Goal: Transaction & Acquisition: Purchase product/service

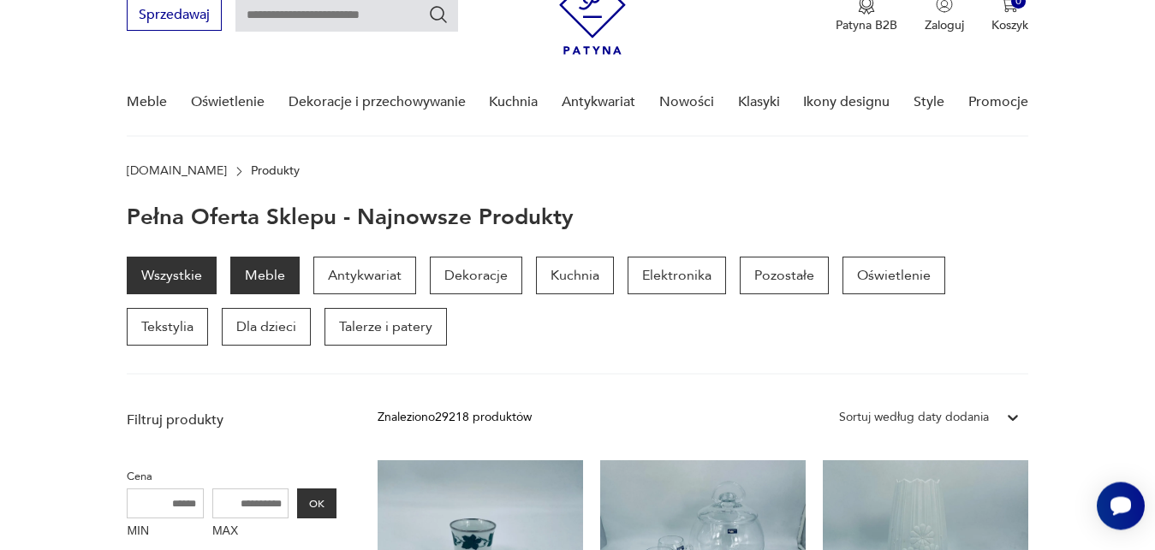
scroll to position [76, 0]
click at [281, 276] on p "Meble" at bounding box center [264, 277] width 69 height 38
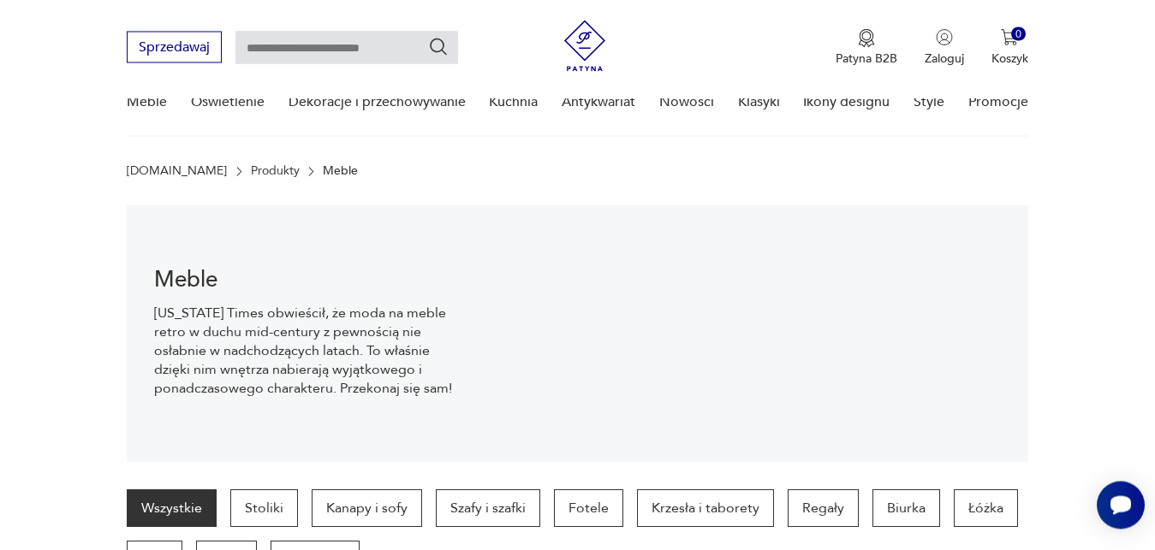
scroll to position [171, 0]
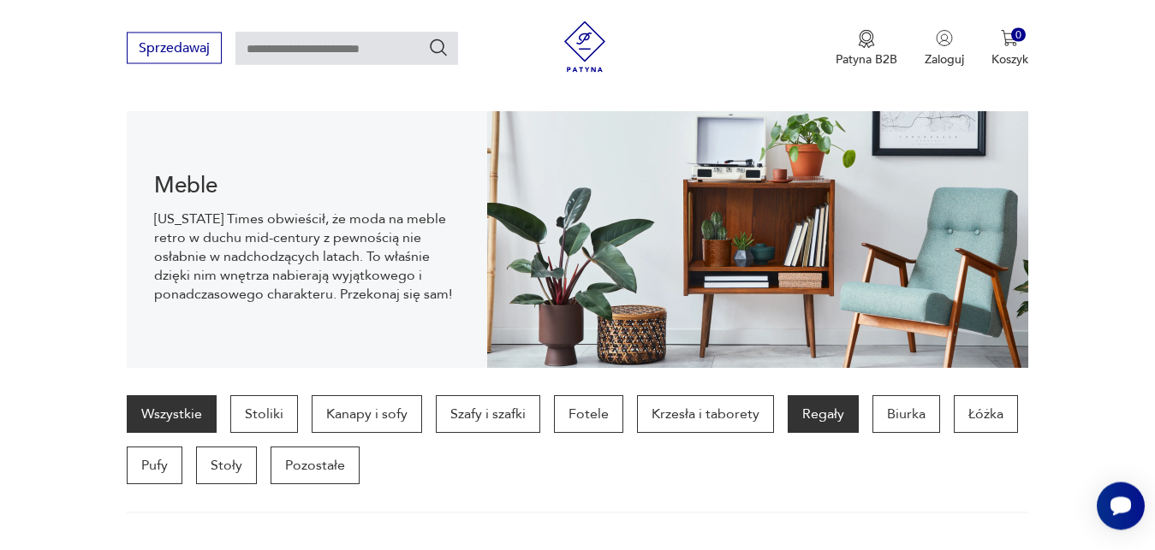
click at [816, 413] on p "Regały" at bounding box center [822, 414] width 71 height 38
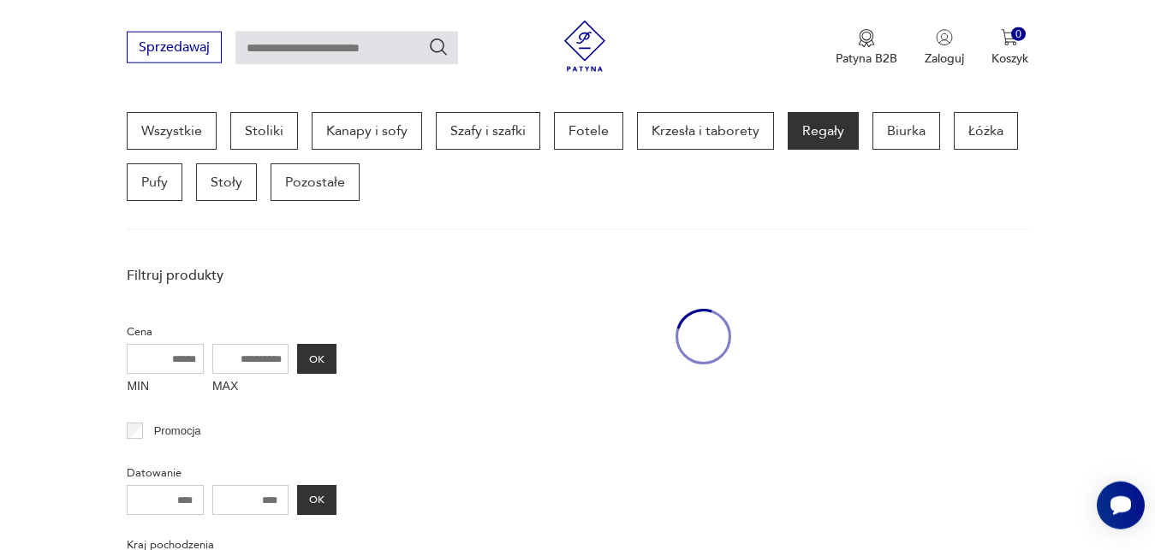
scroll to position [455, 0]
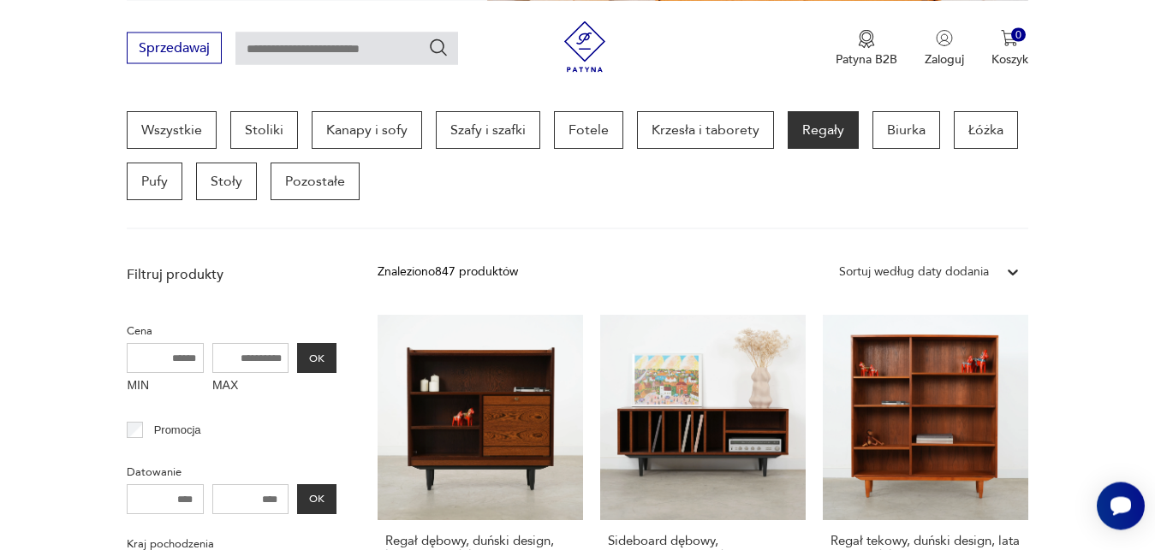
click at [1012, 273] on icon at bounding box center [1012, 272] width 17 height 17
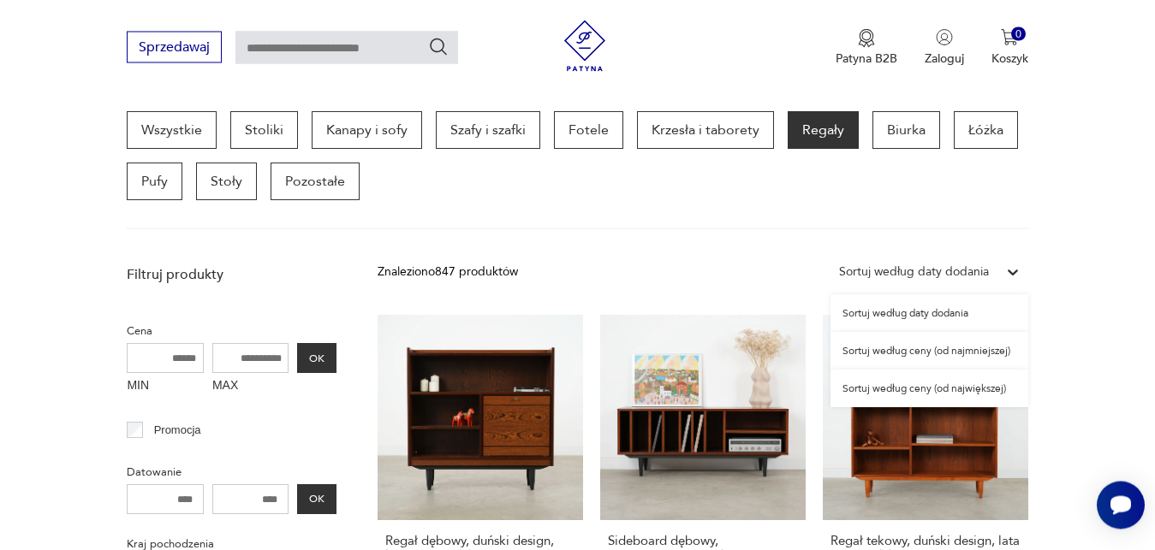
click at [972, 353] on div "Sortuj według ceny (od najmniejszej)" at bounding box center [929, 352] width 198 height 38
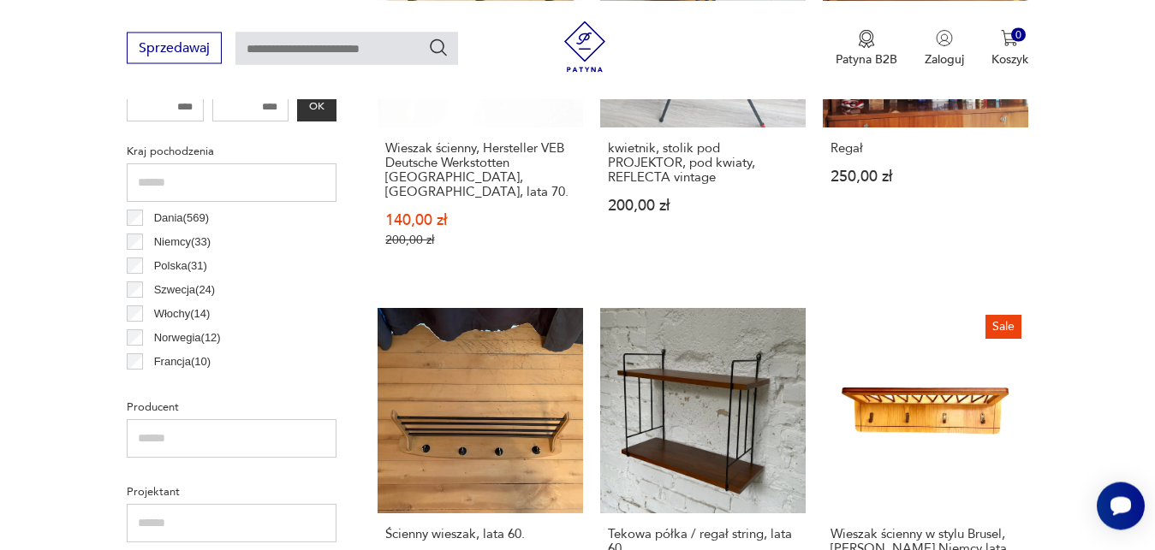
scroll to position [892, 0]
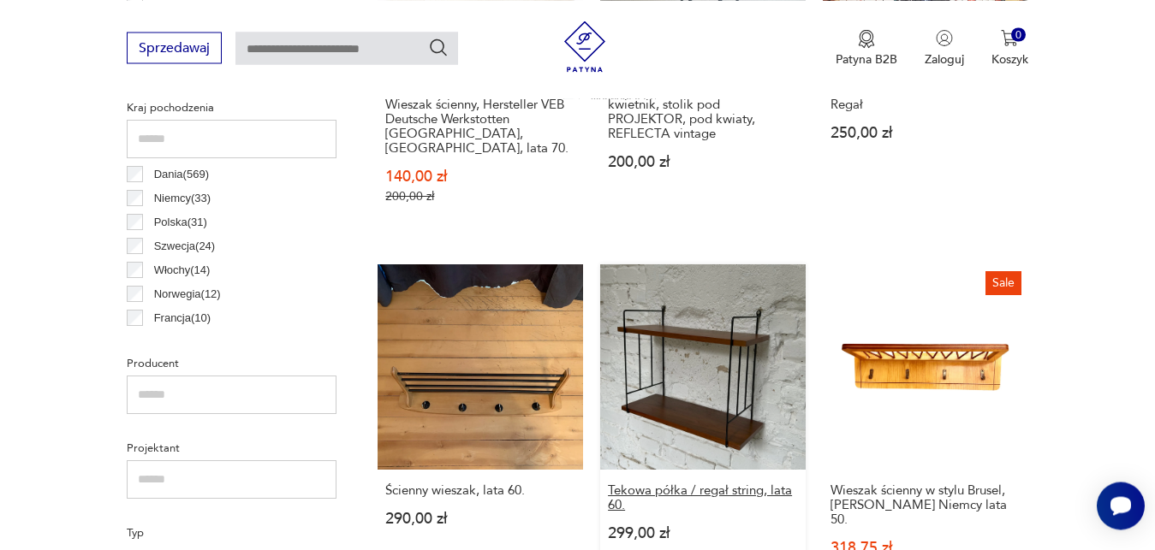
click at [778, 484] on h3 "Tekowa półka / regał string, lata 60." at bounding box center [703, 498] width 190 height 29
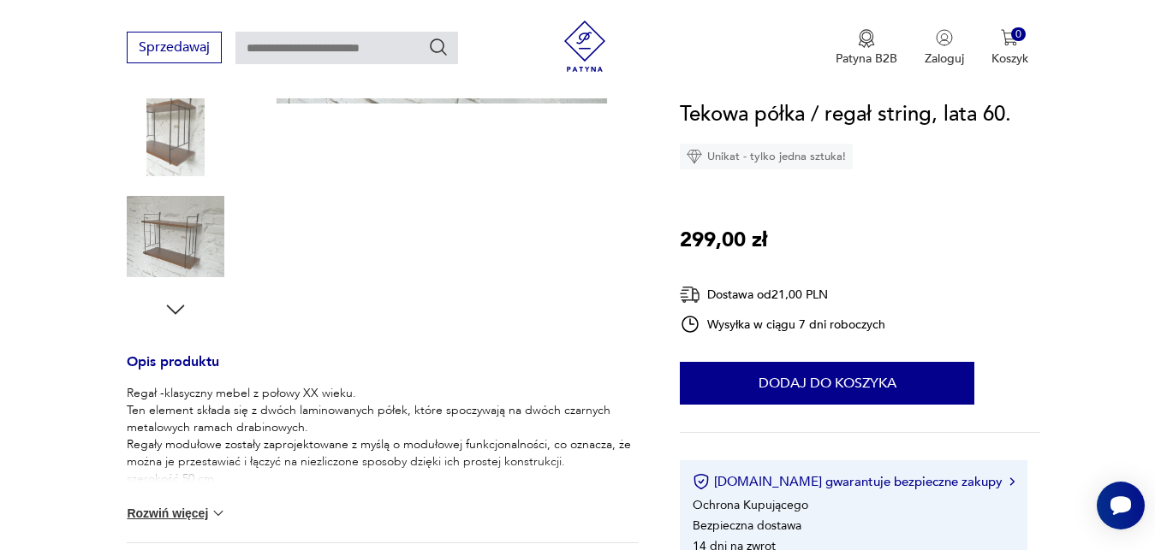
scroll to position [480, 0]
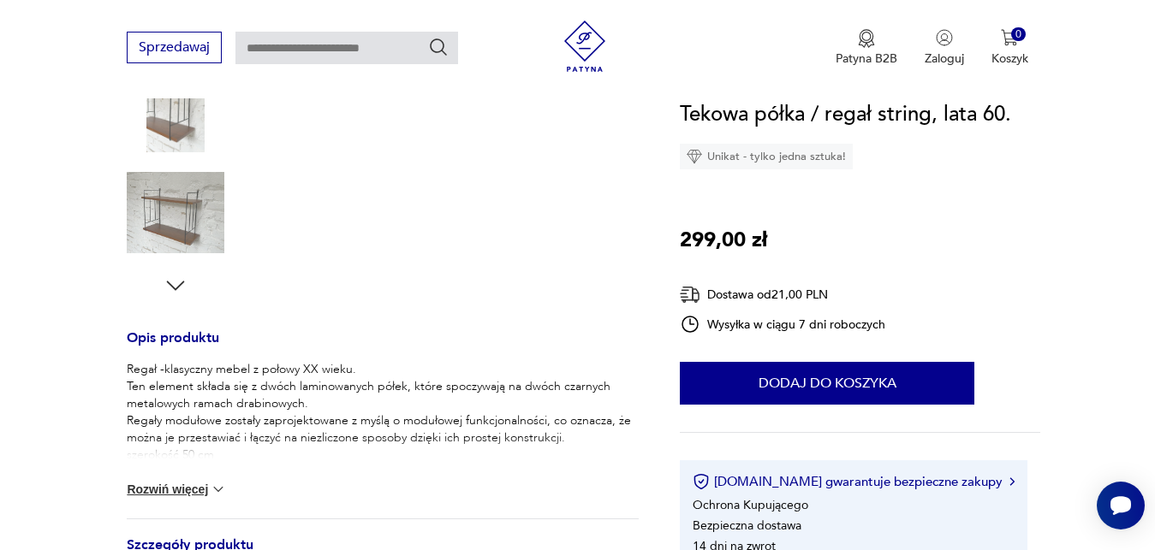
click at [206, 490] on button "Rozwiń więcej" at bounding box center [176, 489] width 99 height 17
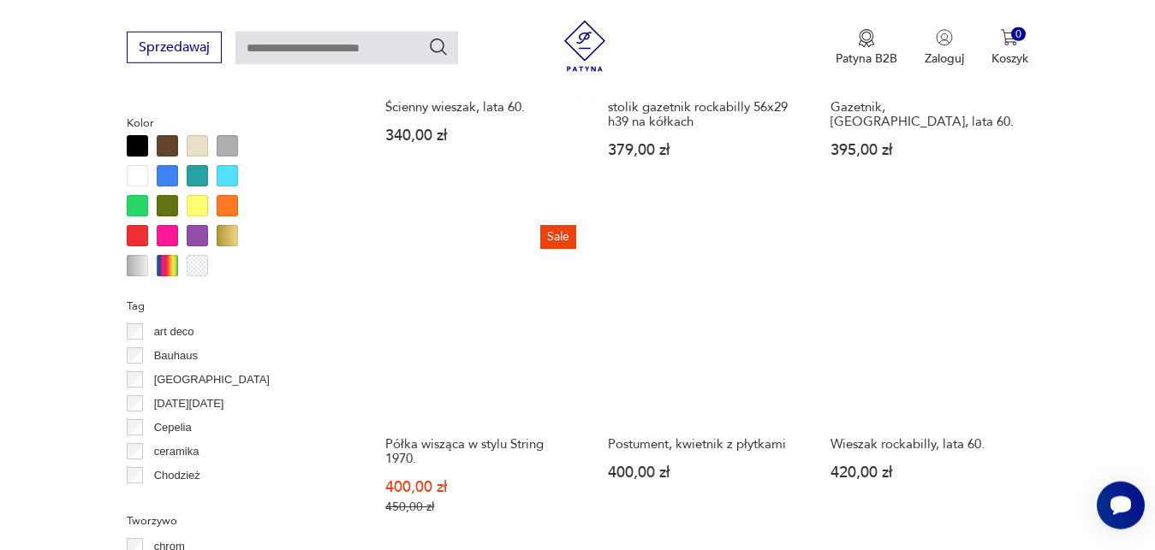
scroll to position [1648, 0]
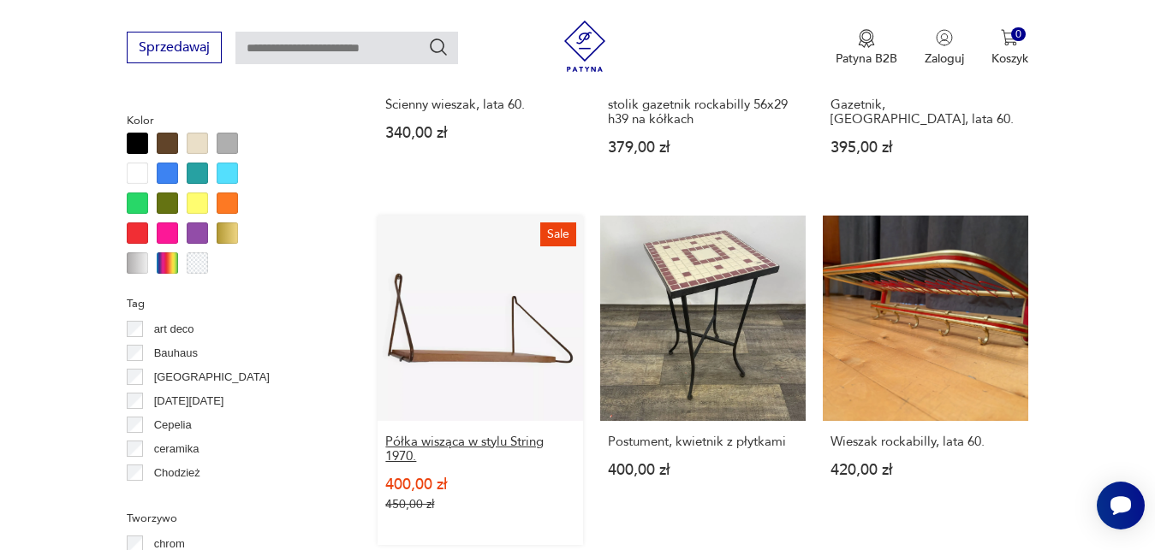
click at [535, 435] on h3 "Półka wisząca w stylu String 1970." at bounding box center [480, 449] width 190 height 29
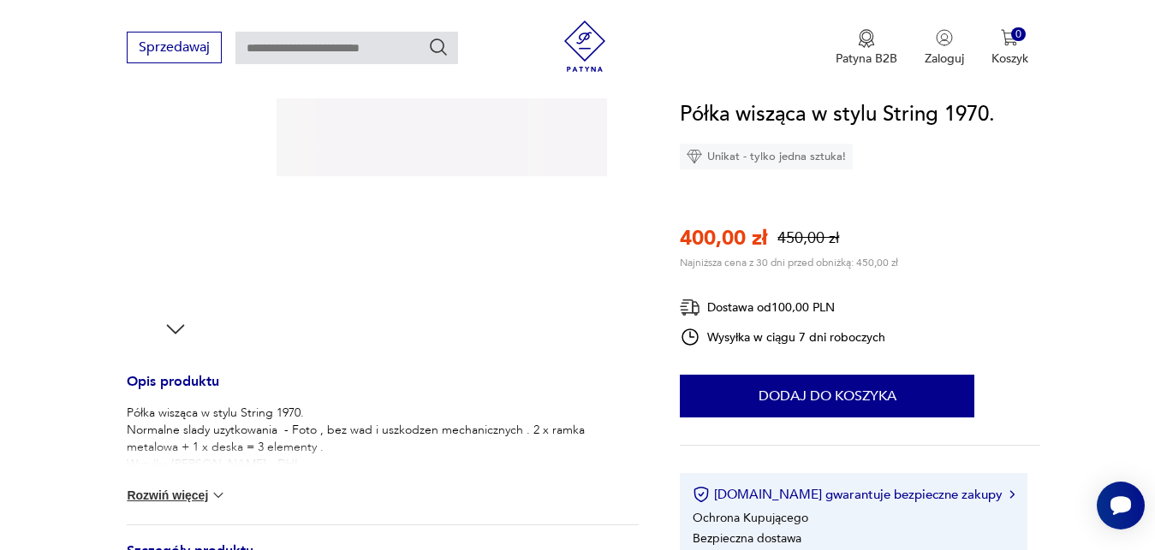
scroll to position [480, 0]
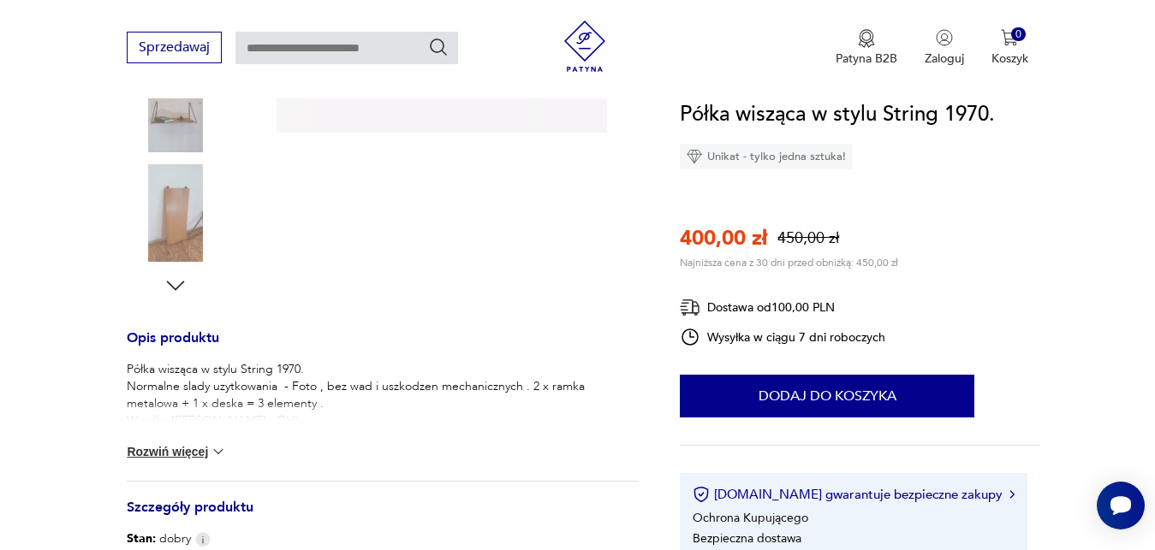
click at [201, 452] on button "Rozwiń więcej" at bounding box center [176, 451] width 99 height 17
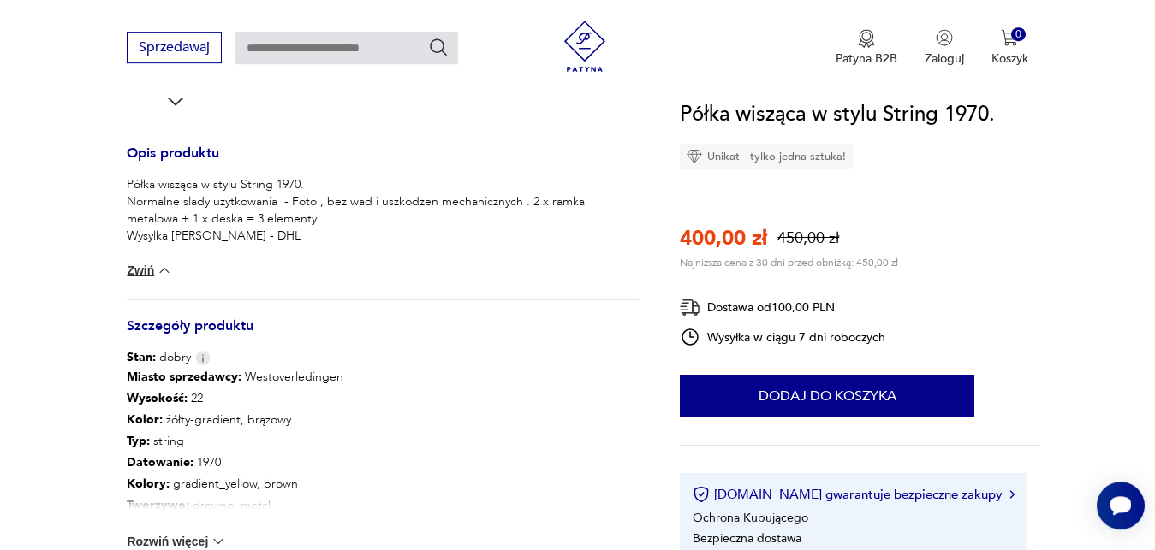
scroll to position [698, 0]
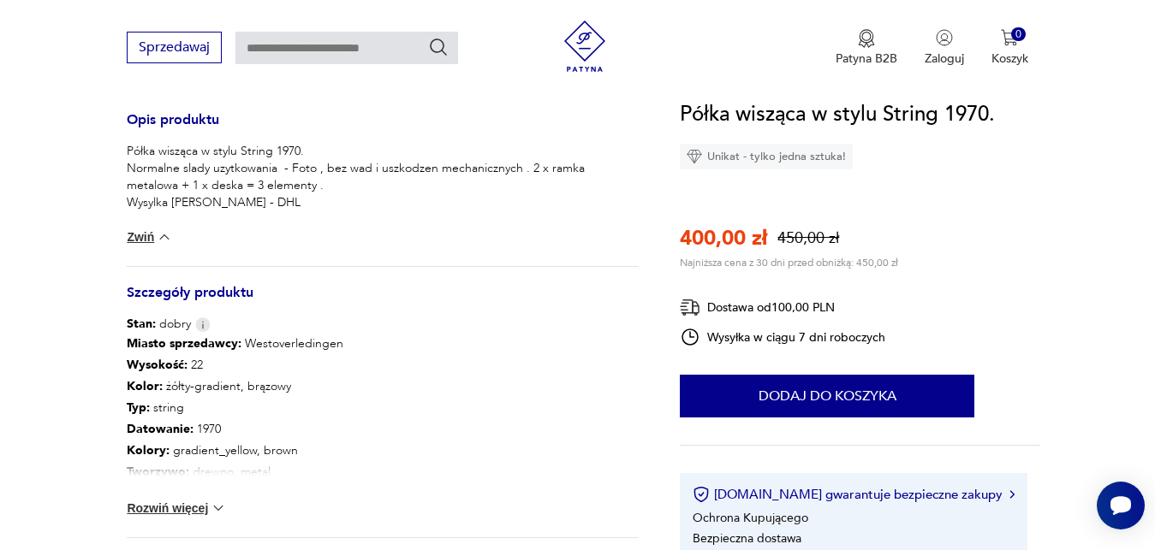
click at [200, 505] on button "Rozwiń więcej" at bounding box center [176, 508] width 99 height 17
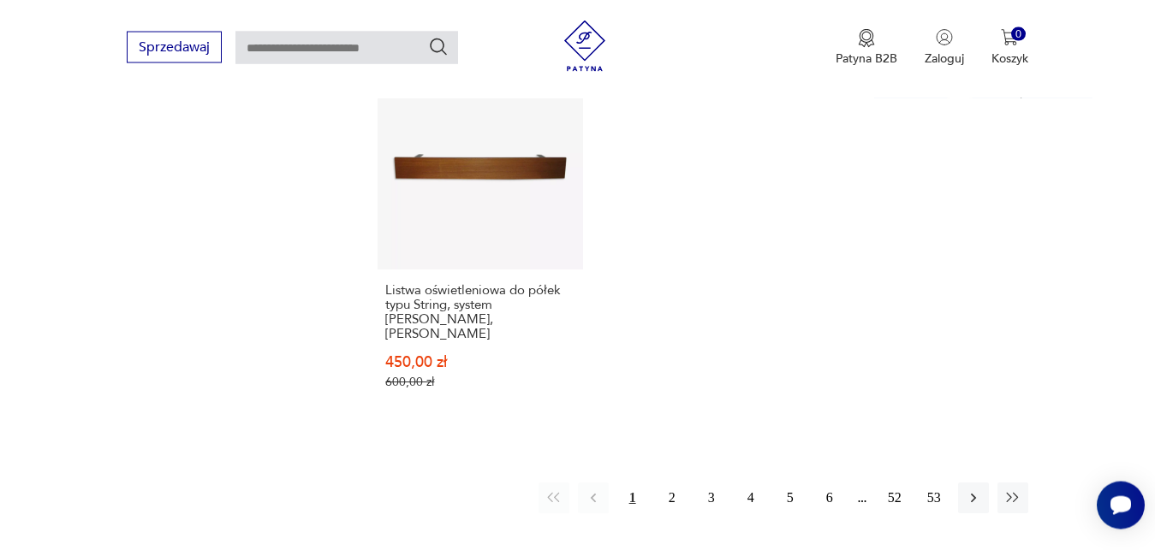
scroll to position [2525, 0]
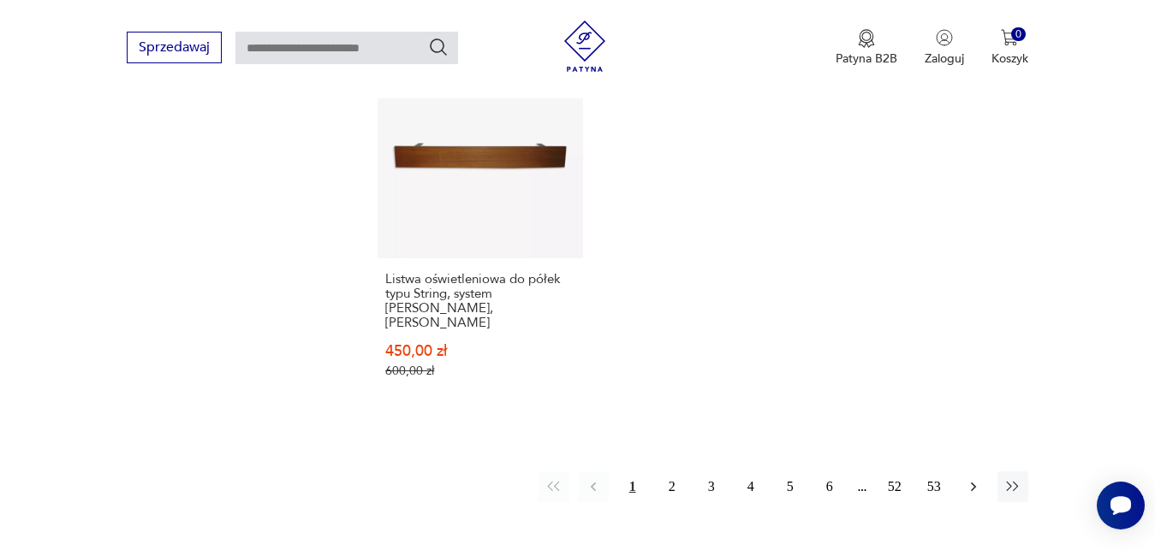
click at [977, 478] on icon "button" at bounding box center [973, 486] width 17 height 17
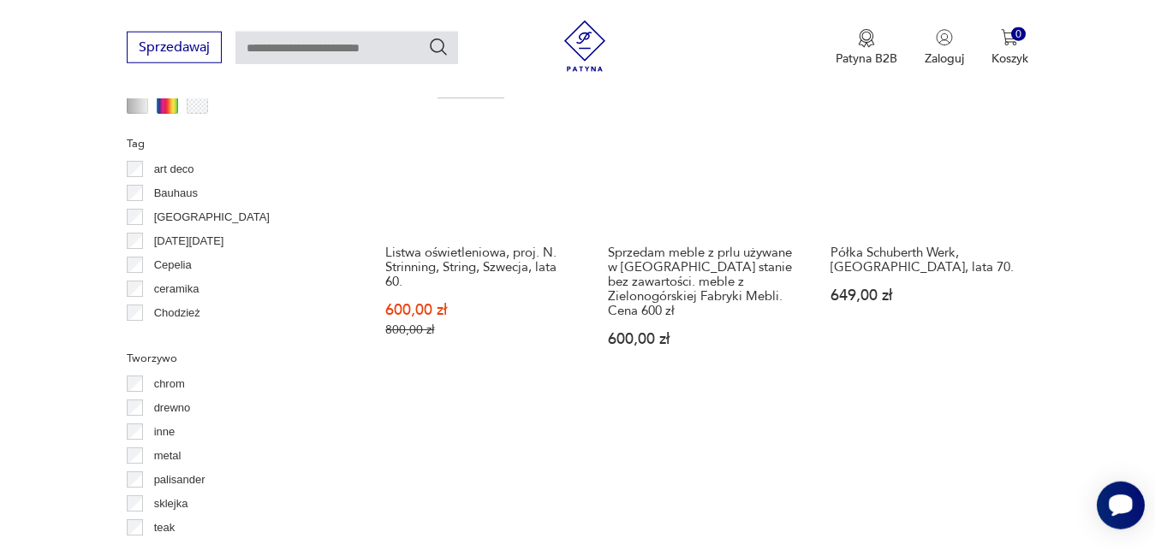
scroll to position [1851, 0]
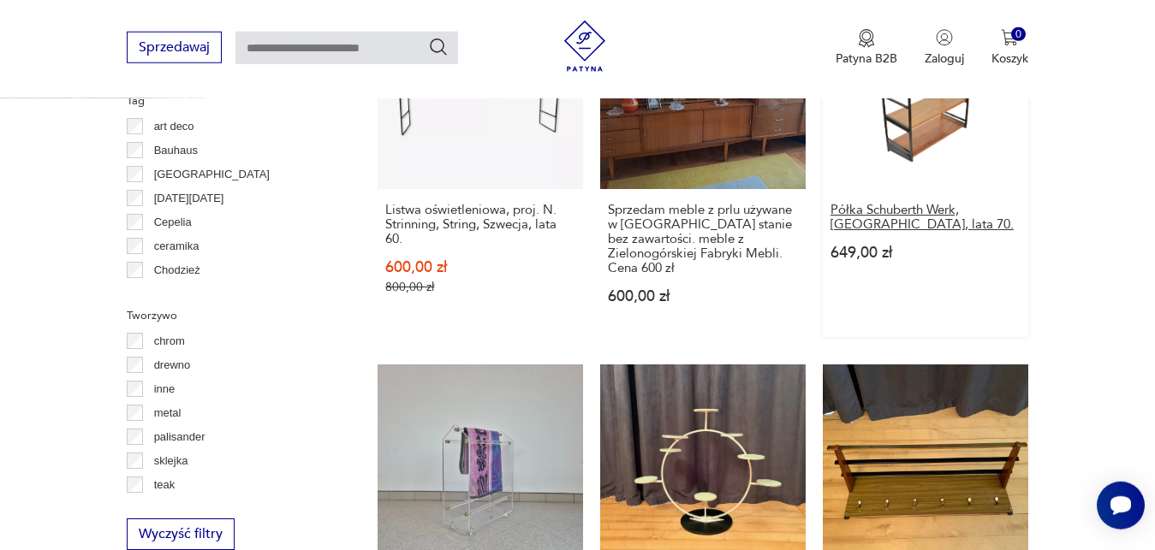
click at [956, 210] on h3 "Półka Schuberth Werk, [GEOGRAPHIC_DATA], lata 70." at bounding box center [925, 217] width 190 height 29
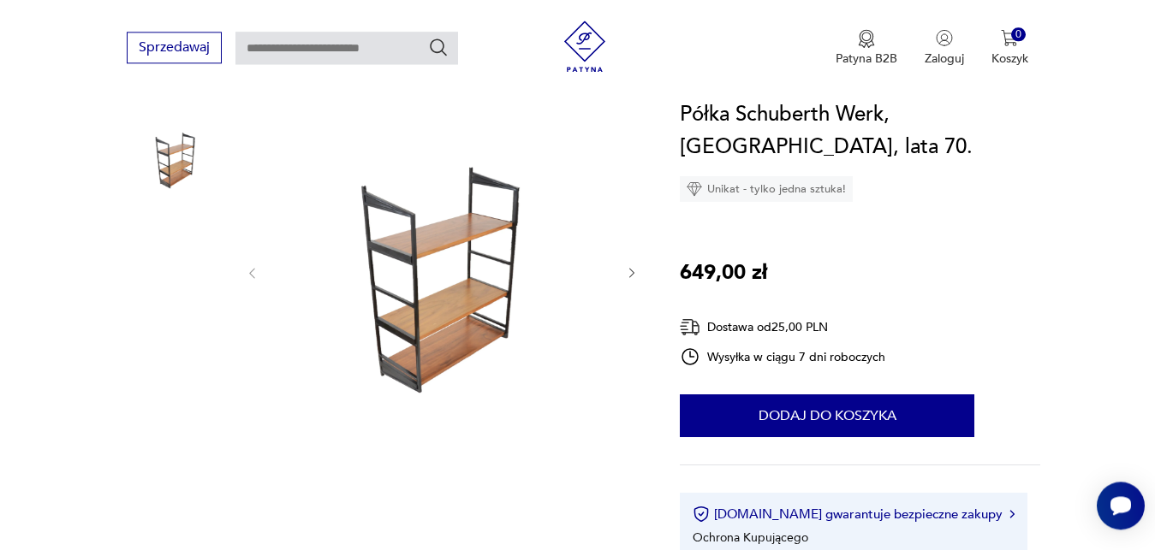
scroll to position [218, 0]
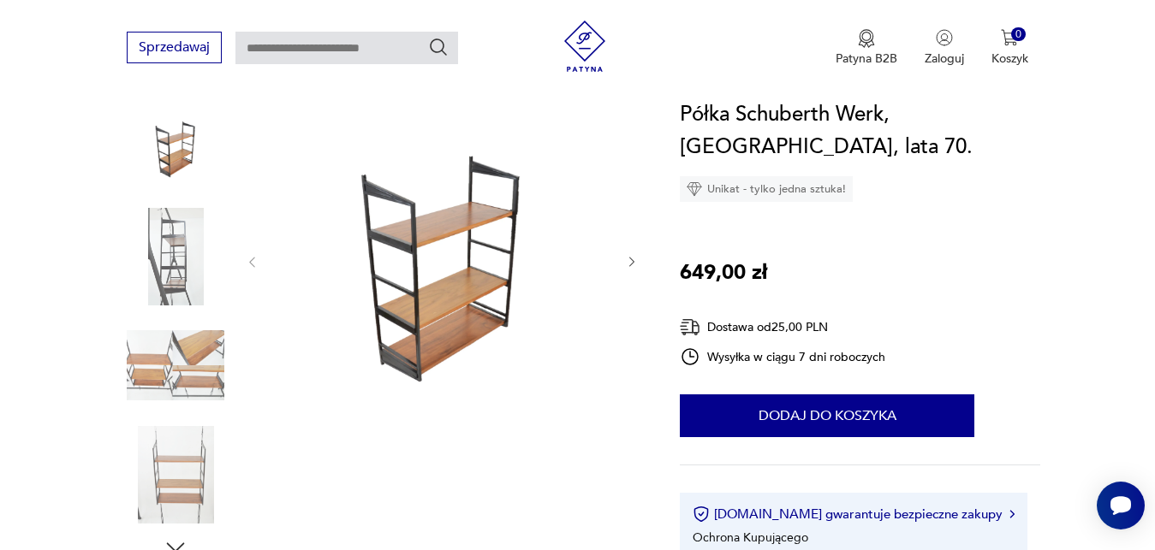
click at [215, 357] on img at bounding box center [176, 366] width 98 height 98
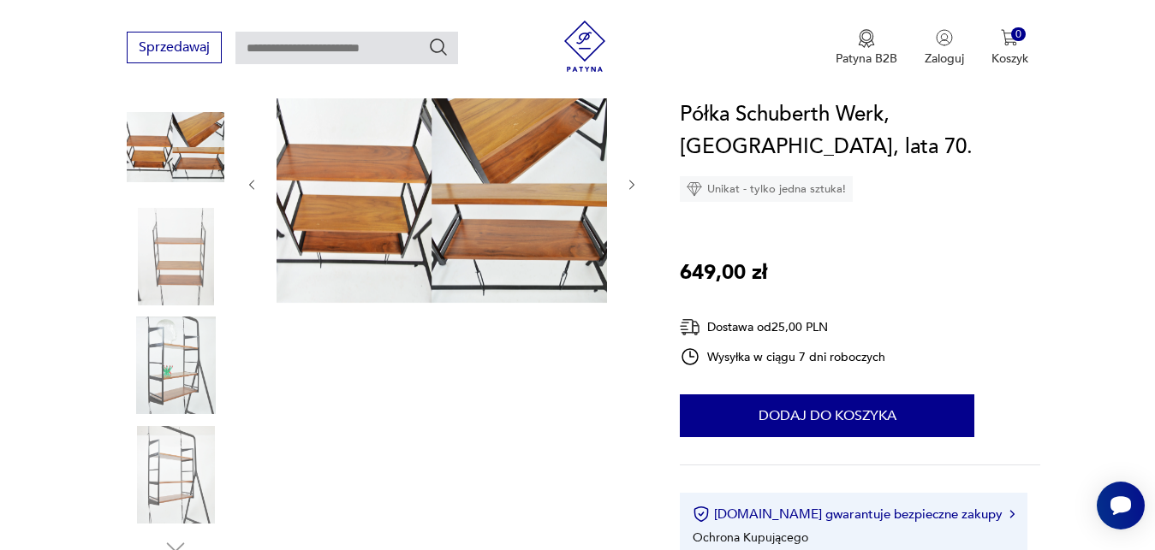
click at [177, 426] on img at bounding box center [176, 475] width 98 height 98
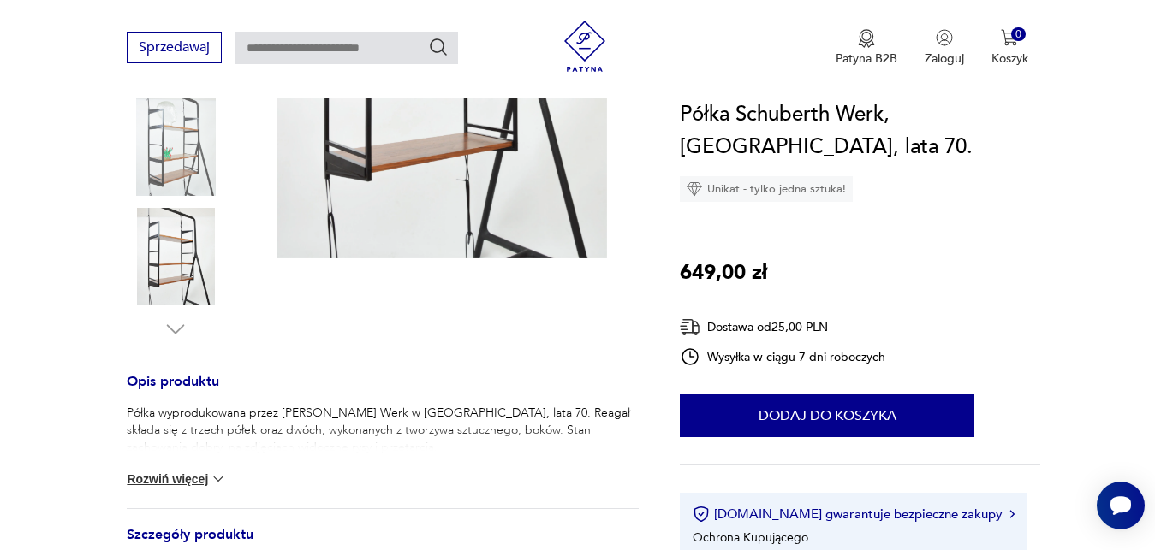
scroll to position [480, 0]
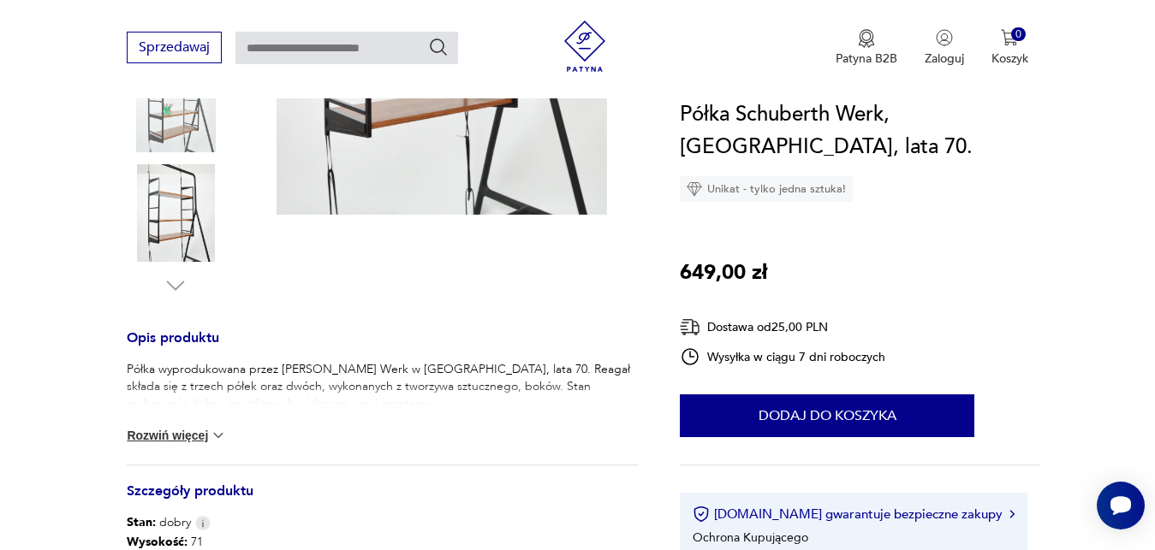
click at [207, 433] on button "Rozwiń więcej" at bounding box center [176, 435] width 99 height 17
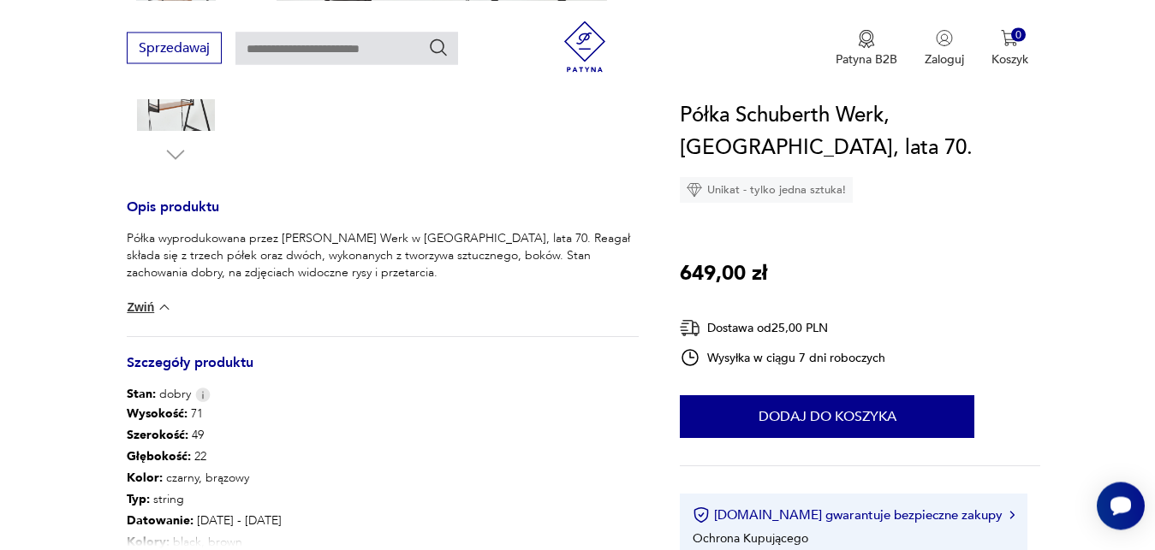
scroll to position [655, 0]
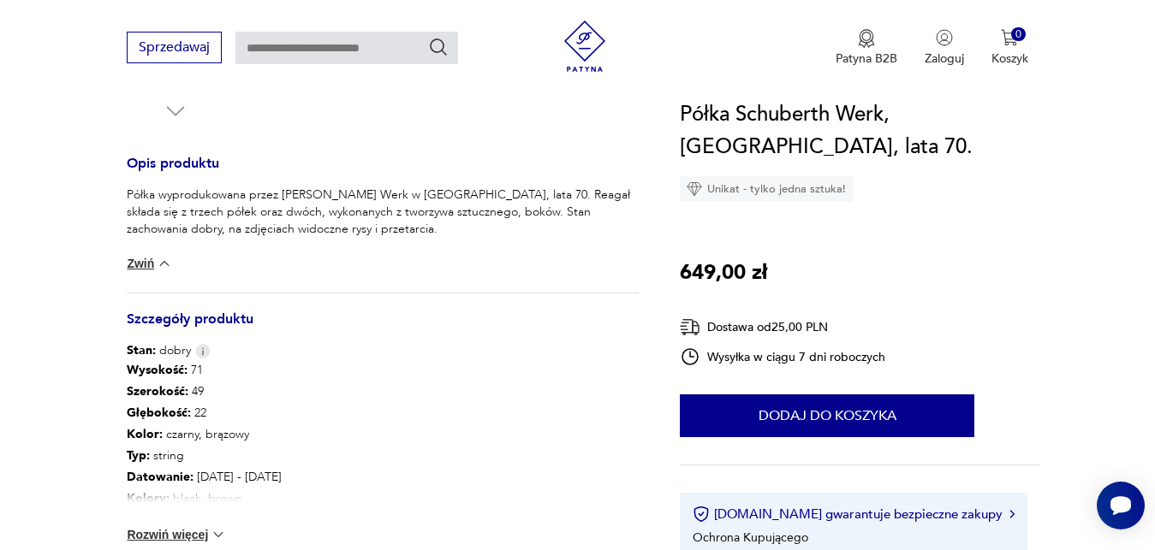
click at [201, 528] on button "Rozwiń więcej" at bounding box center [176, 534] width 99 height 17
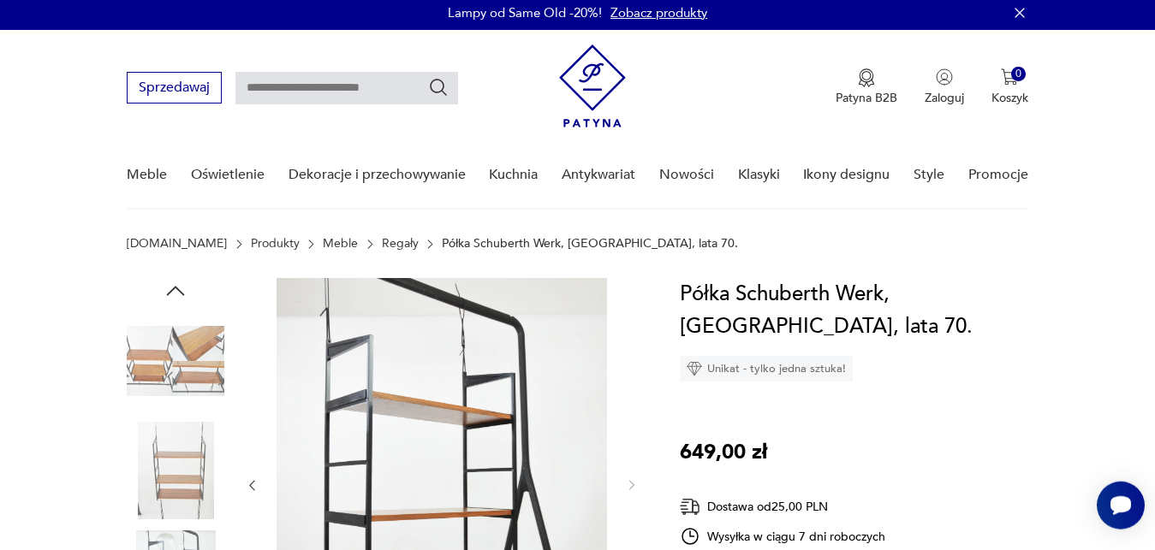
scroll to position [3, 0]
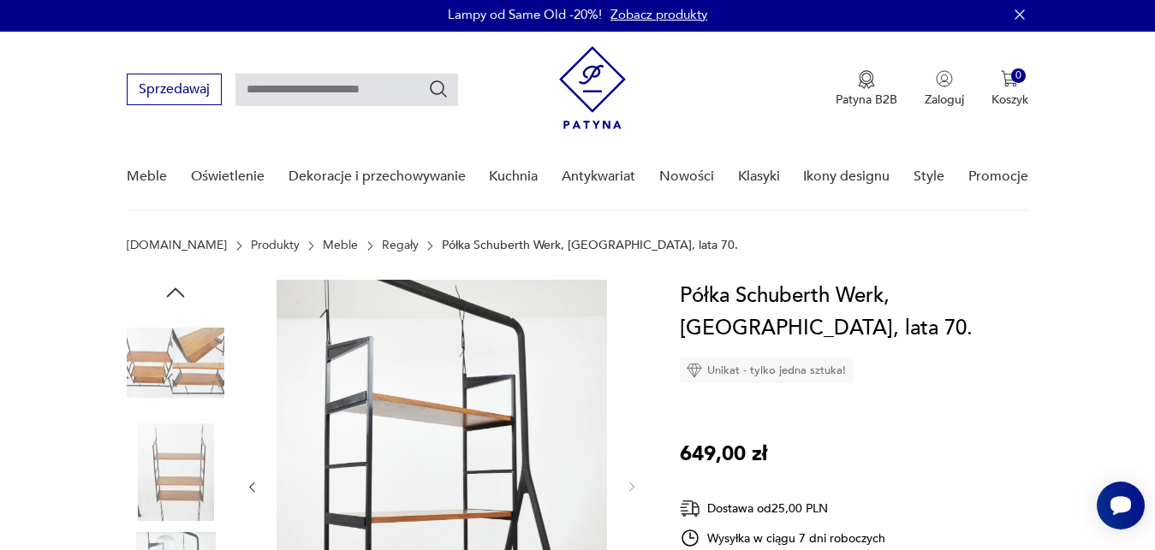
click at [166, 474] on img at bounding box center [176, 473] width 98 height 98
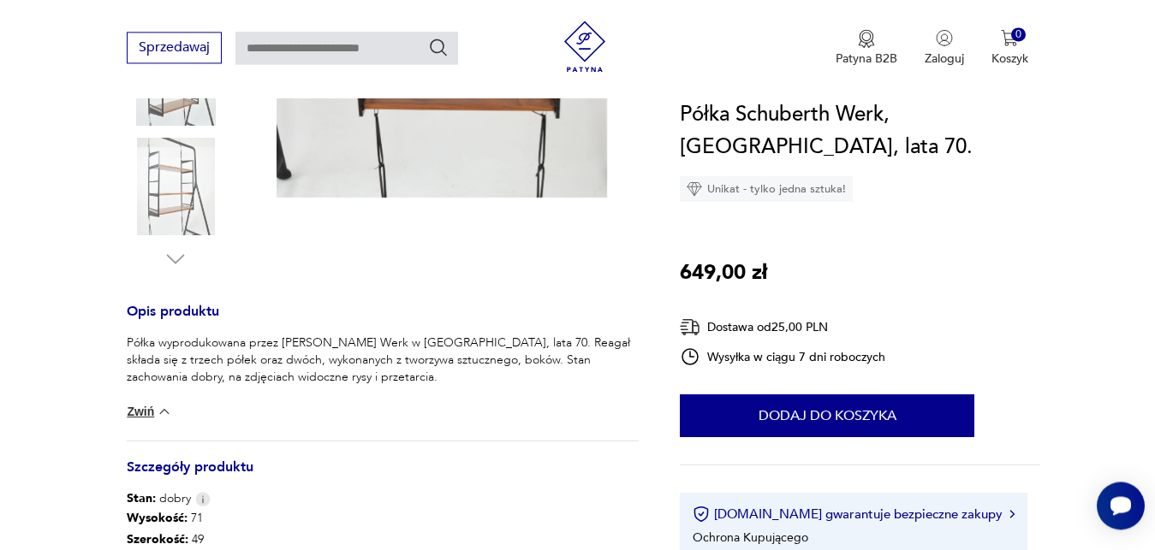
scroll to position [541, 0]
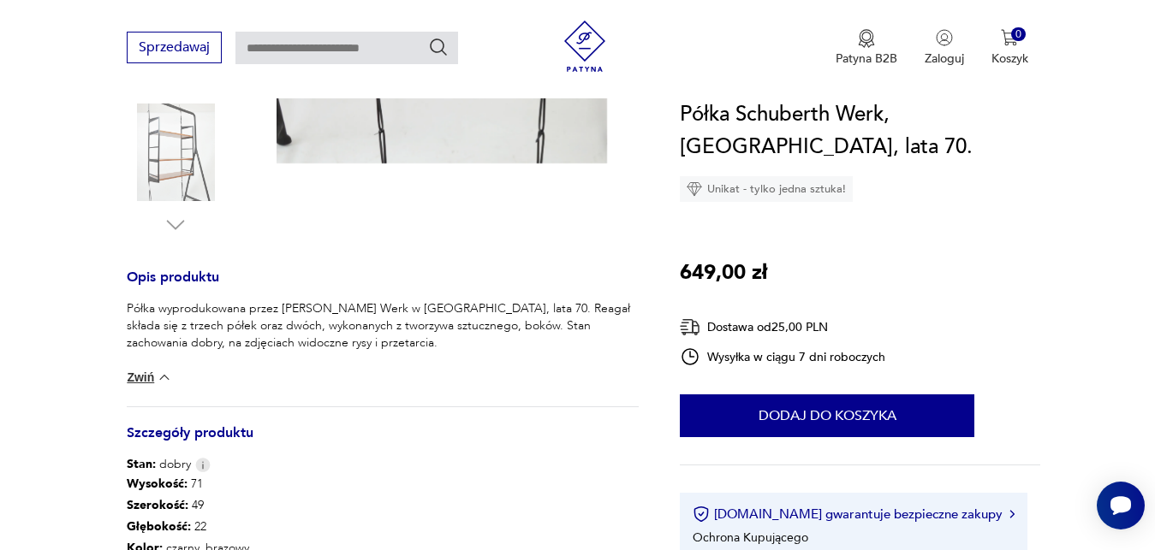
click at [154, 378] on button "Zwiń" at bounding box center [149, 377] width 45 height 17
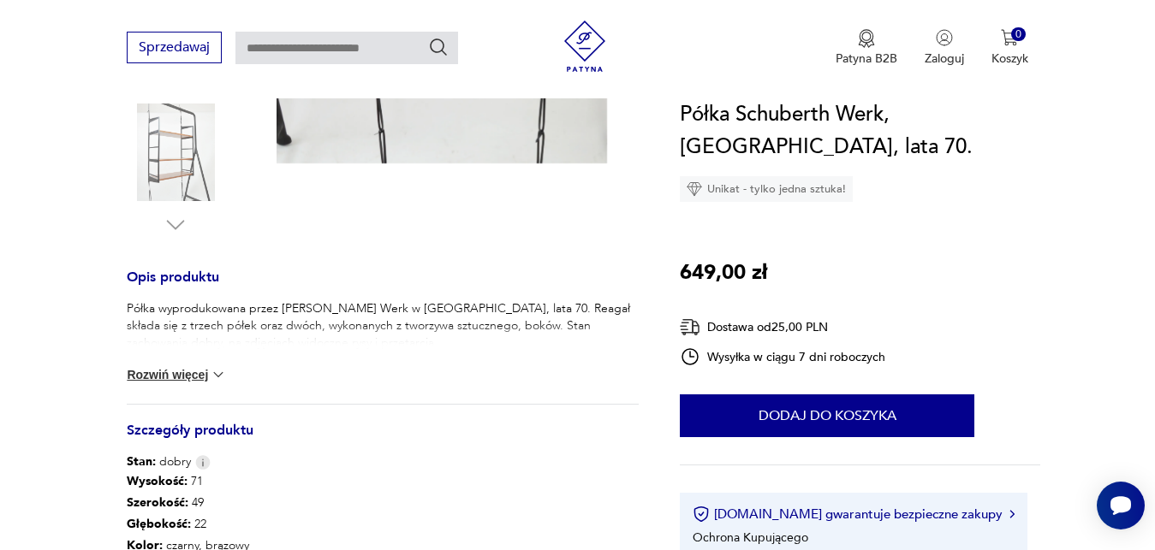
click at [161, 375] on button "Rozwiń więcej" at bounding box center [176, 374] width 99 height 17
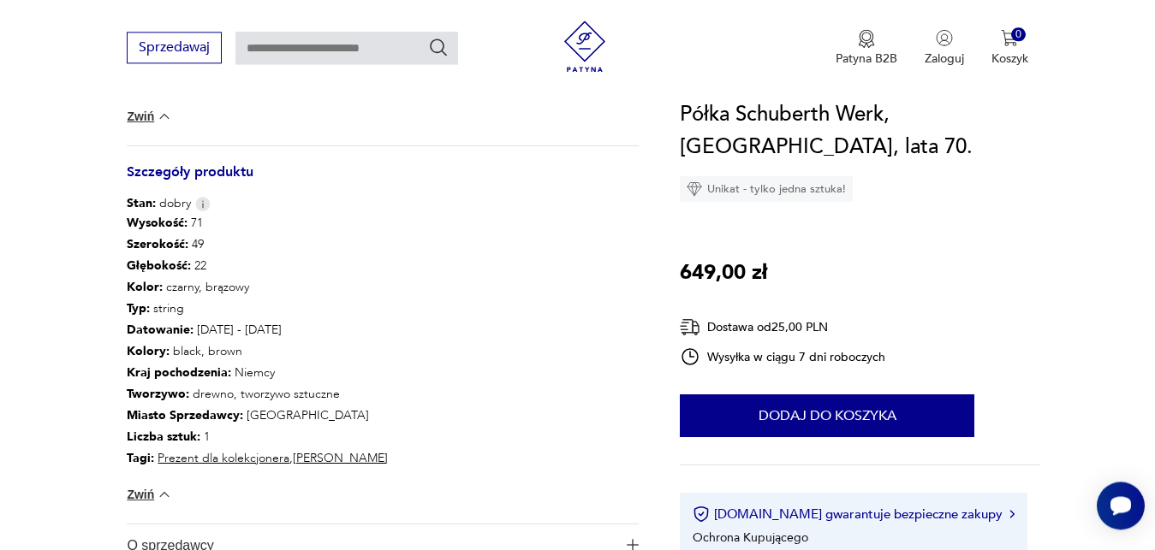
scroll to position [803, 0]
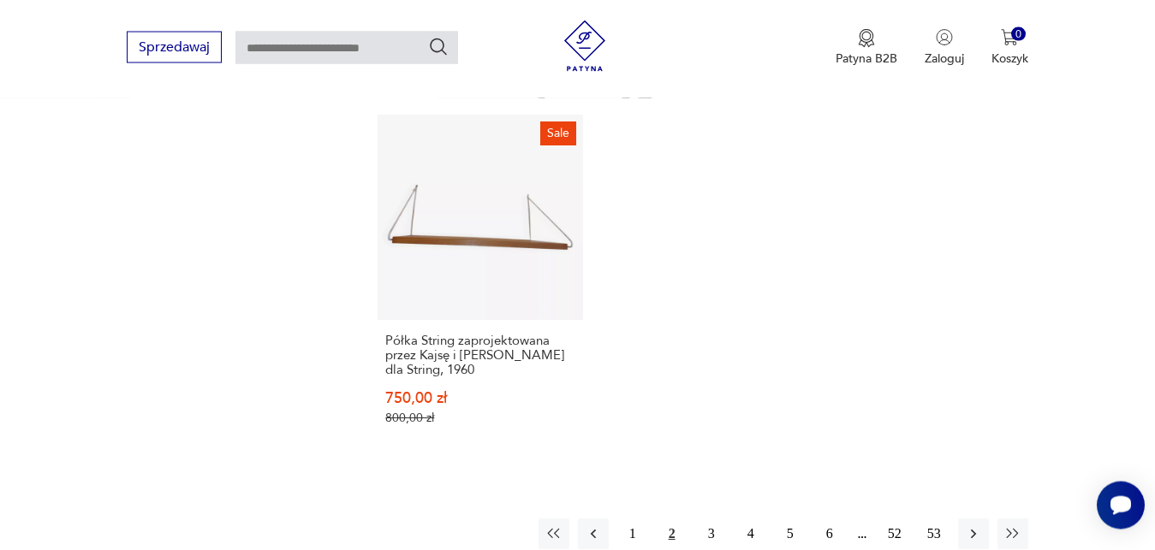
scroll to position [2439, 0]
click at [976, 525] on icon "button" at bounding box center [973, 533] width 17 height 17
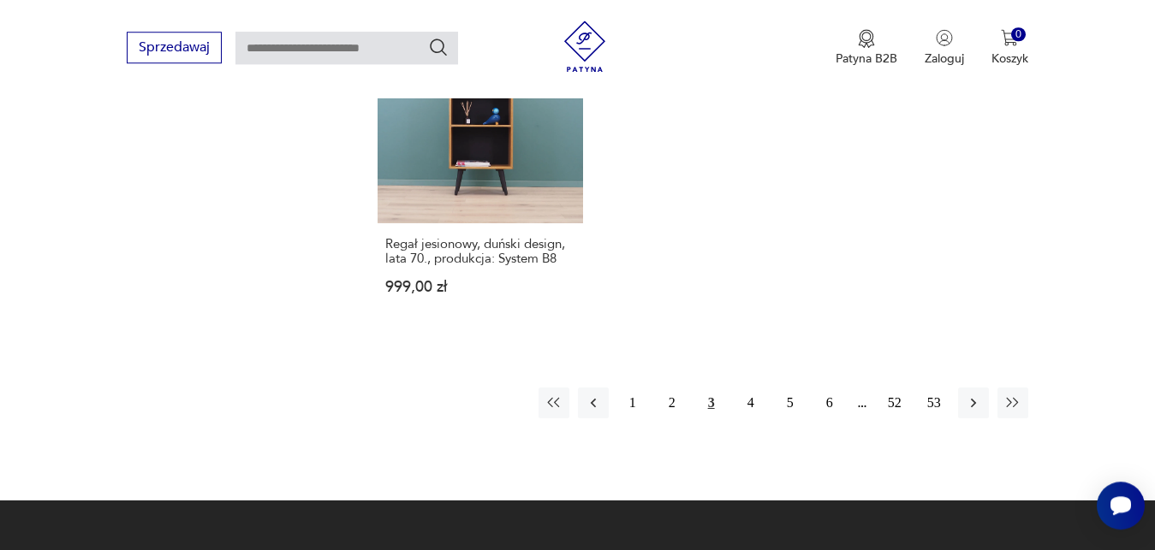
scroll to position [2550, 0]
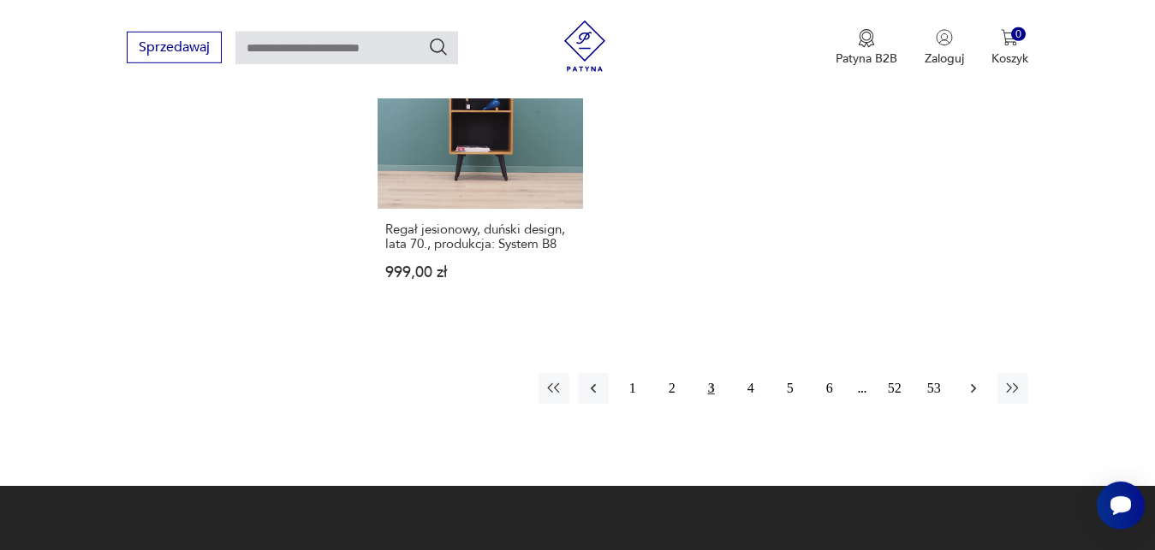
click at [973, 380] on icon "button" at bounding box center [973, 388] width 17 height 17
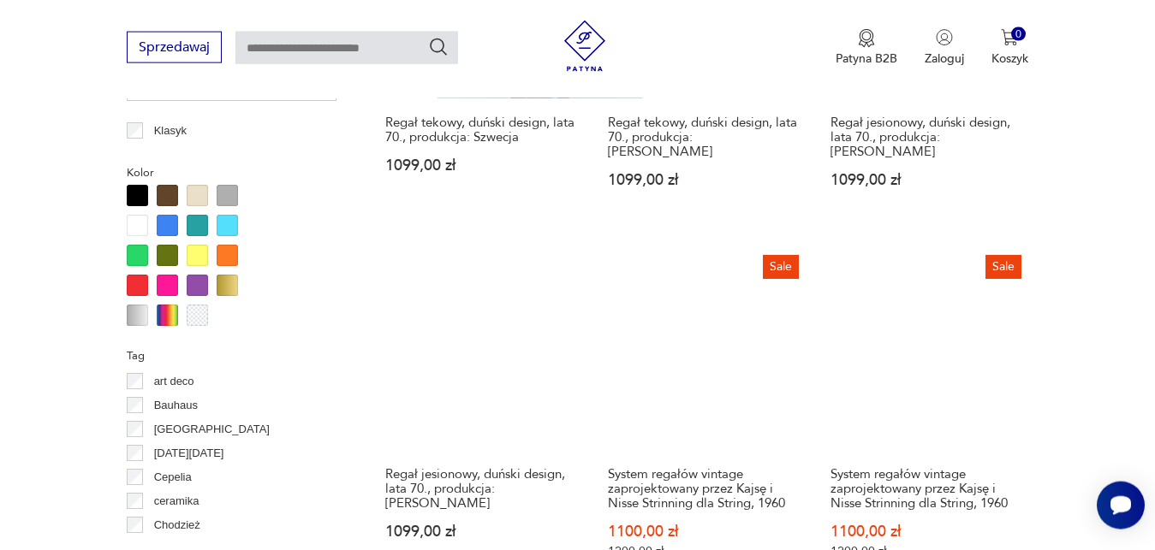
scroll to position [1633, 0]
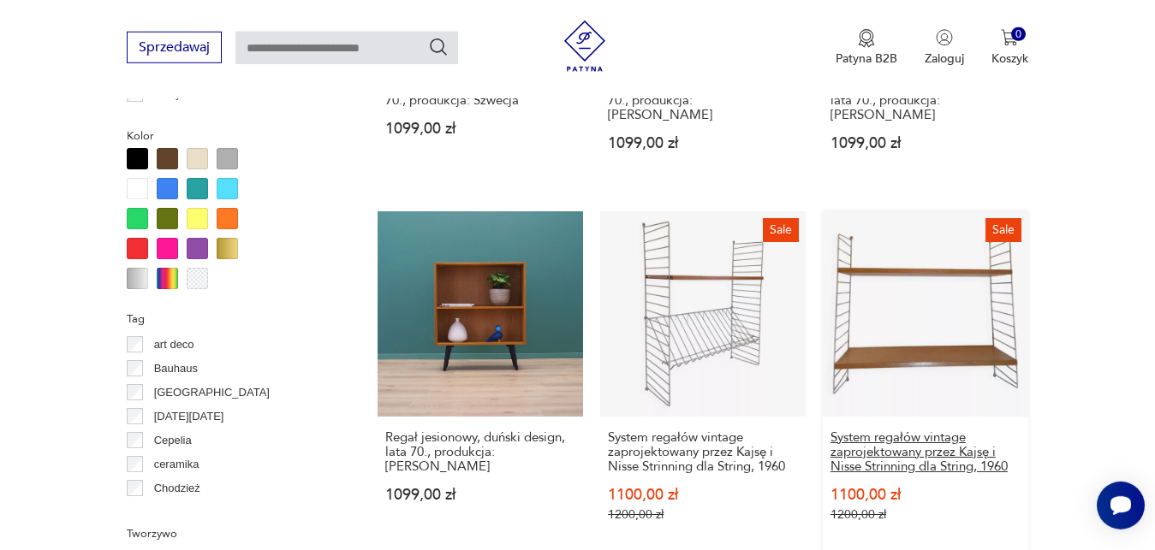
click at [959, 448] on h3 "System regałów vintage zaprojektowany przez Kajsę i Nisse Strinning dla String,…" at bounding box center [925, 452] width 190 height 44
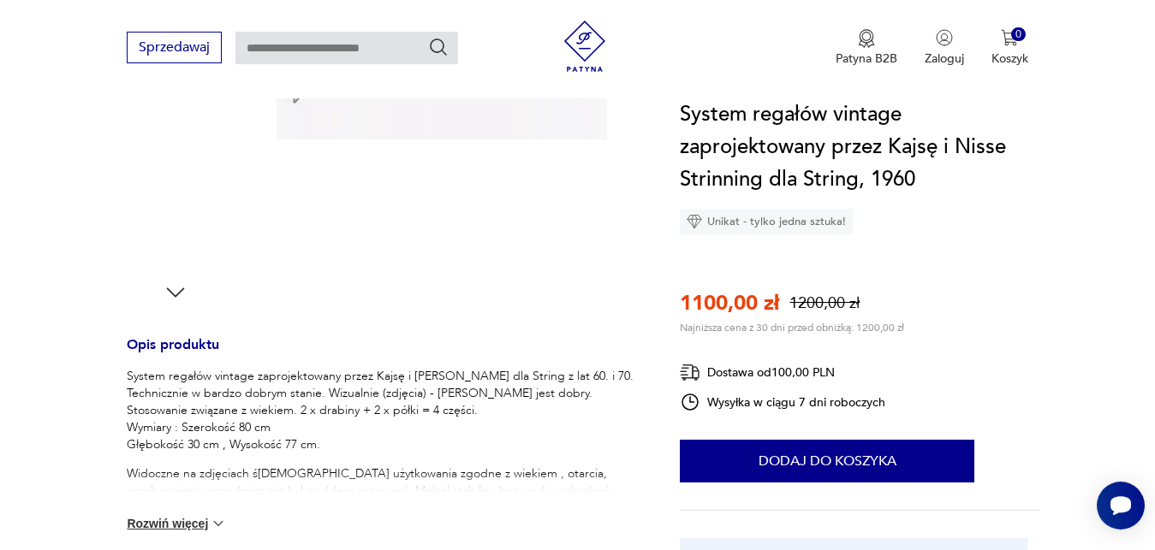
scroll to position [480, 0]
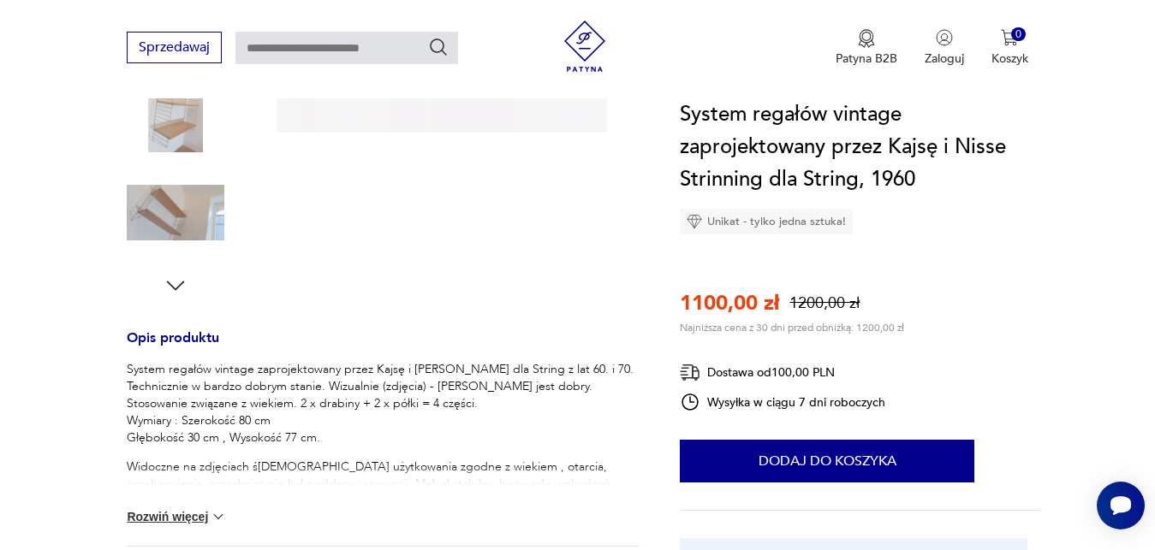
click at [205, 517] on button "Rozwiń więcej" at bounding box center [176, 516] width 99 height 17
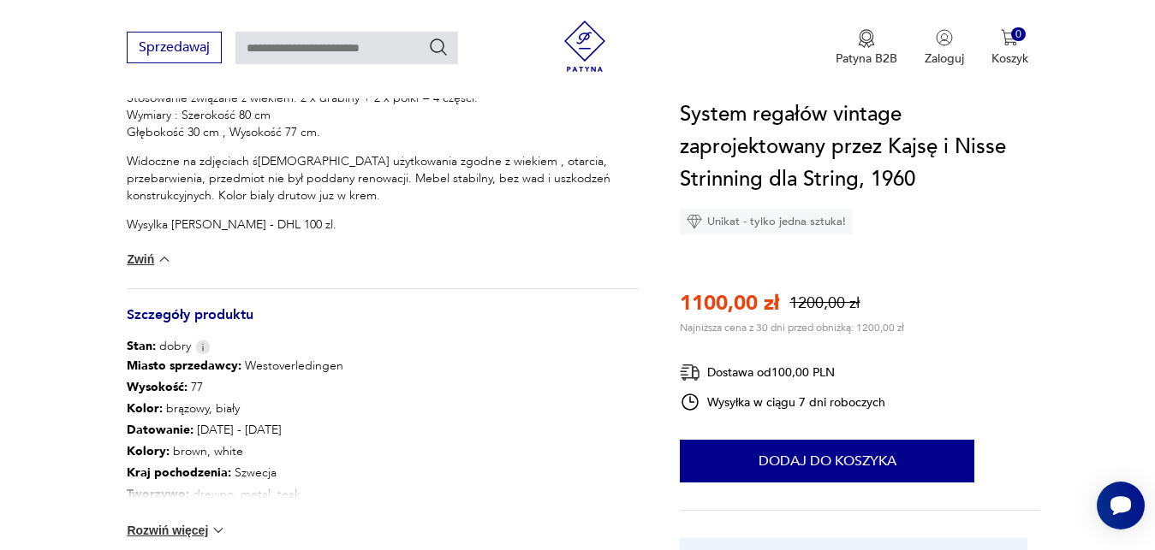
scroll to position [829, 0]
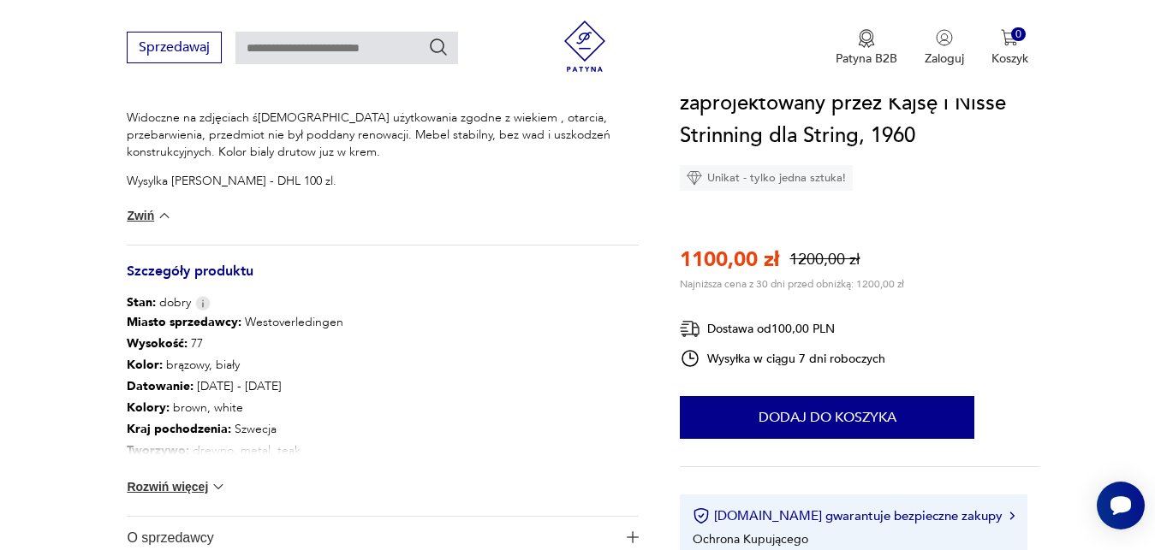
click at [211, 487] on button "Rozwiń więcej" at bounding box center [176, 486] width 99 height 17
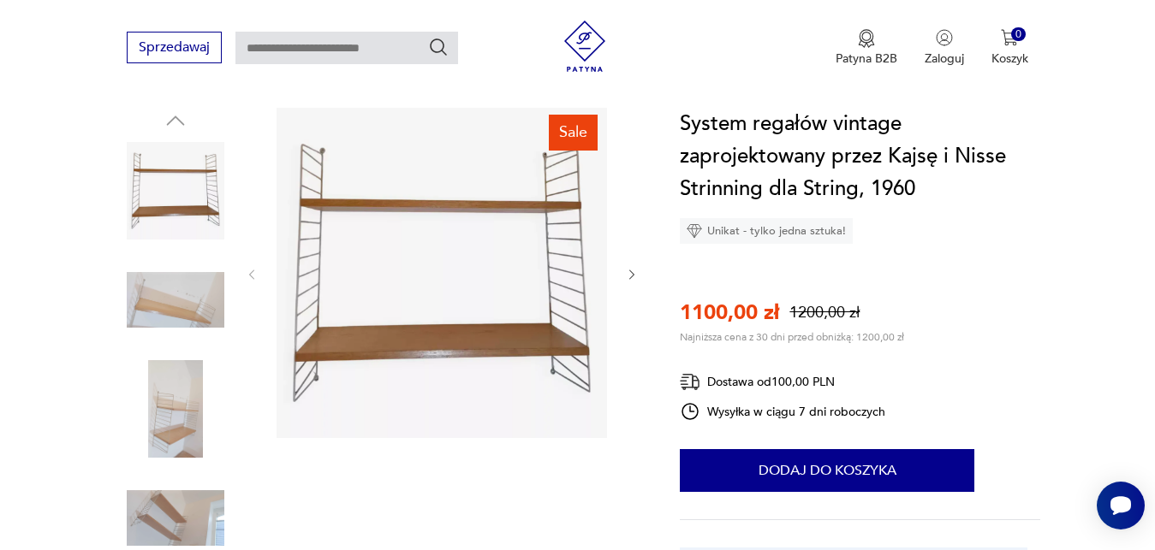
scroll to position [131, 0]
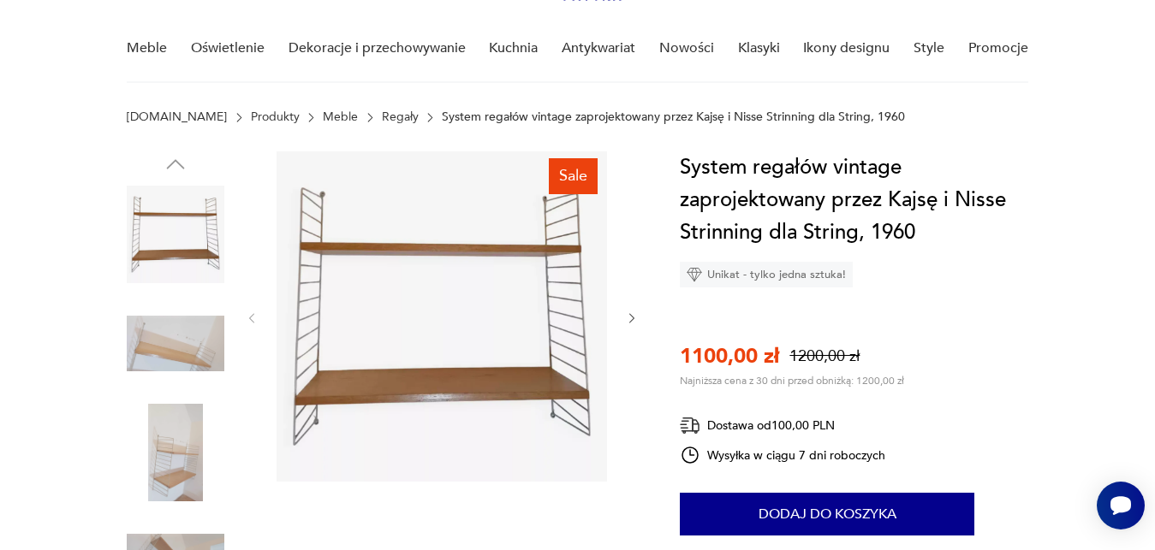
click at [164, 341] on img at bounding box center [176, 344] width 98 height 98
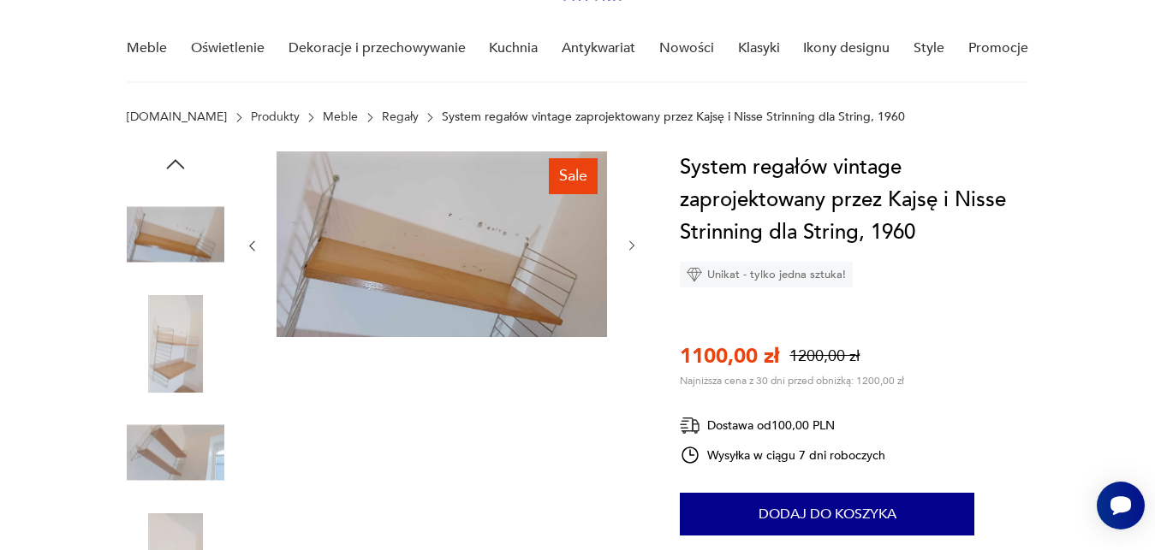
click at [174, 446] on img at bounding box center [176, 453] width 98 height 98
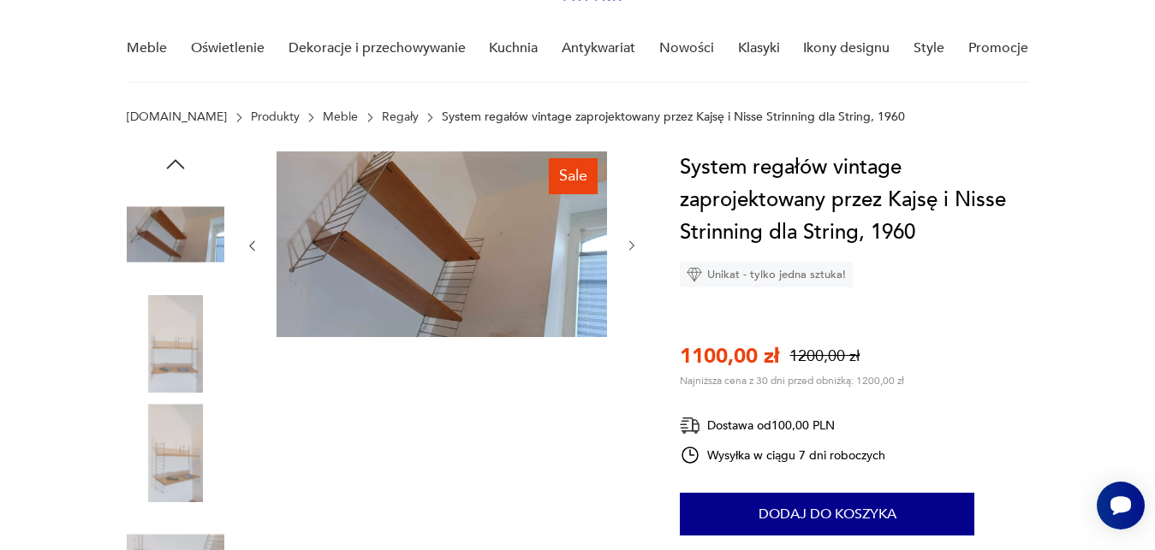
click at [178, 471] on img at bounding box center [176, 453] width 98 height 98
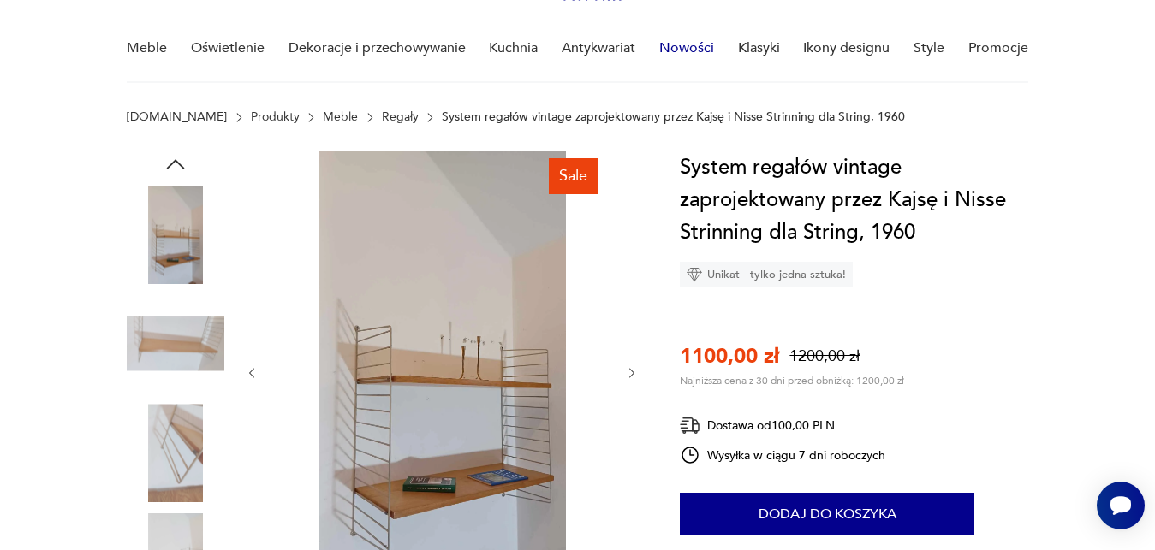
click at [677, 50] on link "Nowości" at bounding box center [686, 48] width 55 height 66
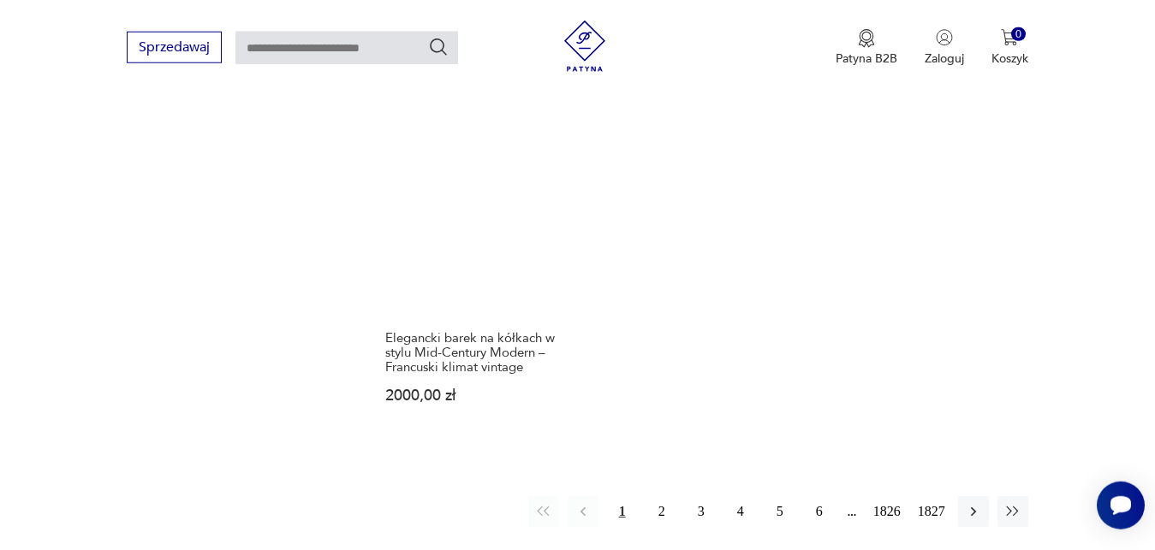
scroll to position [2143, 0]
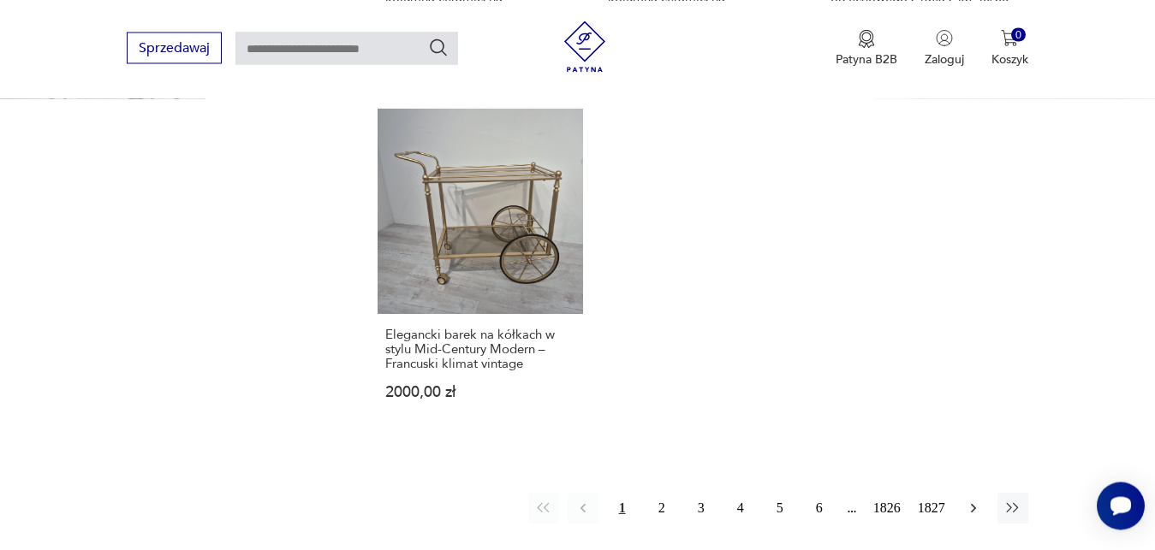
click at [978, 504] on icon "button" at bounding box center [973, 508] width 17 height 17
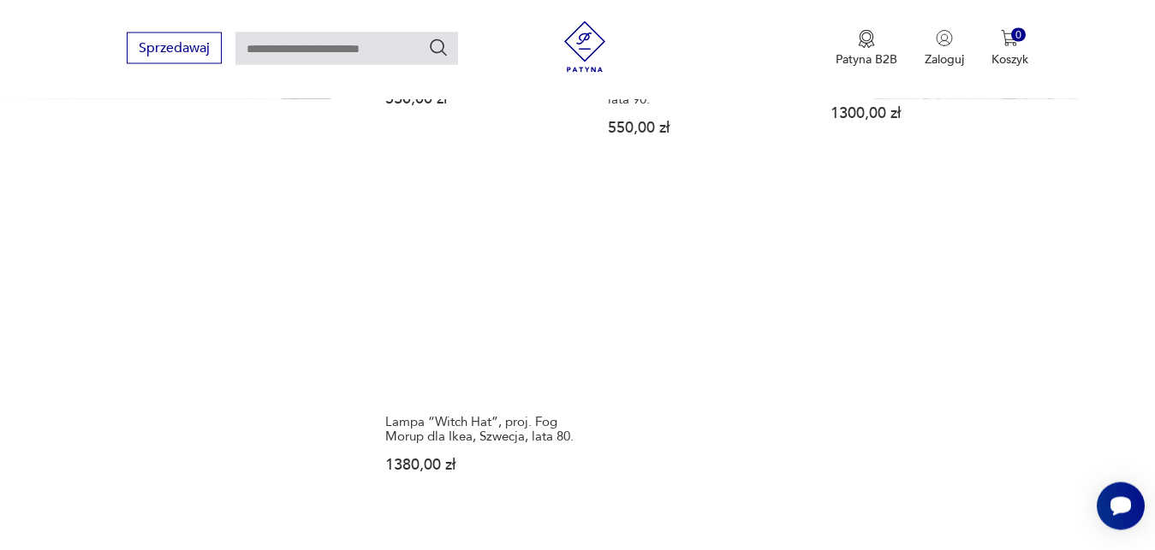
scroll to position [2143, 0]
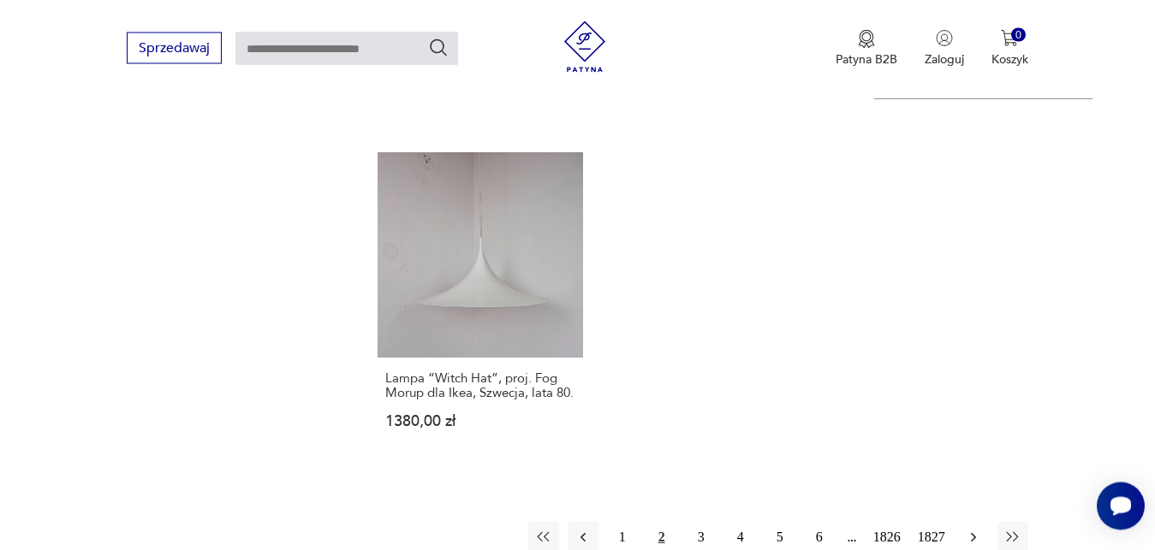
click at [979, 529] on icon "button" at bounding box center [973, 537] width 17 height 17
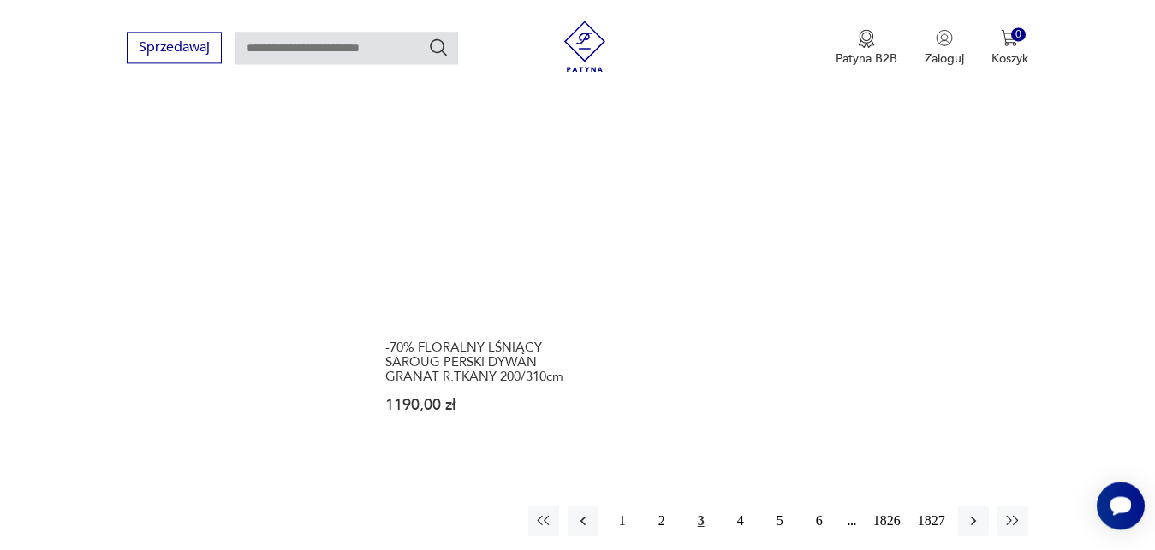
scroll to position [2187, 0]
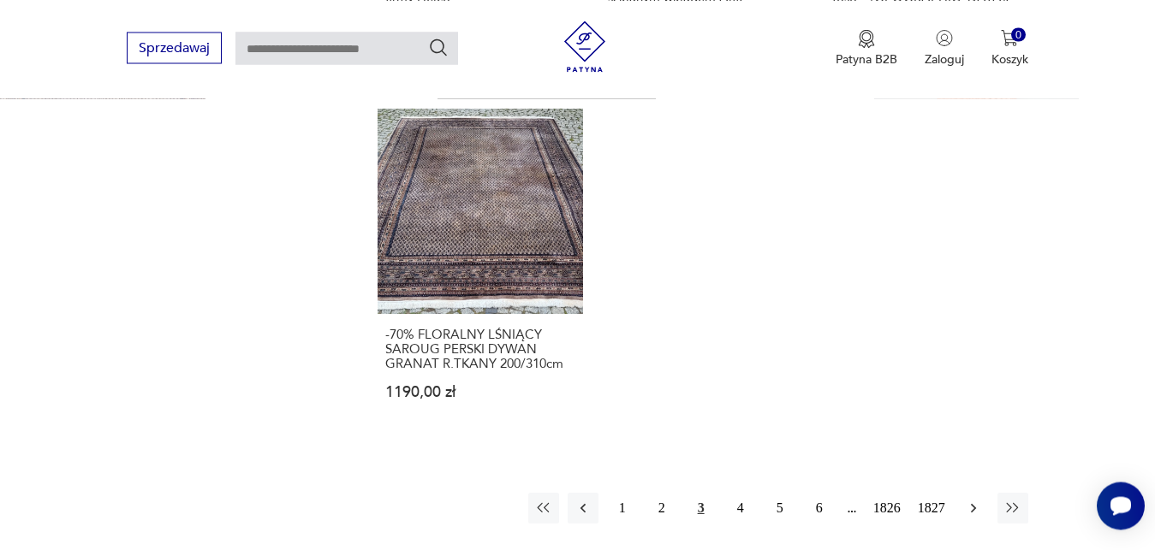
click at [980, 500] on icon "button" at bounding box center [973, 508] width 17 height 17
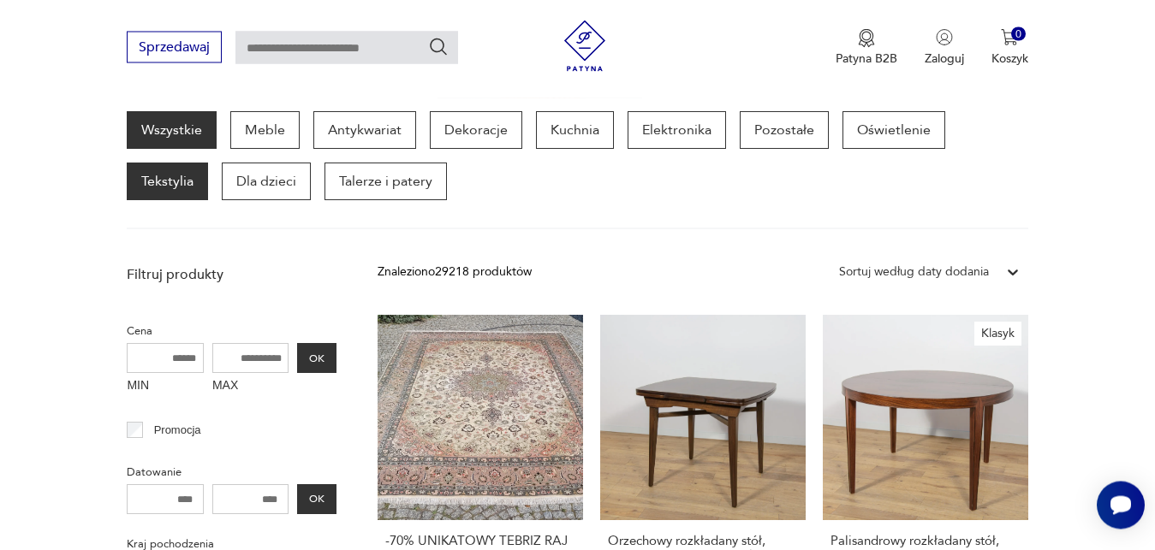
scroll to position [223, 0]
click at [182, 181] on p "Tekstylia" at bounding box center [167, 182] width 81 height 38
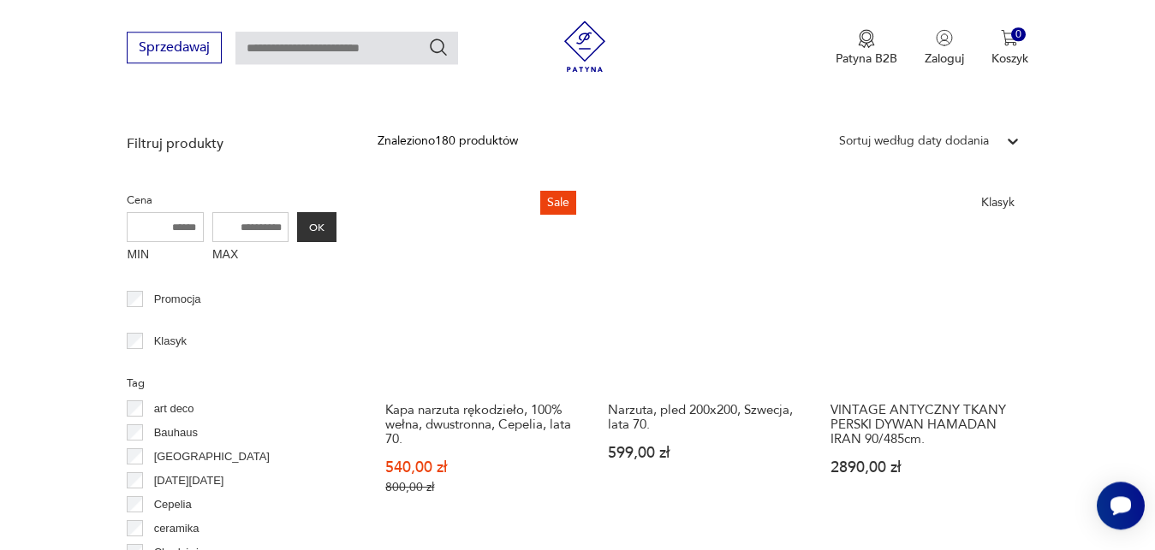
scroll to position [245, 0]
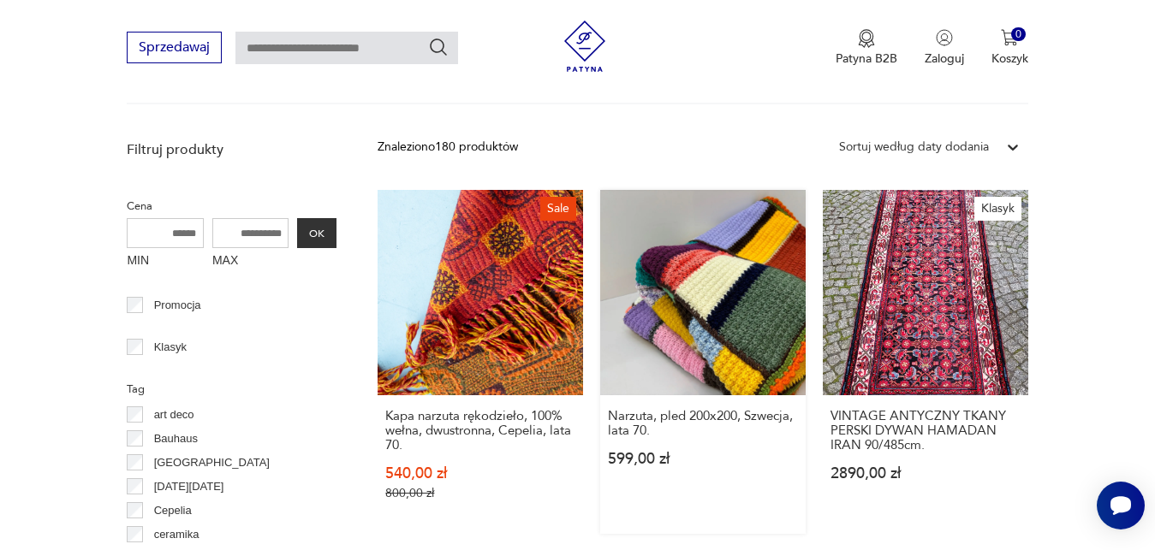
click at [784, 301] on link "Narzuta, pled 200x200, Szwecja, lata 70. 599,00 zł" at bounding box center [702, 362] width 205 height 344
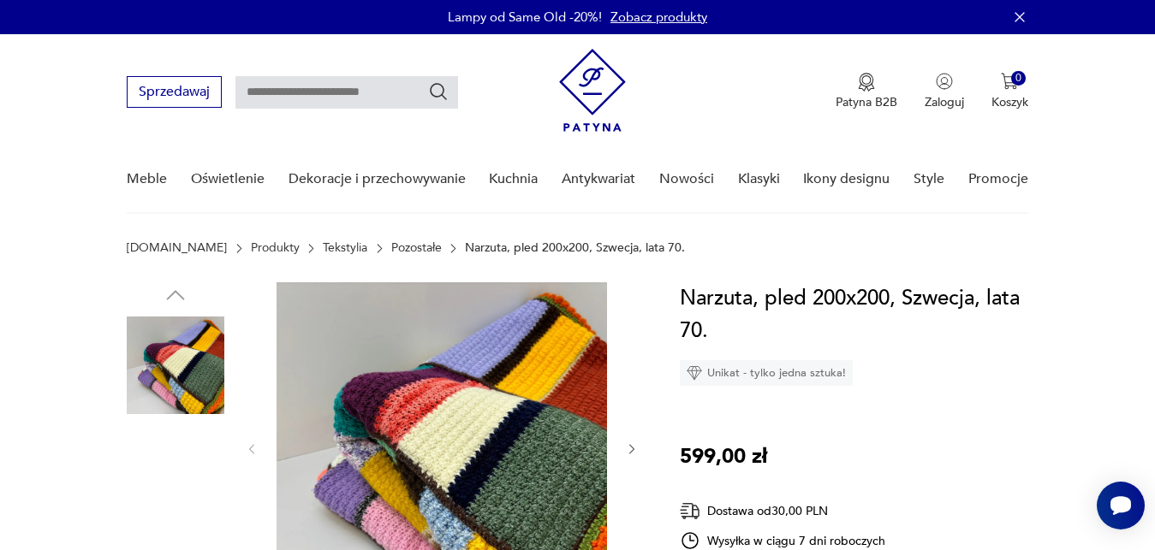
click at [165, 483] on img at bounding box center [176, 475] width 98 height 98
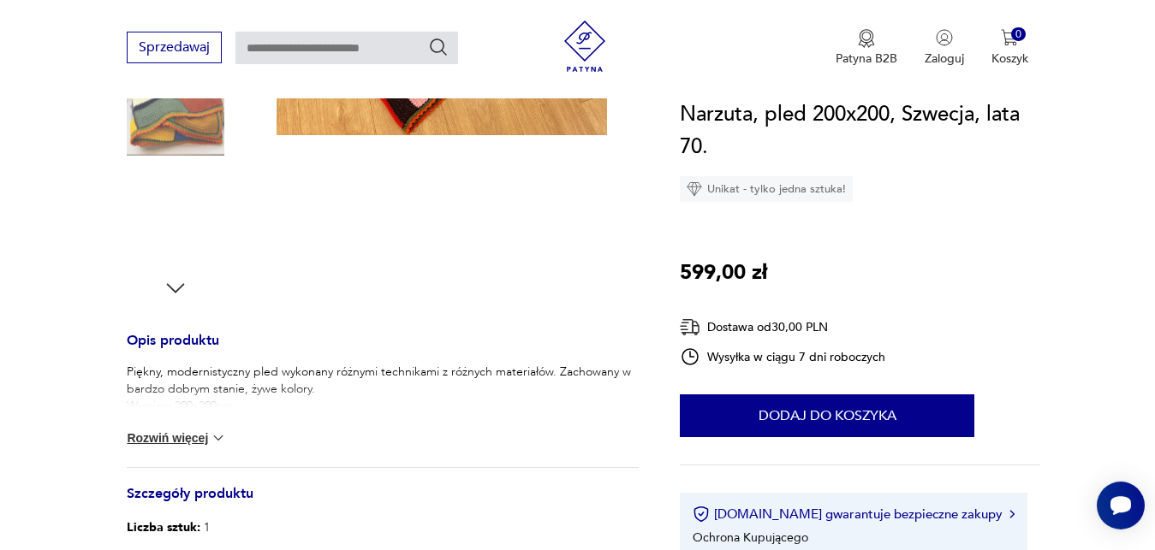
scroll to position [480, 0]
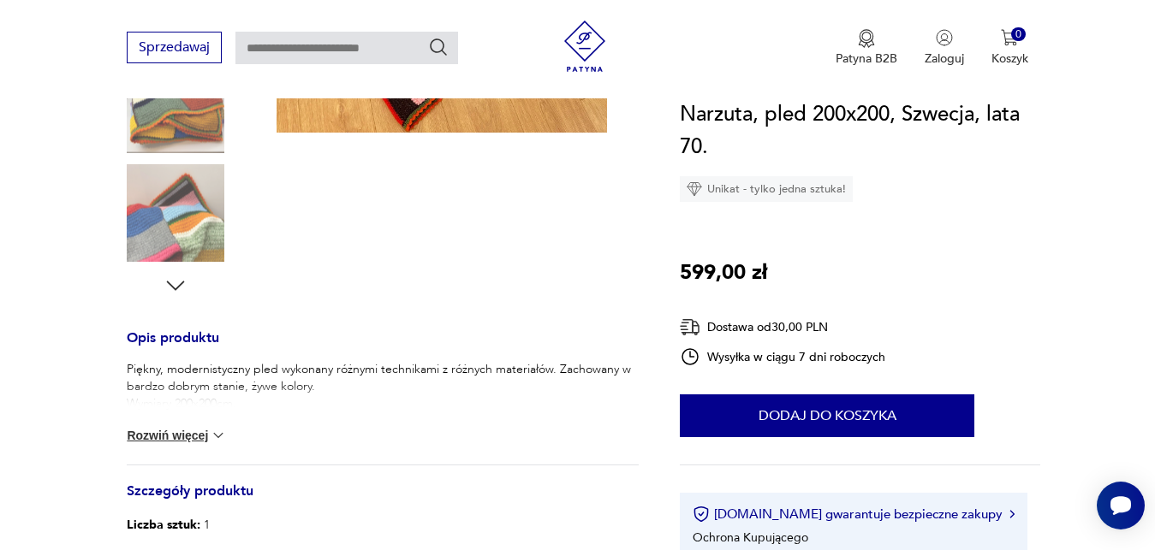
click at [190, 436] on button "Rozwiń więcej" at bounding box center [176, 435] width 99 height 17
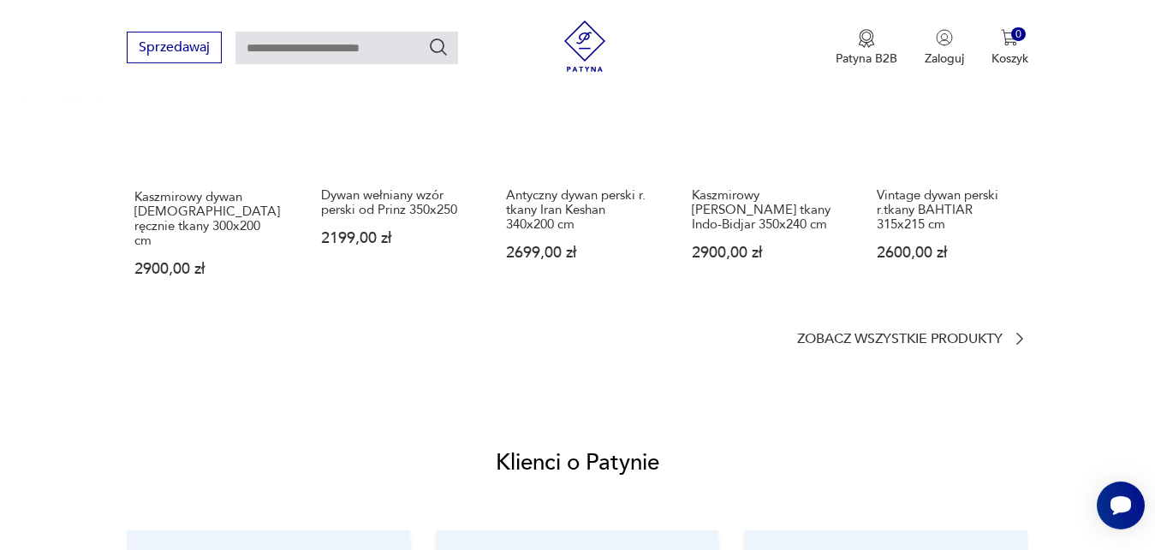
scroll to position [1266, 0]
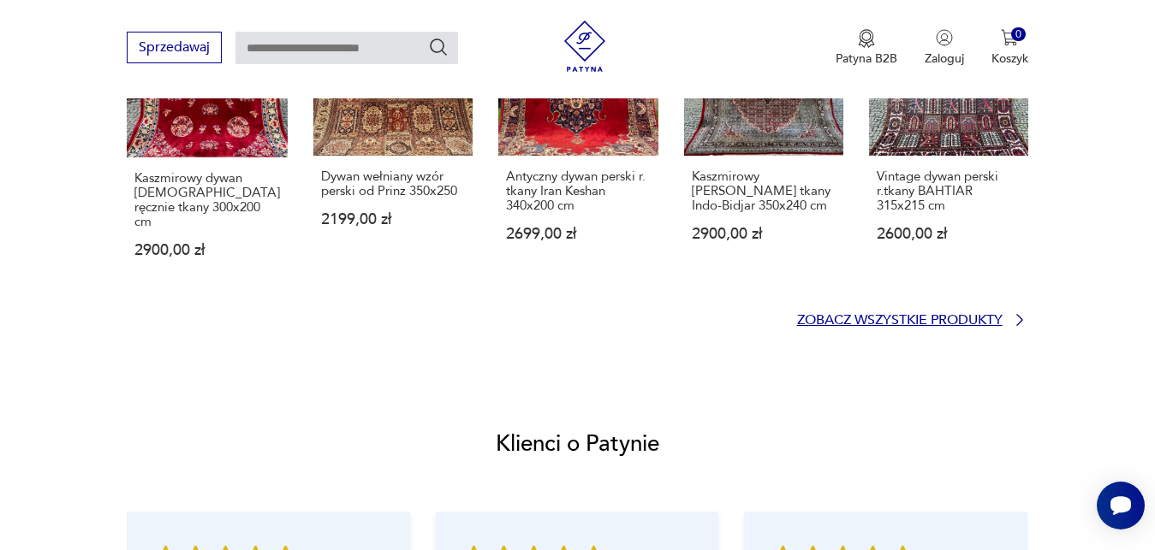
click at [989, 315] on p "Zobacz wszystkie produkty" at bounding box center [899, 320] width 205 height 11
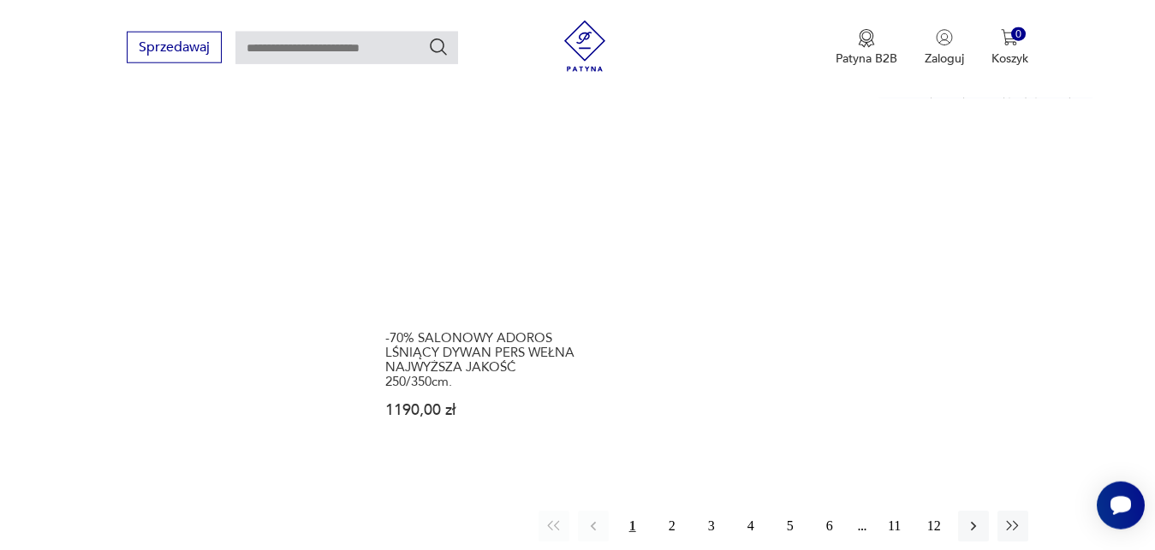
scroll to position [2165, 0]
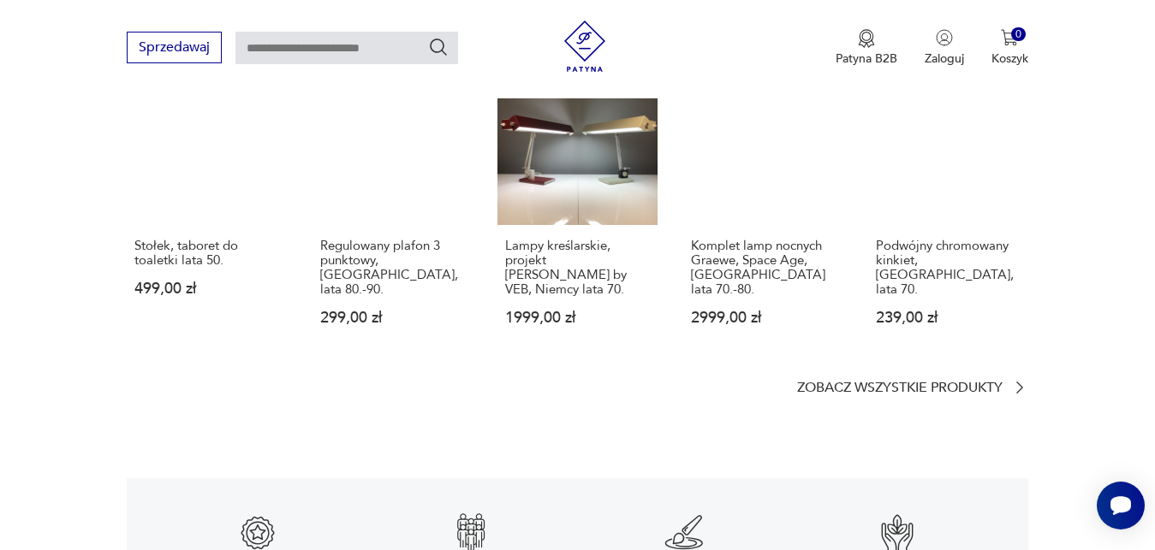
scroll to position [1297, 0]
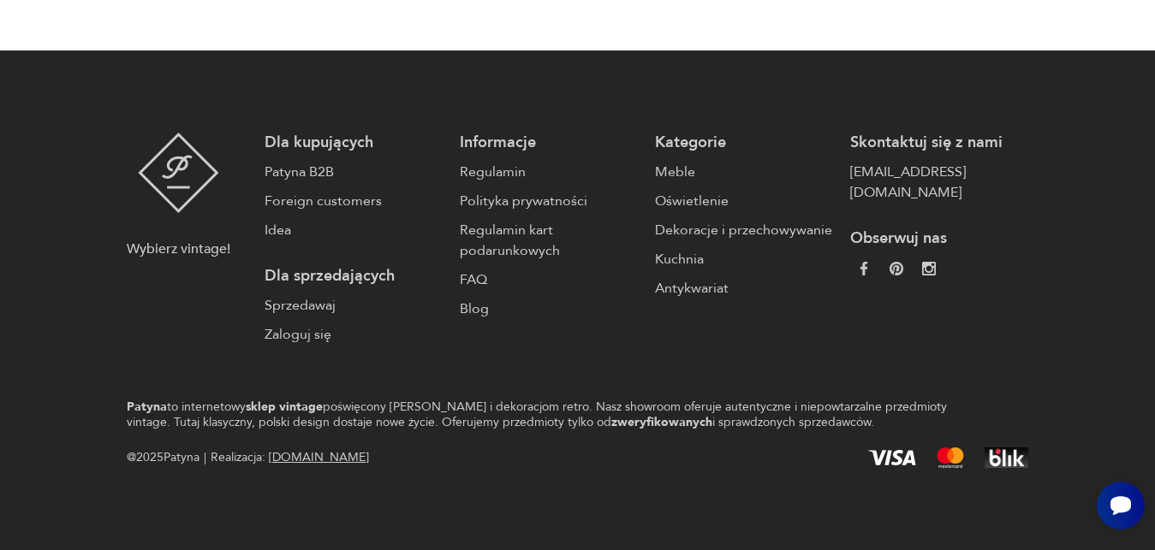
scroll to position [27, 0]
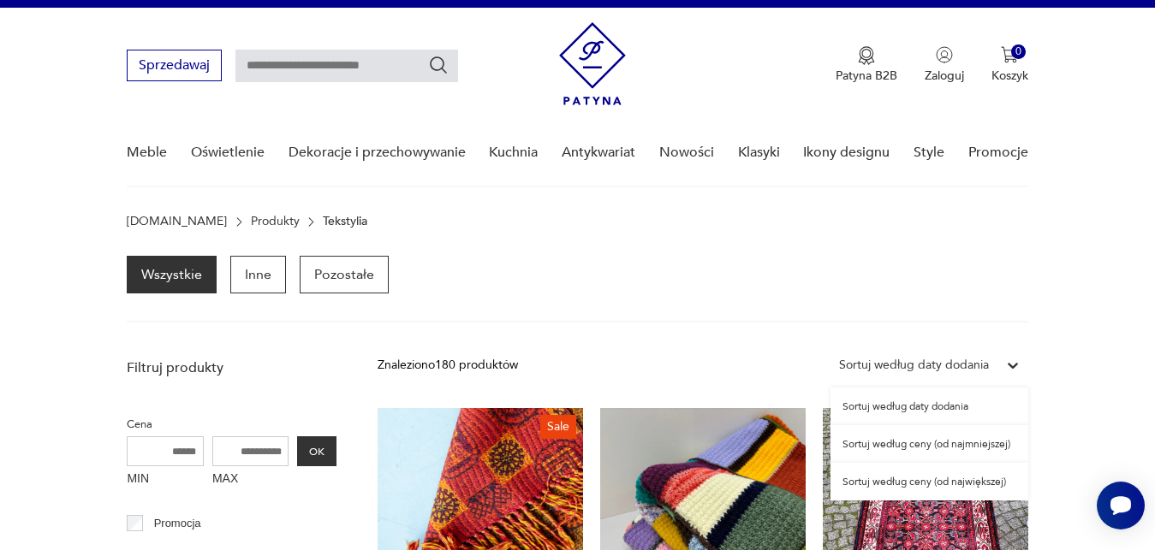
click at [1010, 363] on icon at bounding box center [1012, 365] width 17 height 17
click at [952, 444] on div "Sortuj według ceny (od najmniejszej)" at bounding box center [929, 444] width 198 height 38
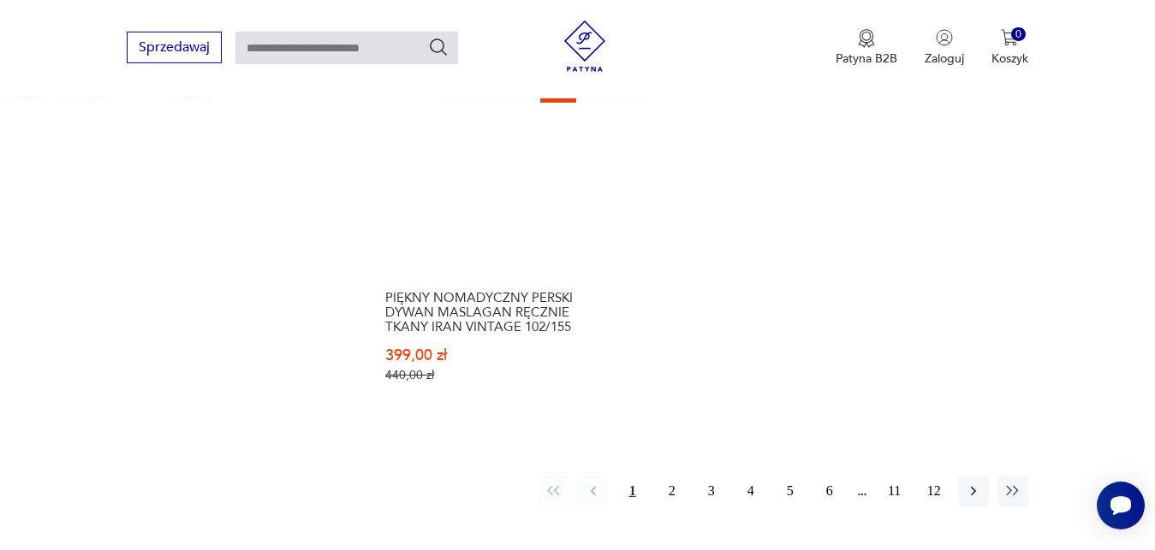
scroll to position [2258, 0]
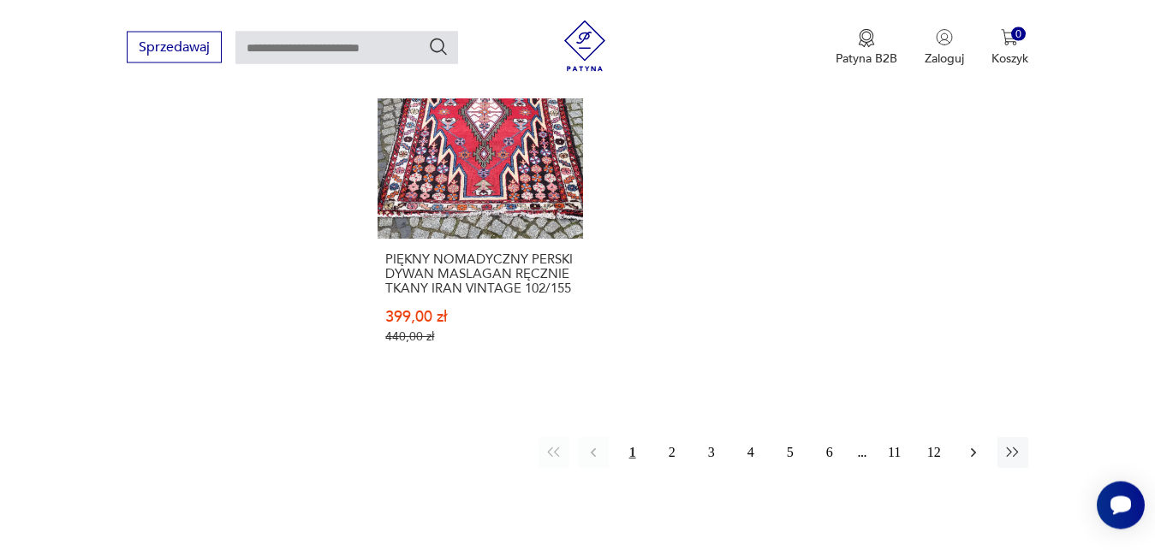
click at [971, 444] on icon "button" at bounding box center [973, 452] width 17 height 17
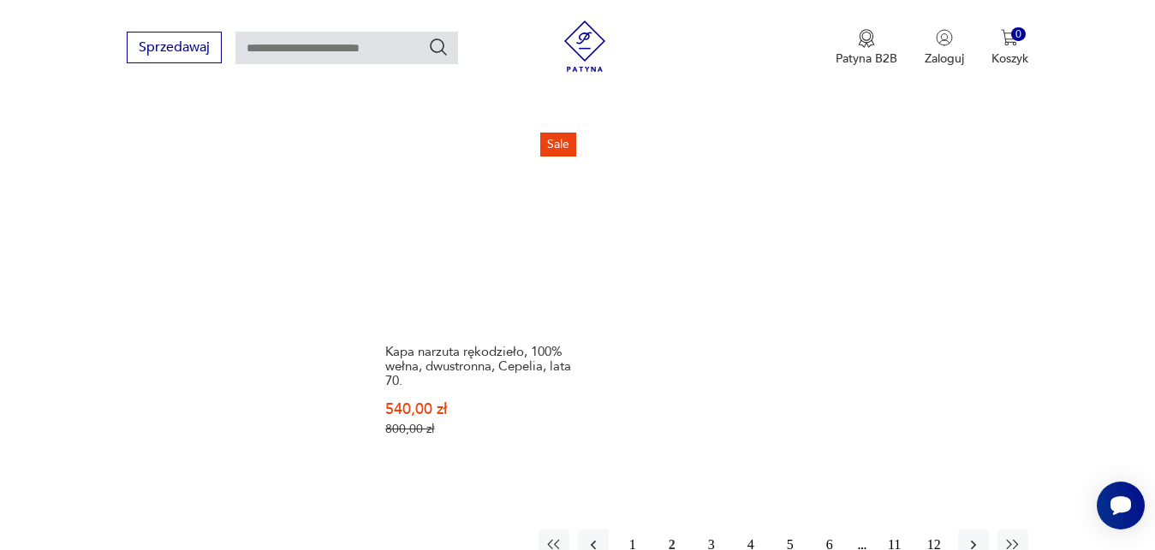
scroll to position [2170, 0]
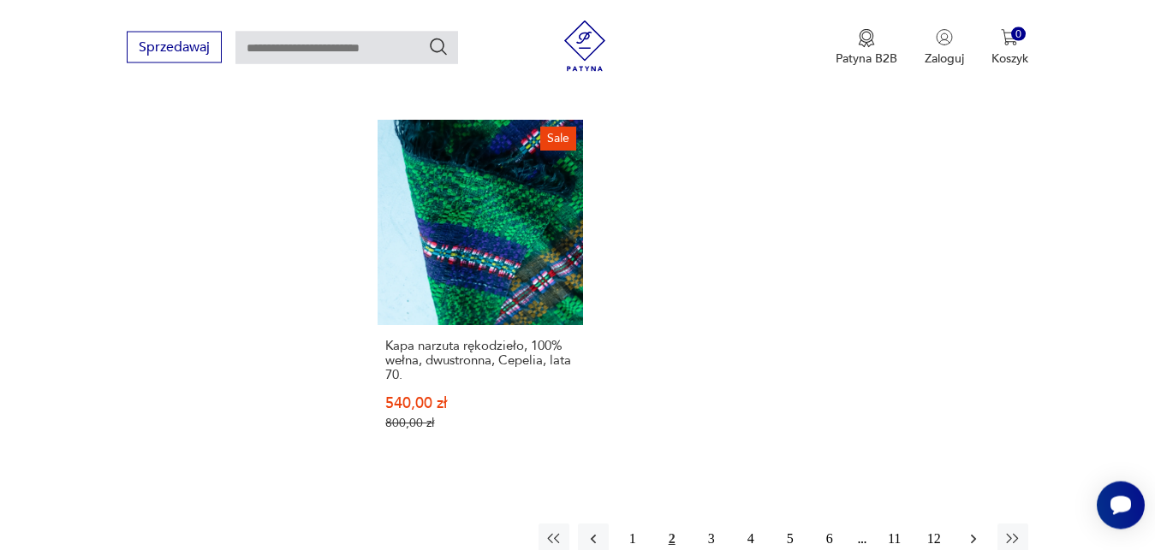
click at [973, 531] on icon "button" at bounding box center [973, 539] width 17 height 17
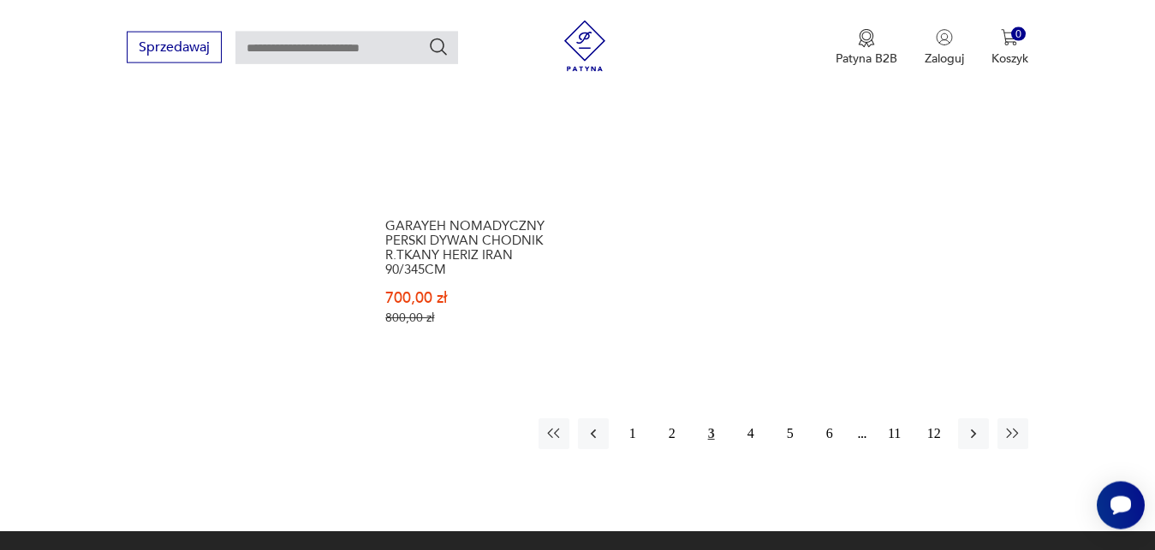
scroll to position [2258, 0]
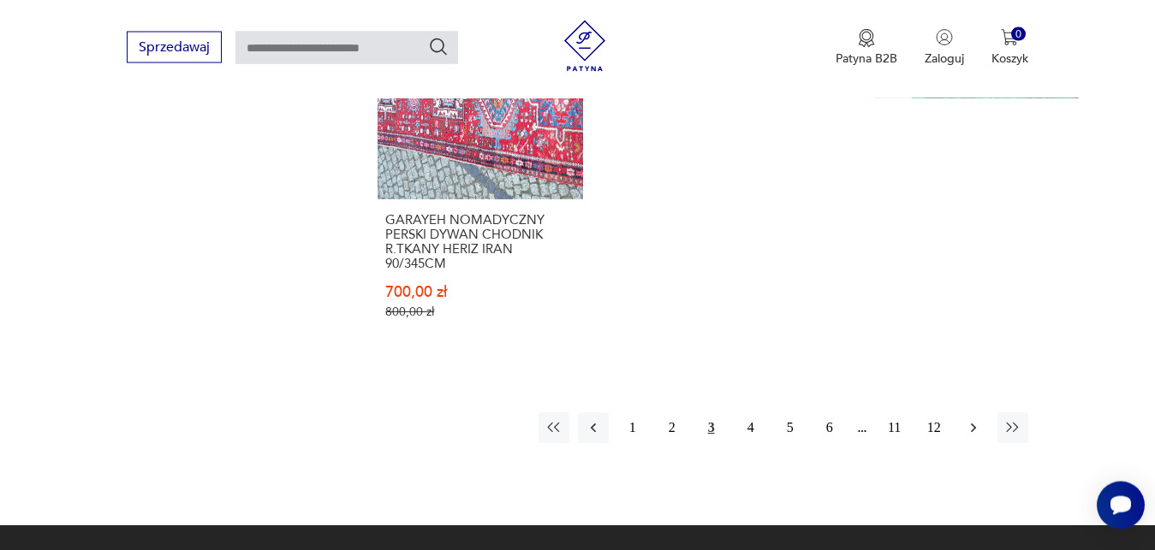
click at [969, 433] on icon "button" at bounding box center [973, 427] width 17 height 17
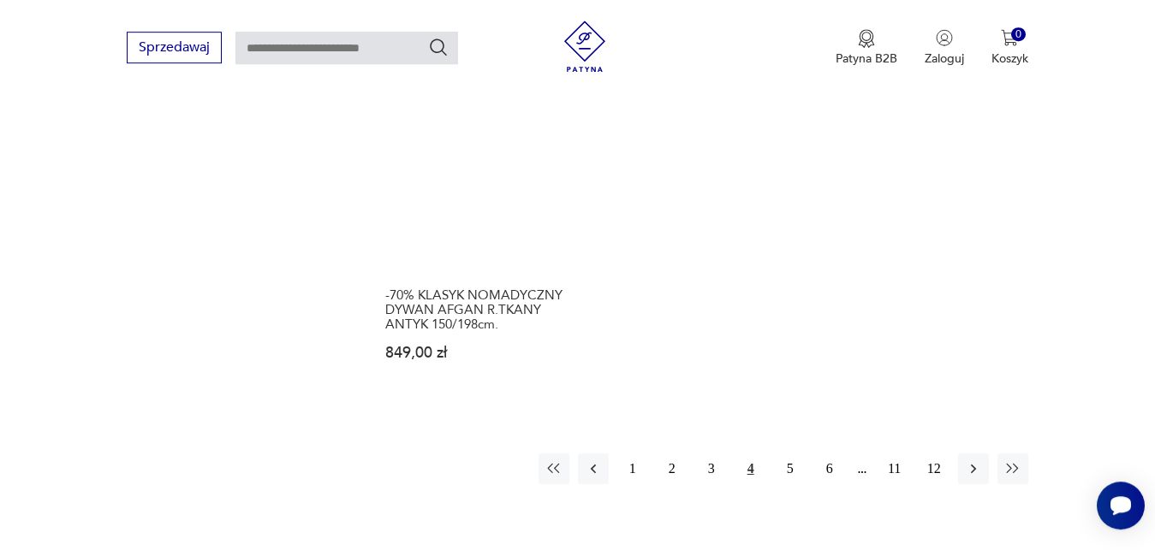
scroll to position [2272, 0]
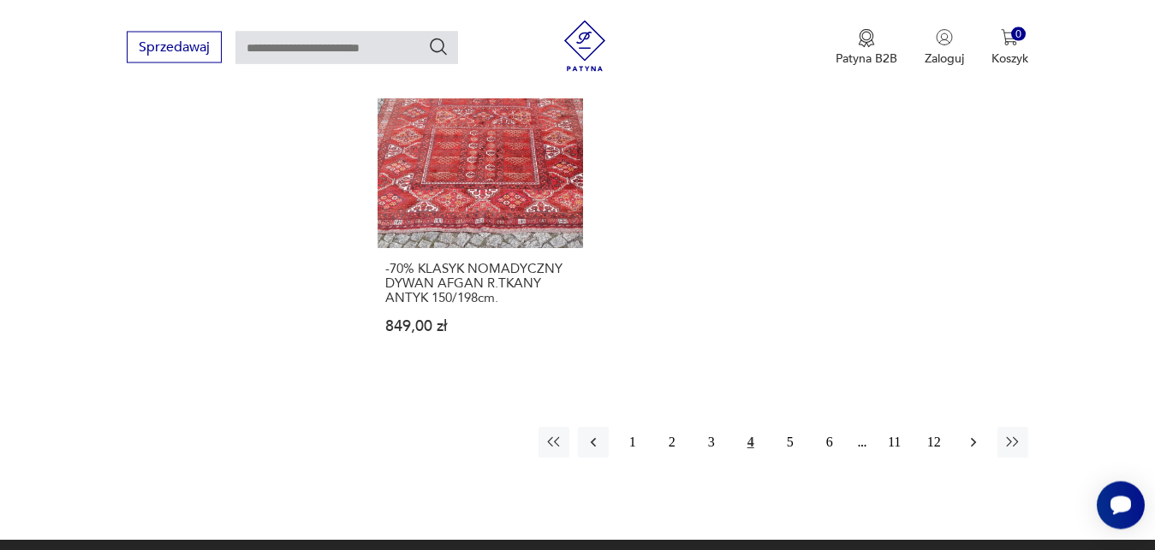
click at [973, 434] on icon "button" at bounding box center [973, 442] width 17 height 17
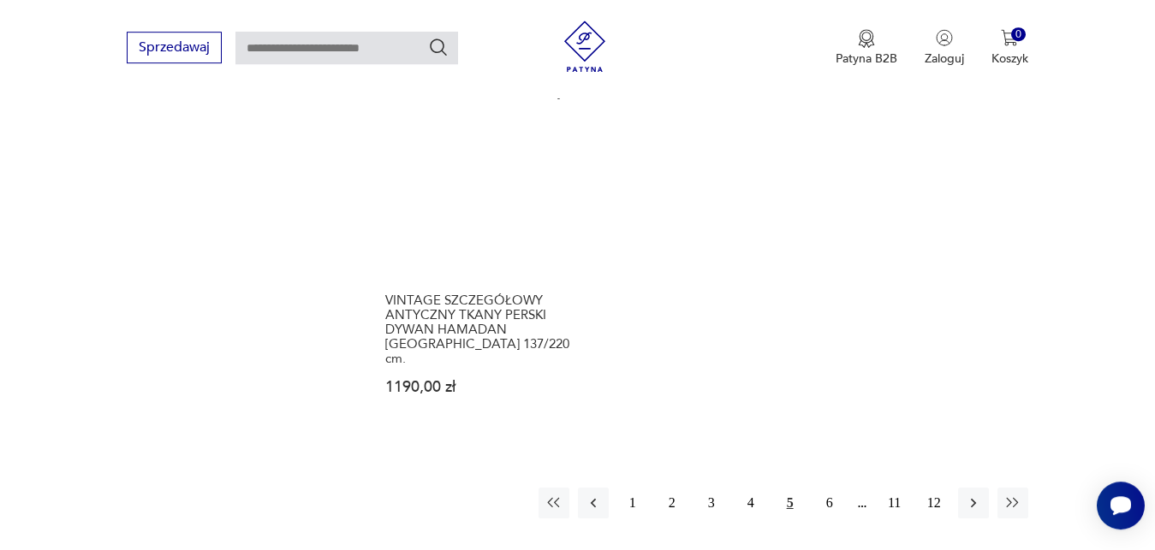
scroll to position [2301, 0]
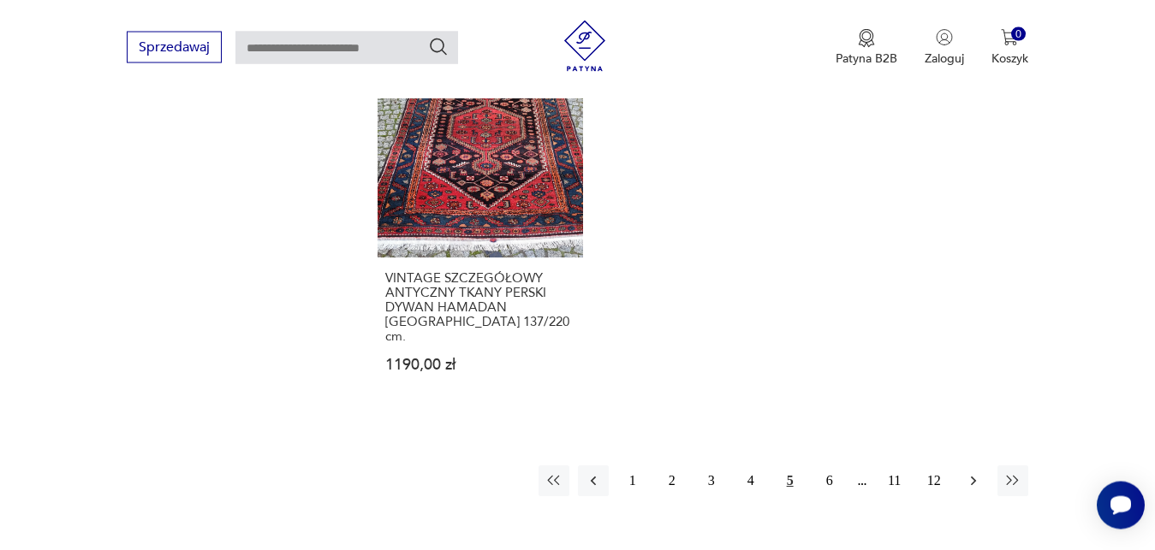
click at [975, 472] on icon "button" at bounding box center [973, 480] width 17 height 17
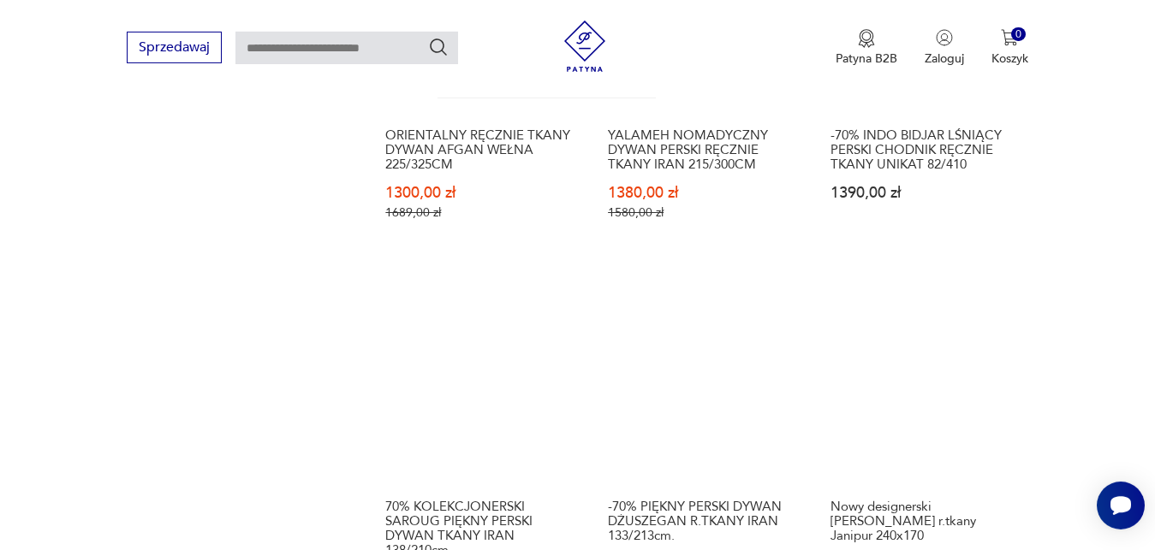
scroll to position [1661, 0]
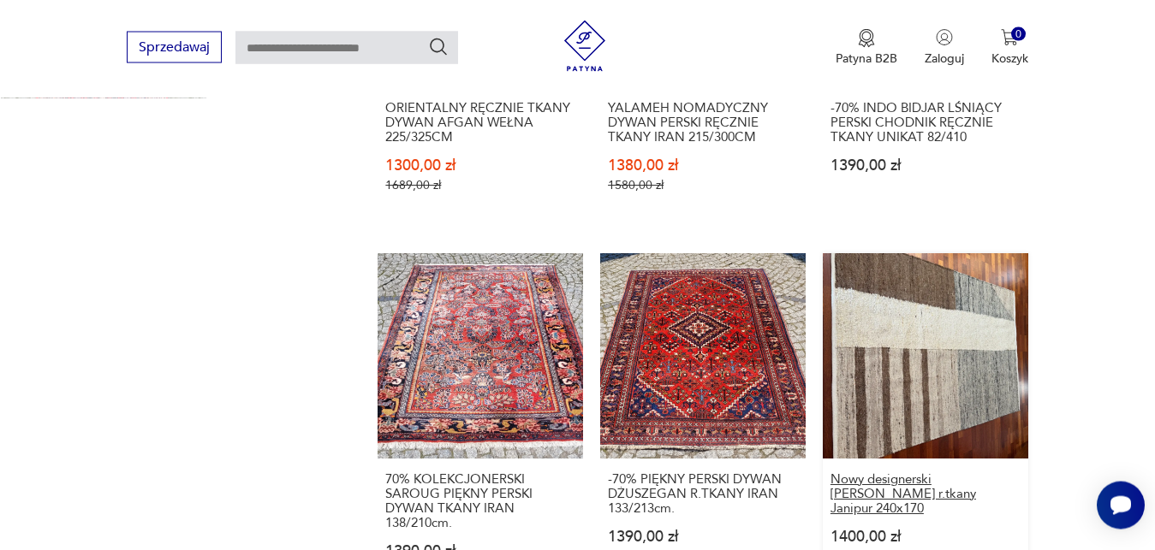
click at [1007, 479] on h3 "Nowy designerski [PERSON_NAME] r.tkany Janipur 240x170" at bounding box center [925, 494] width 190 height 44
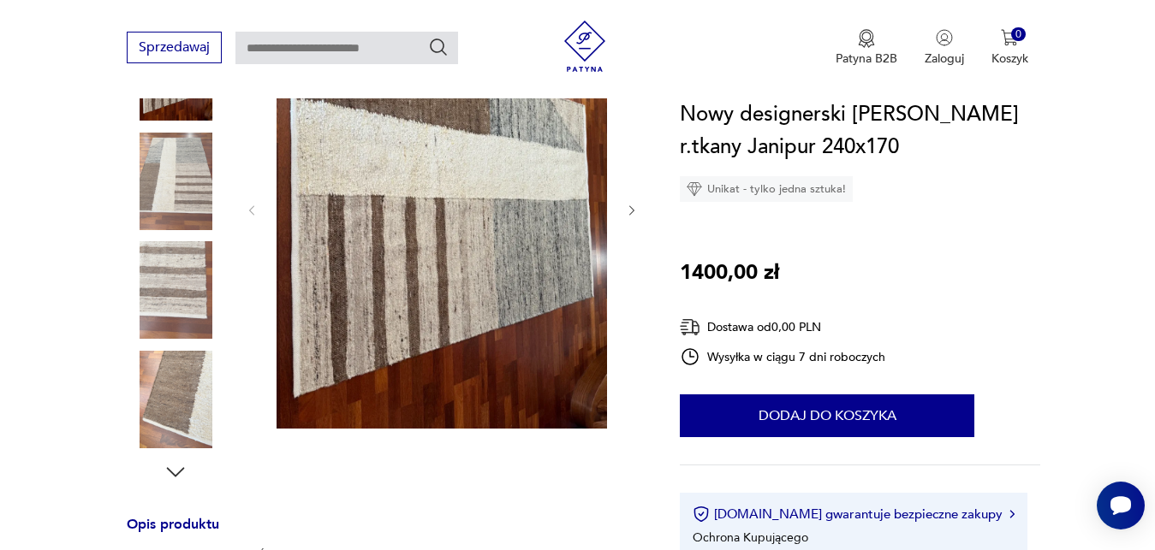
scroll to position [306, 0]
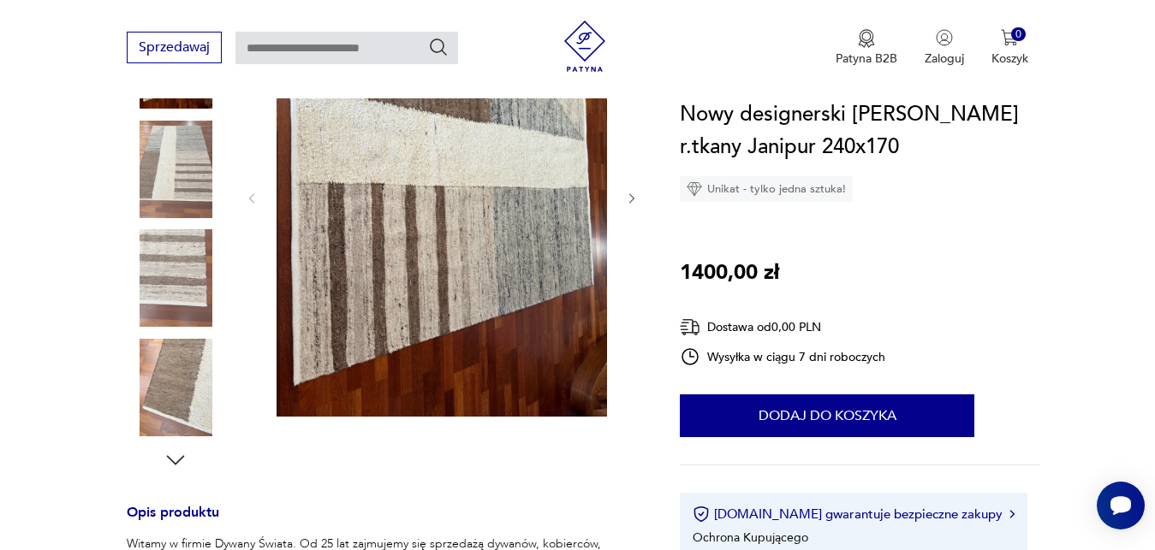
click at [195, 276] on img at bounding box center [176, 278] width 98 height 98
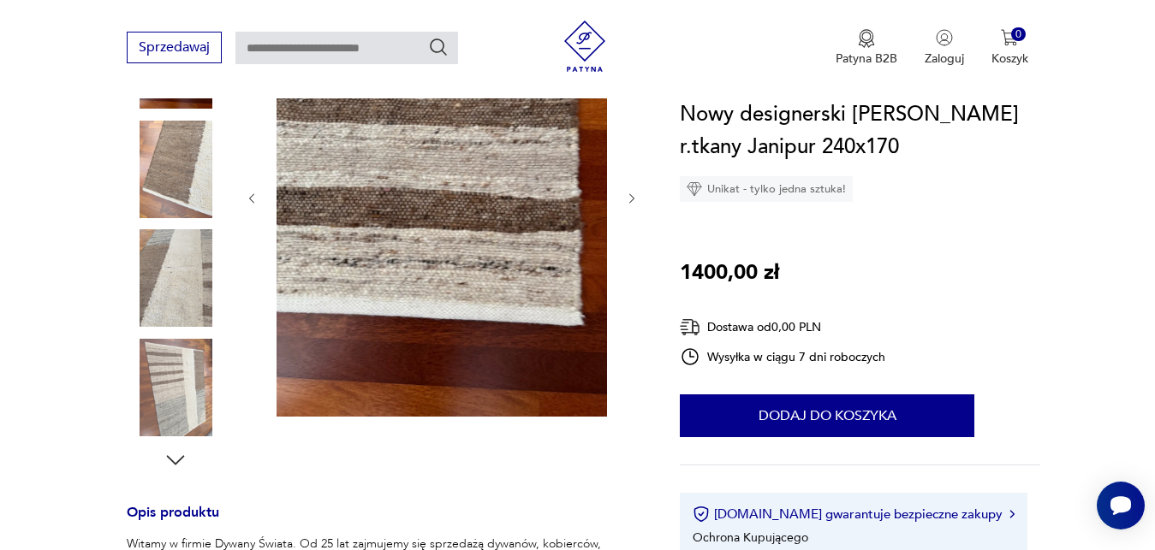
click at [181, 354] on img at bounding box center [176, 388] width 98 height 98
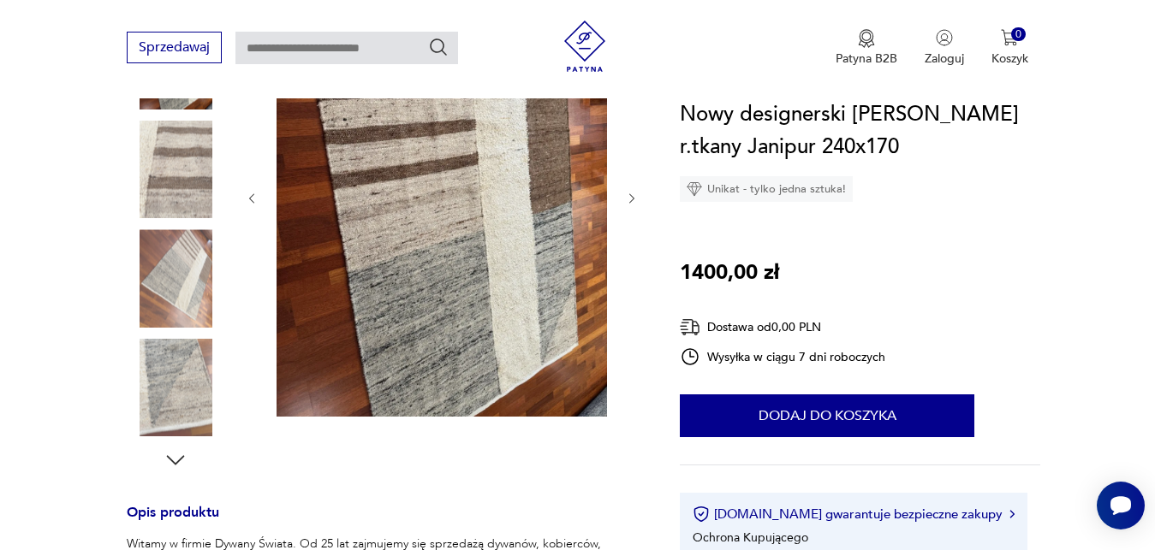
click at [176, 464] on icon "button" at bounding box center [176, 459] width 18 height 9
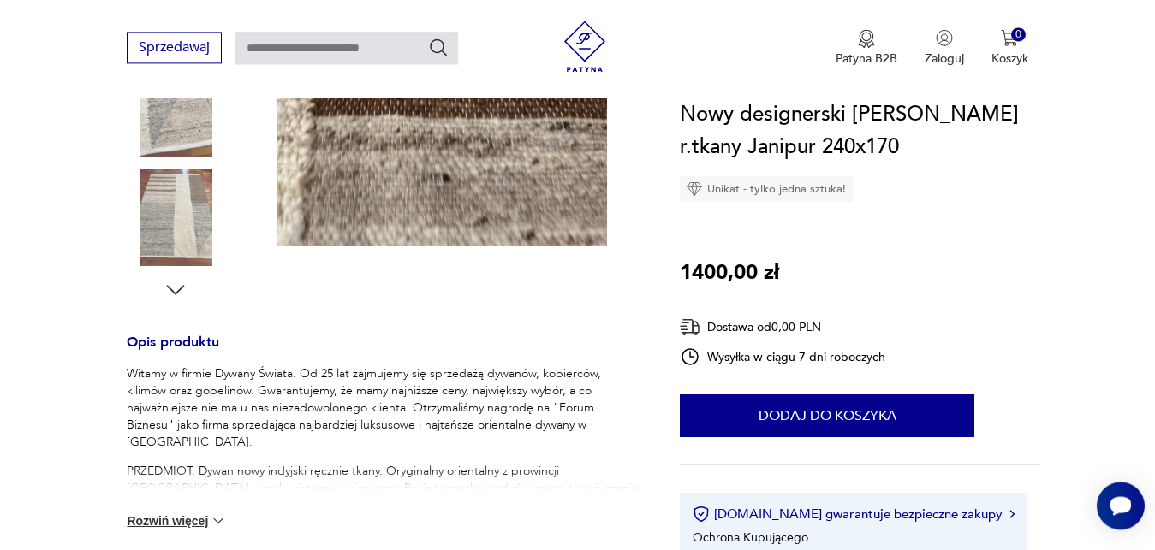
scroll to position [480, 0]
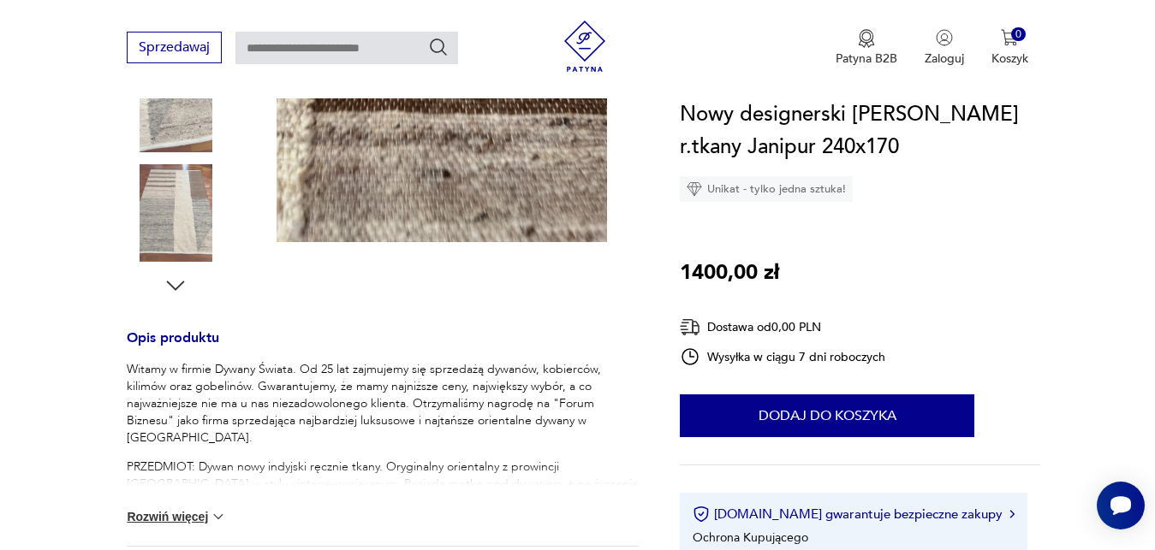
click at [206, 516] on button "Rozwiń więcej" at bounding box center [176, 516] width 99 height 17
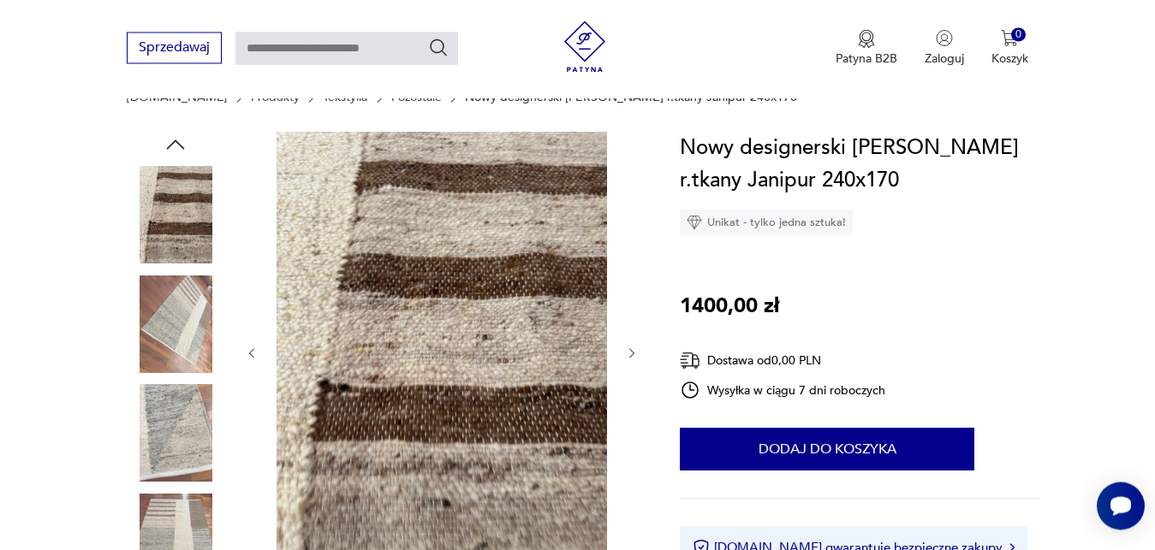
scroll to position [131, 0]
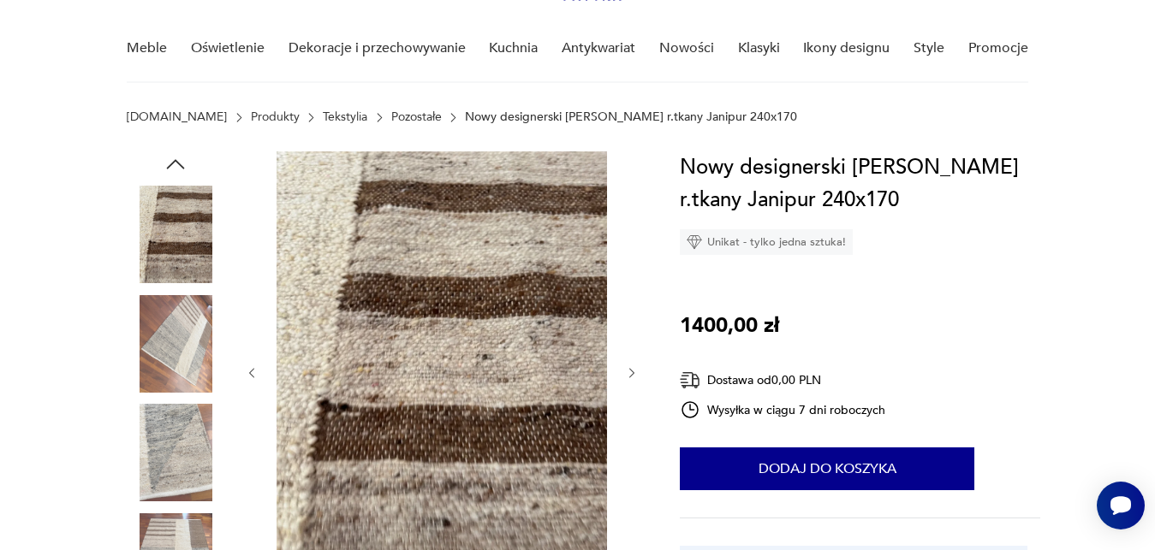
click at [630, 381] on button "button" at bounding box center [632, 373] width 15 height 17
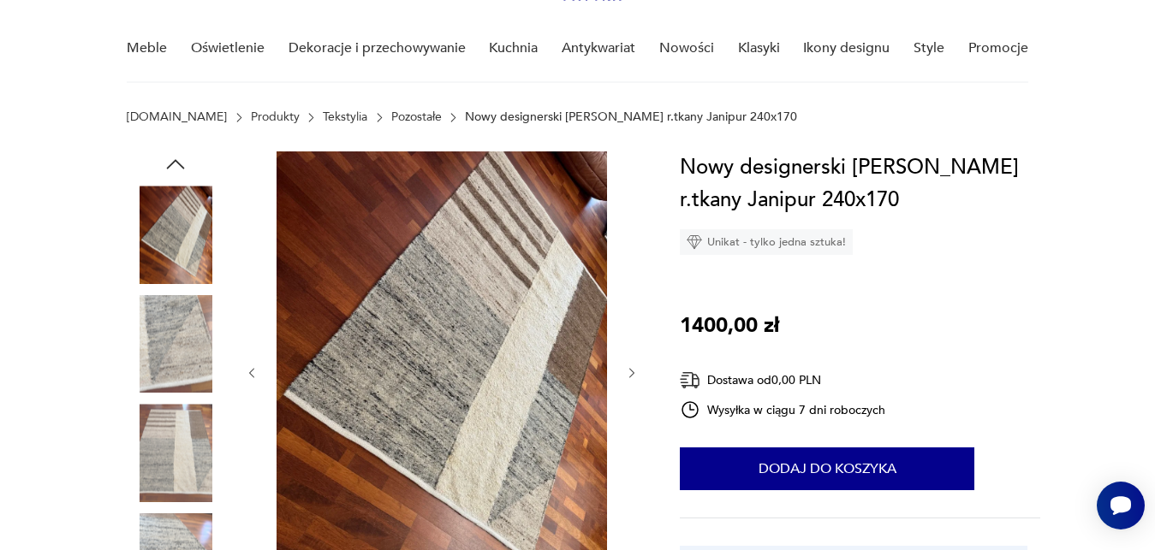
click at [632, 373] on icon "button" at bounding box center [632, 373] width 15 height 15
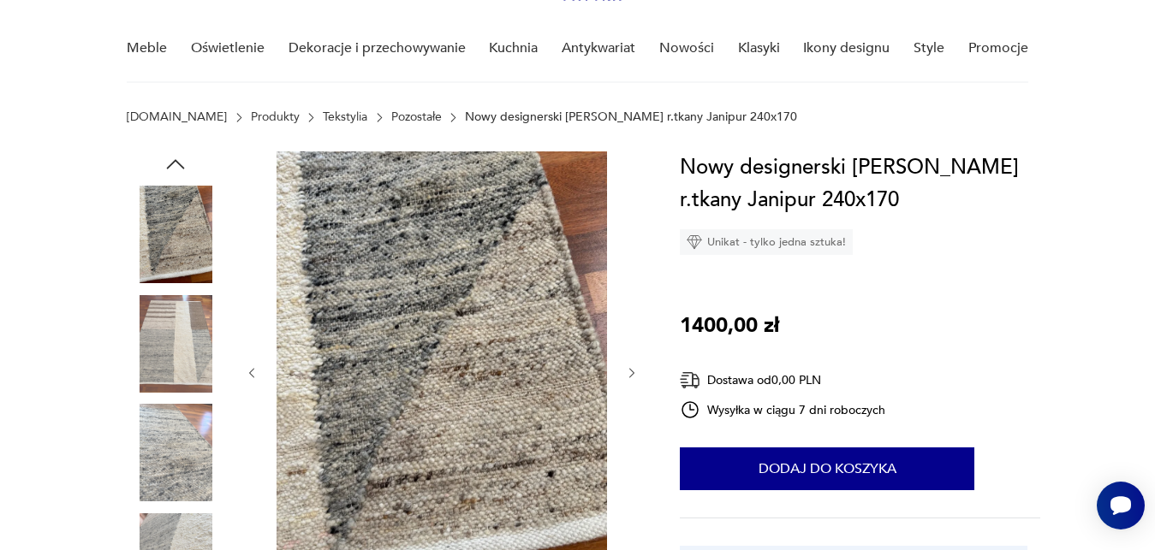
click at [632, 373] on icon "button" at bounding box center [632, 373] width 15 height 15
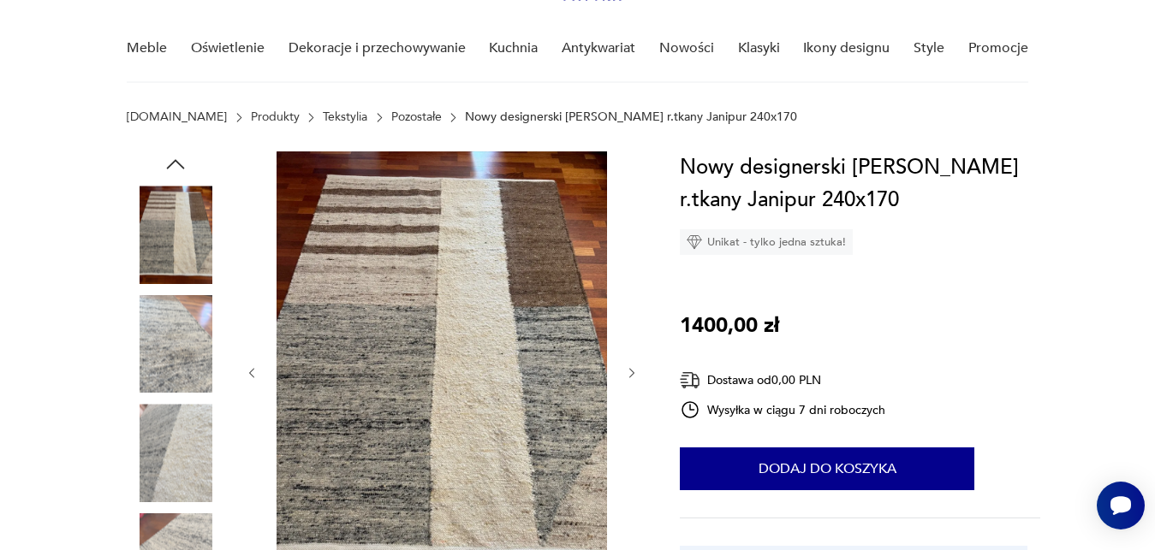
click at [632, 373] on icon "button" at bounding box center [632, 373] width 15 height 15
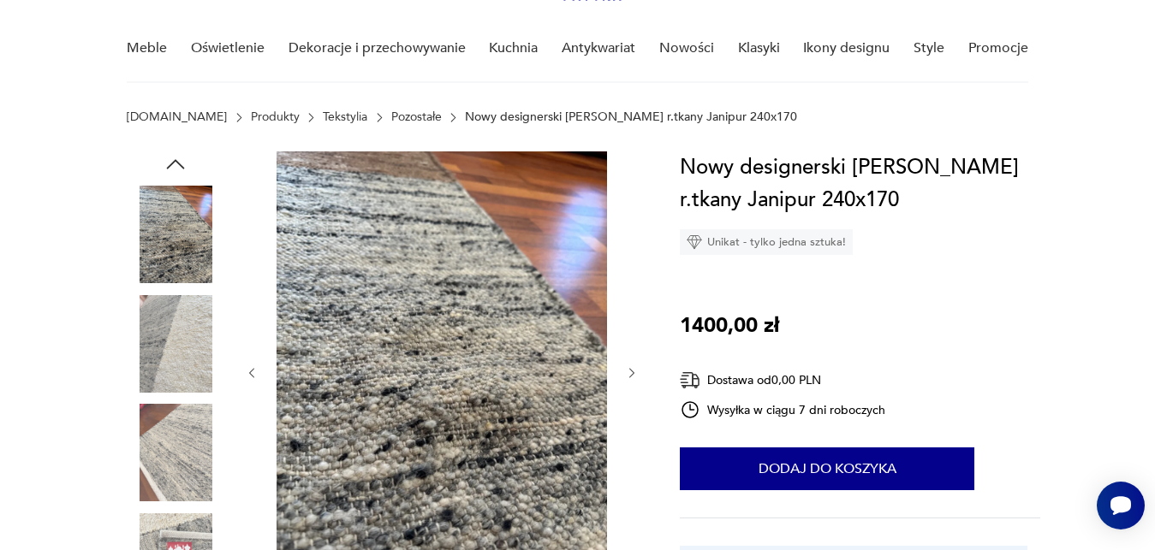
click at [632, 373] on icon "button" at bounding box center [632, 373] width 15 height 15
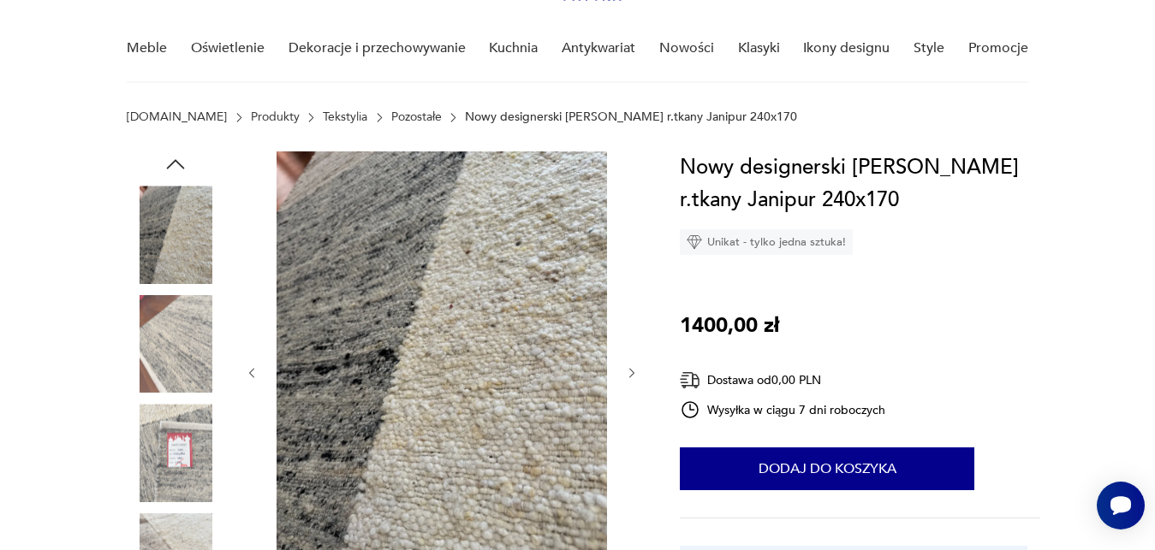
click at [632, 373] on icon "button" at bounding box center [632, 373] width 15 height 15
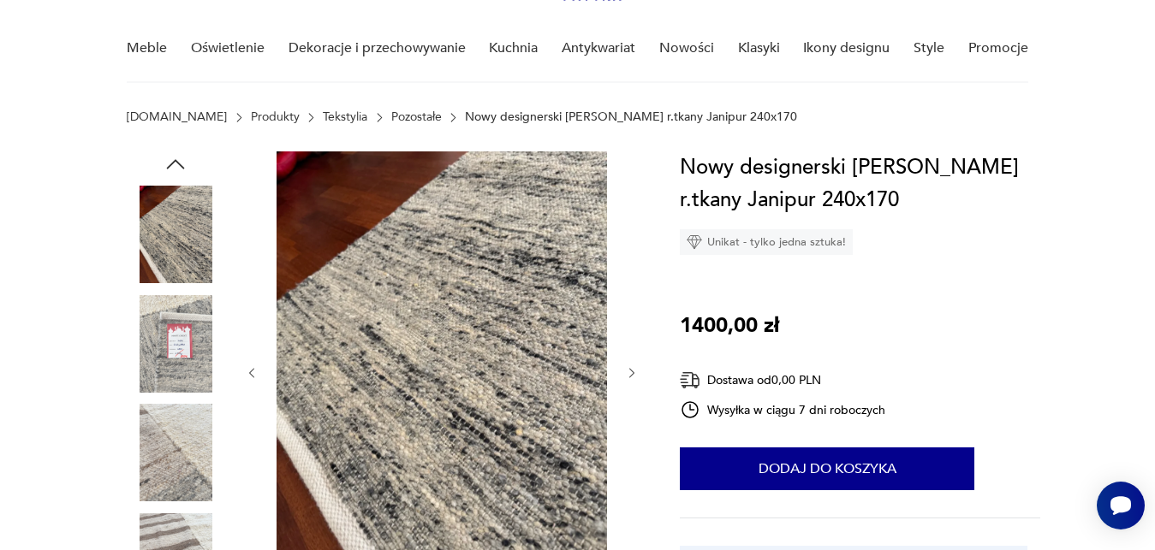
click at [173, 322] on img at bounding box center [176, 344] width 98 height 98
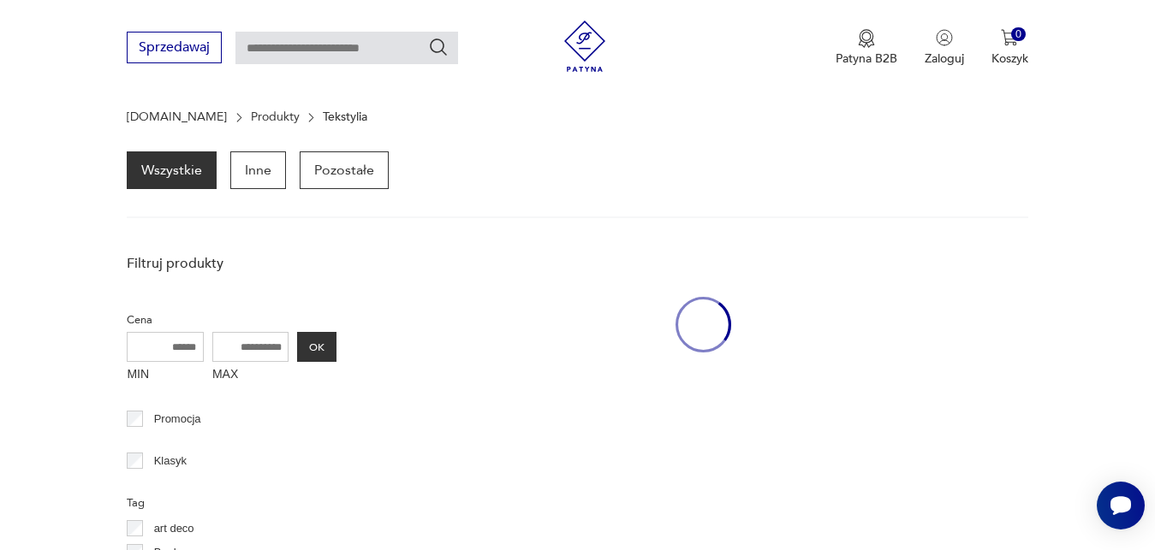
scroll to position [581, 0]
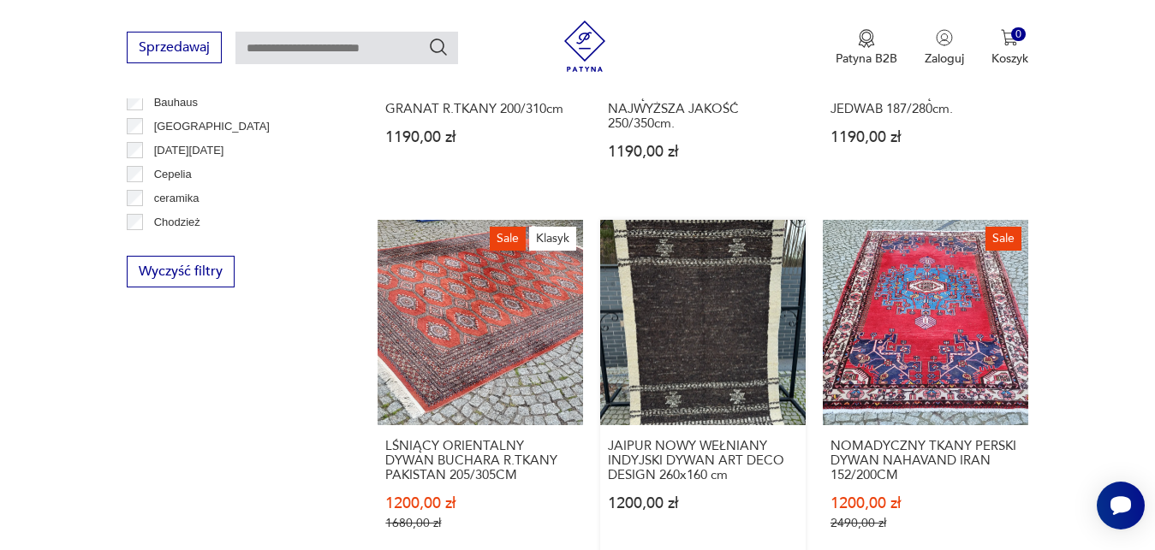
click at [754, 391] on link "JAIPUR NOWY WEŁNIANY INDYJSKI DYWAN ART DECO DESIGN 260x160 cm 1200,00 zł" at bounding box center [702, 392] width 205 height 344
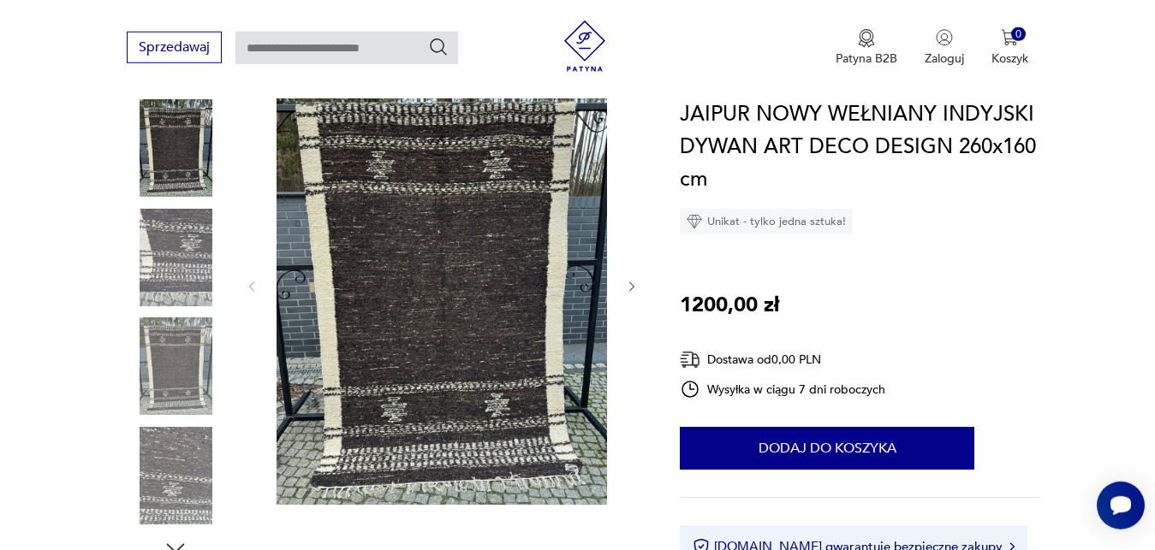
scroll to position [218, 0]
click at [625, 287] on icon "button" at bounding box center [632, 286] width 15 height 15
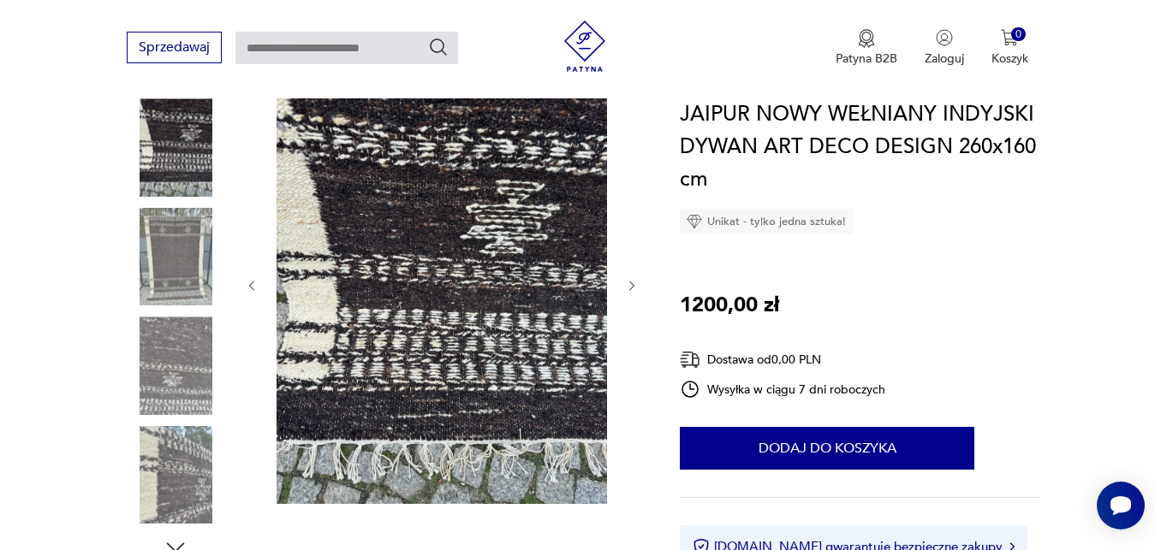
click at [625, 287] on icon "button" at bounding box center [632, 286] width 15 height 15
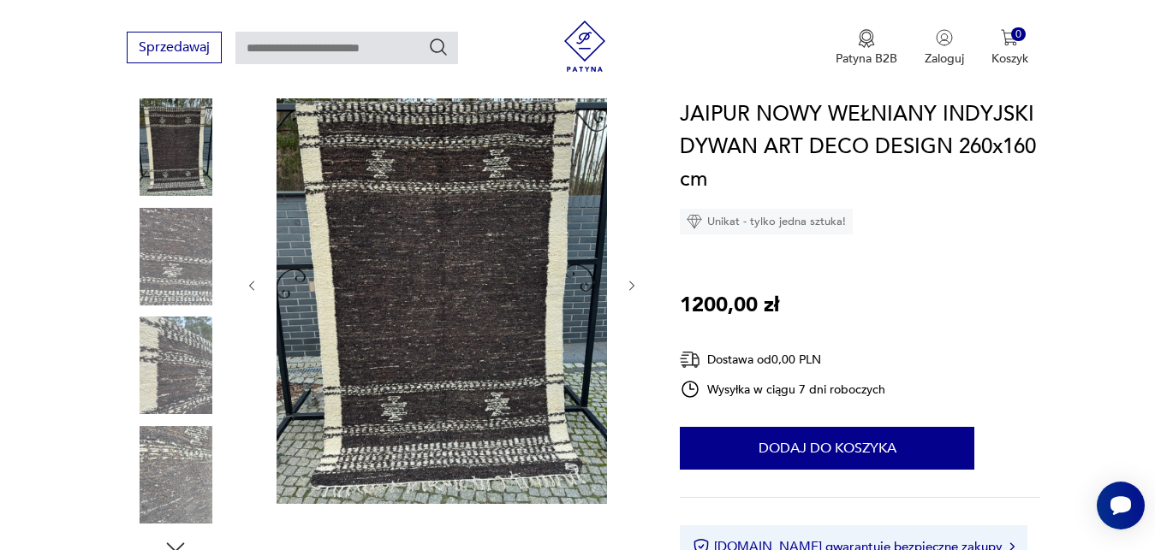
click at [625, 287] on icon "button" at bounding box center [632, 286] width 15 height 15
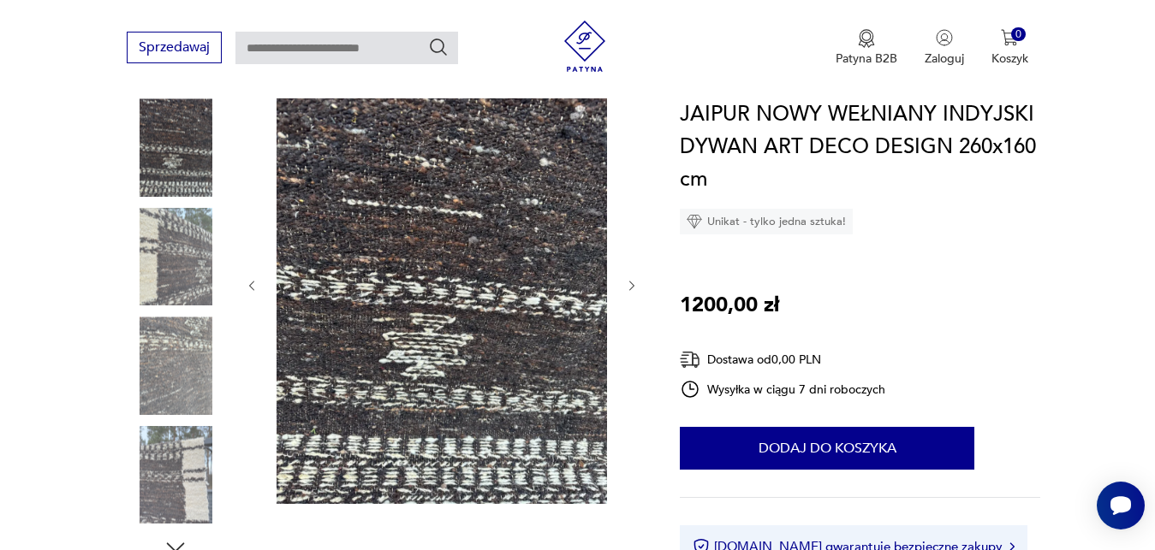
click at [625, 287] on icon "button" at bounding box center [632, 286] width 15 height 15
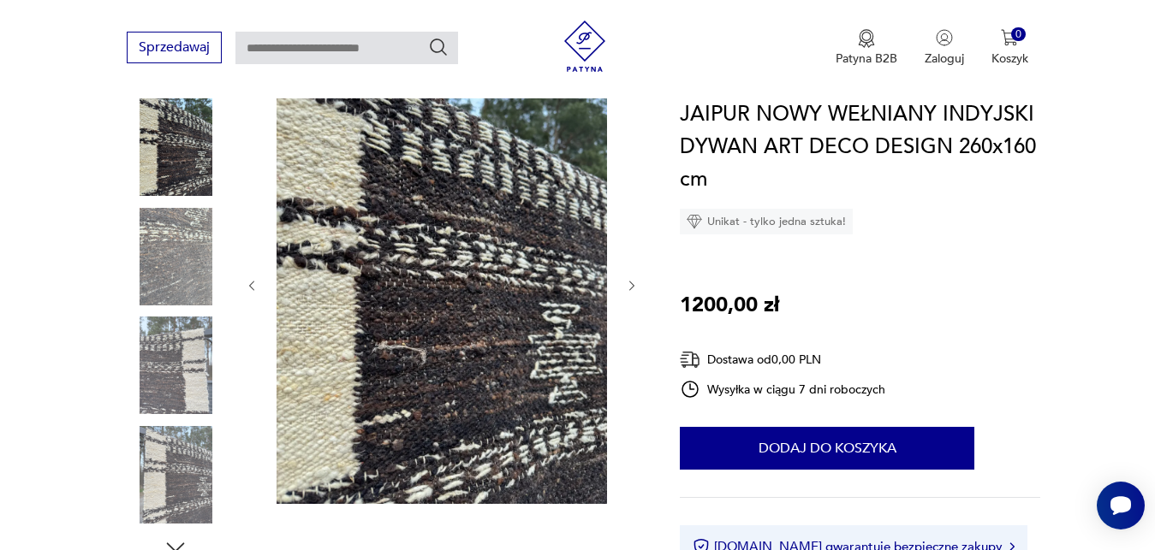
click at [625, 287] on icon "button" at bounding box center [632, 286] width 15 height 15
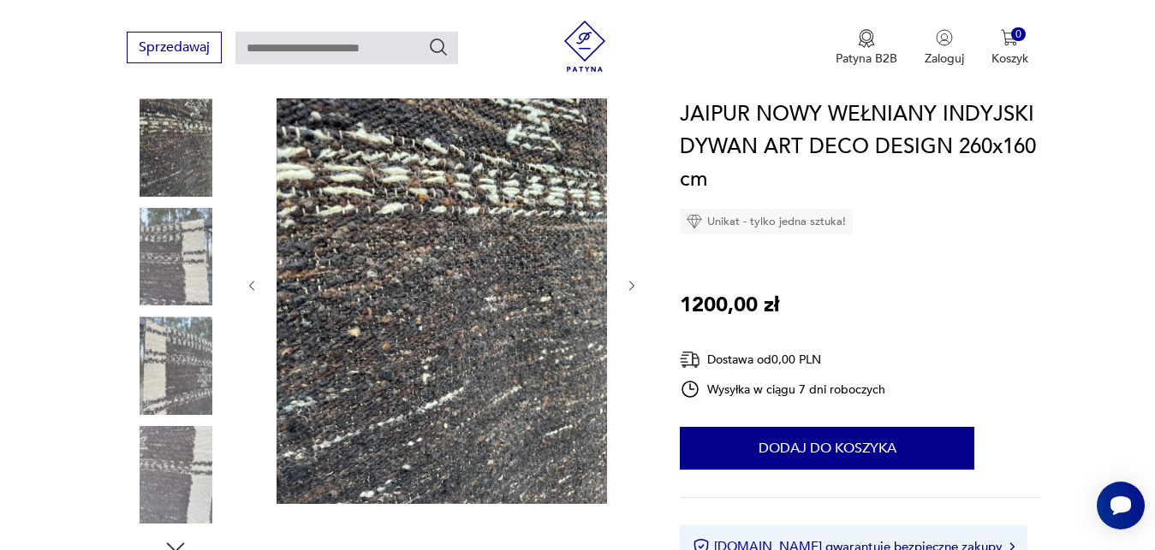
click at [625, 287] on icon "button" at bounding box center [632, 286] width 15 height 15
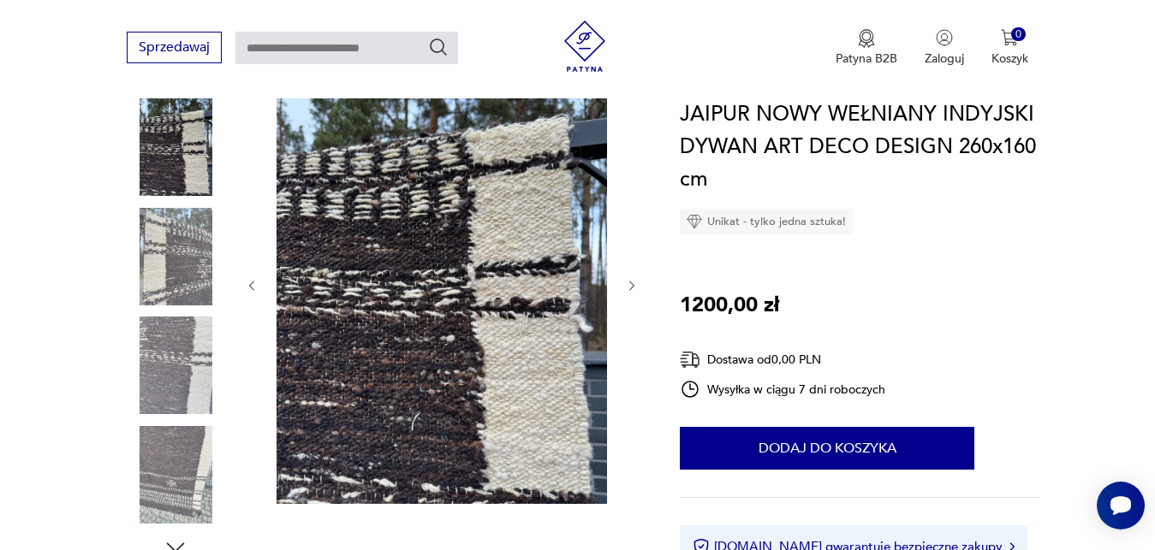
click at [625, 287] on icon "button" at bounding box center [632, 286] width 15 height 15
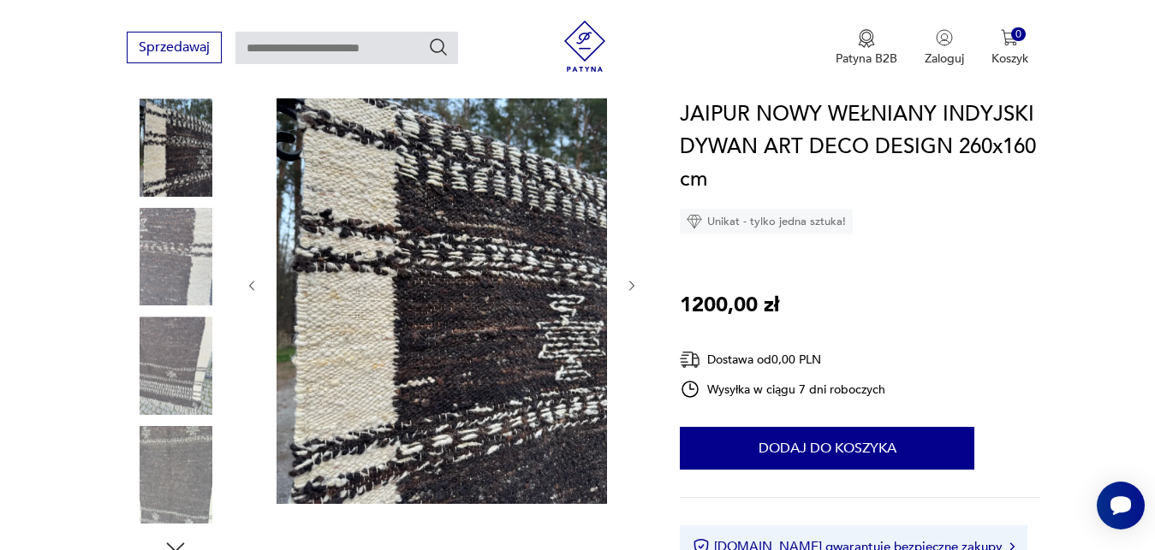
click at [625, 287] on icon "button" at bounding box center [632, 286] width 15 height 15
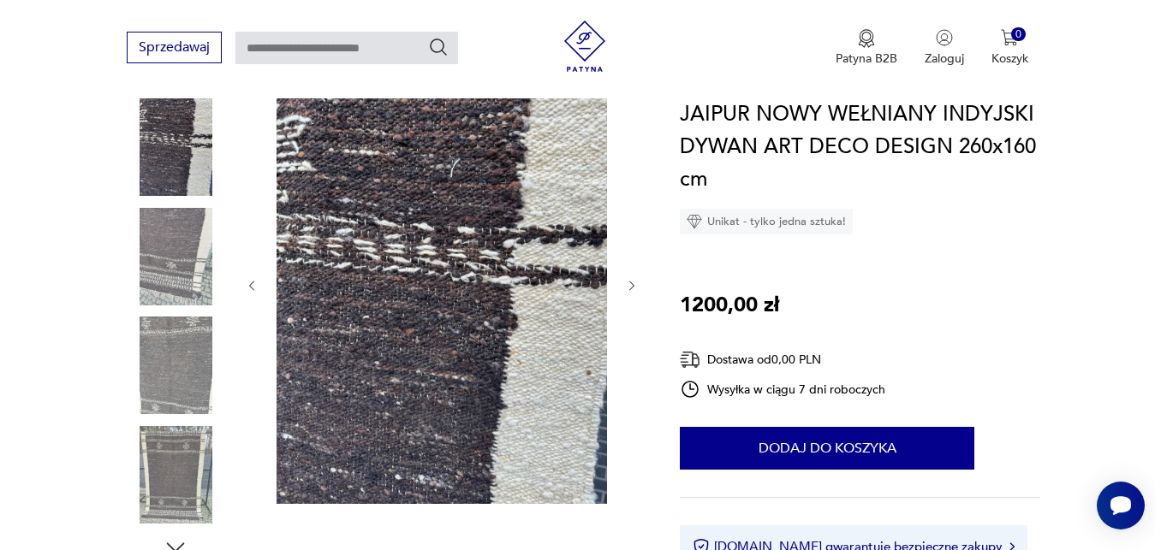
click at [625, 287] on icon "button" at bounding box center [632, 286] width 15 height 15
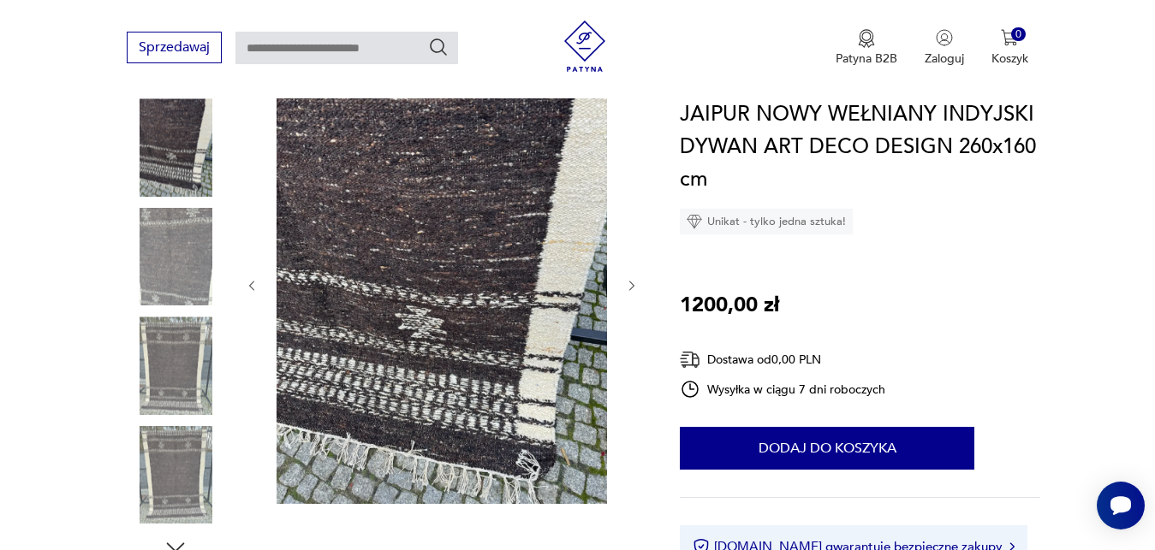
click at [625, 287] on icon "button" at bounding box center [632, 286] width 15 height 15
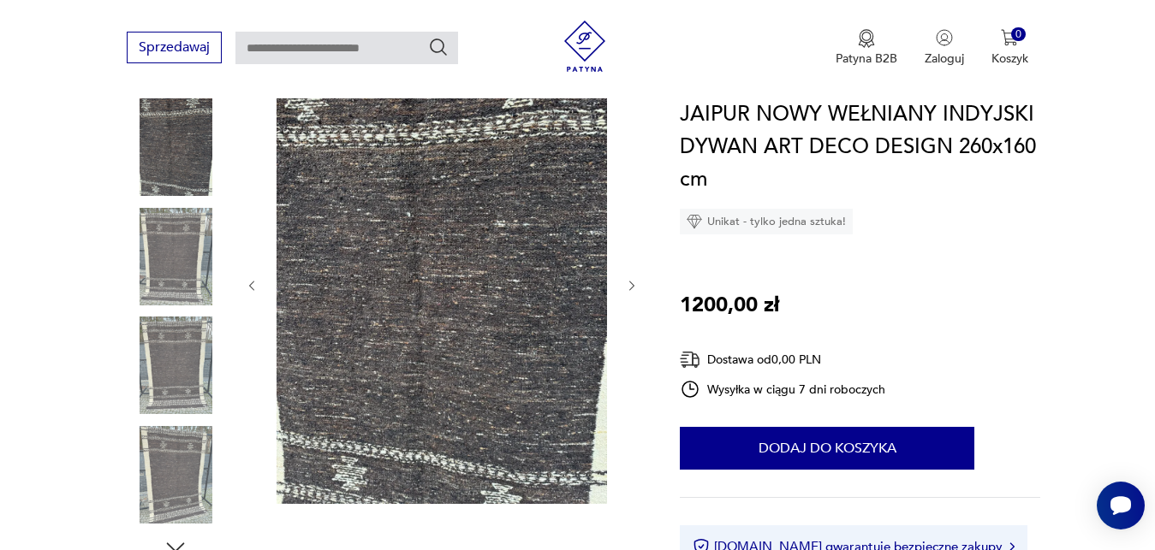
click at [625, 287] on icon "button" at bounding box center [632, 286] width 15 height 15
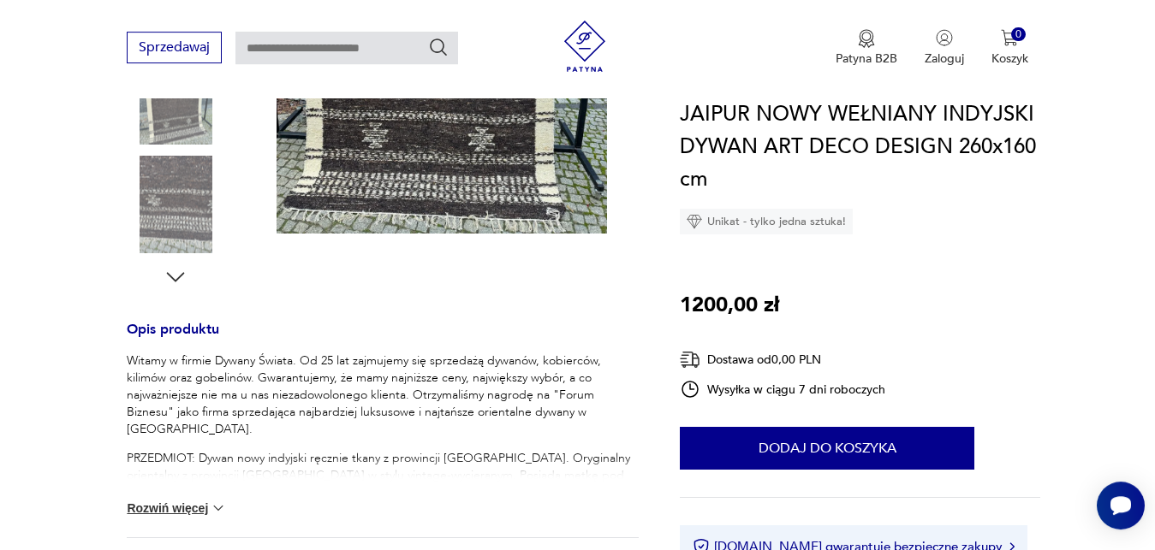
scroll to position [524, 0]
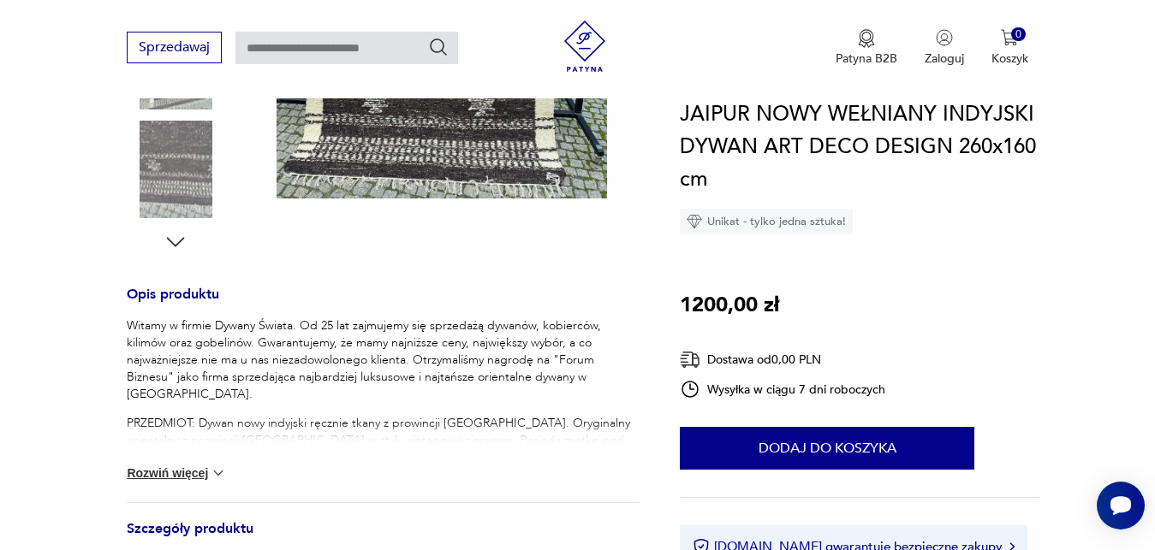
click at [223, 473] on img at bounding box center [218, 473] width 17 height 17
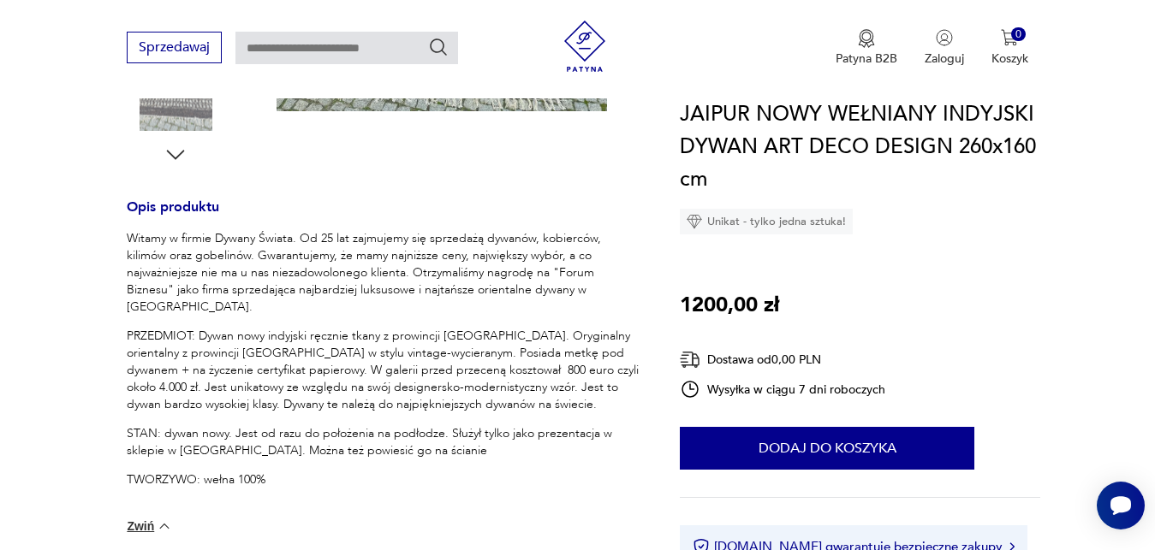
scroll to position [655, 0]
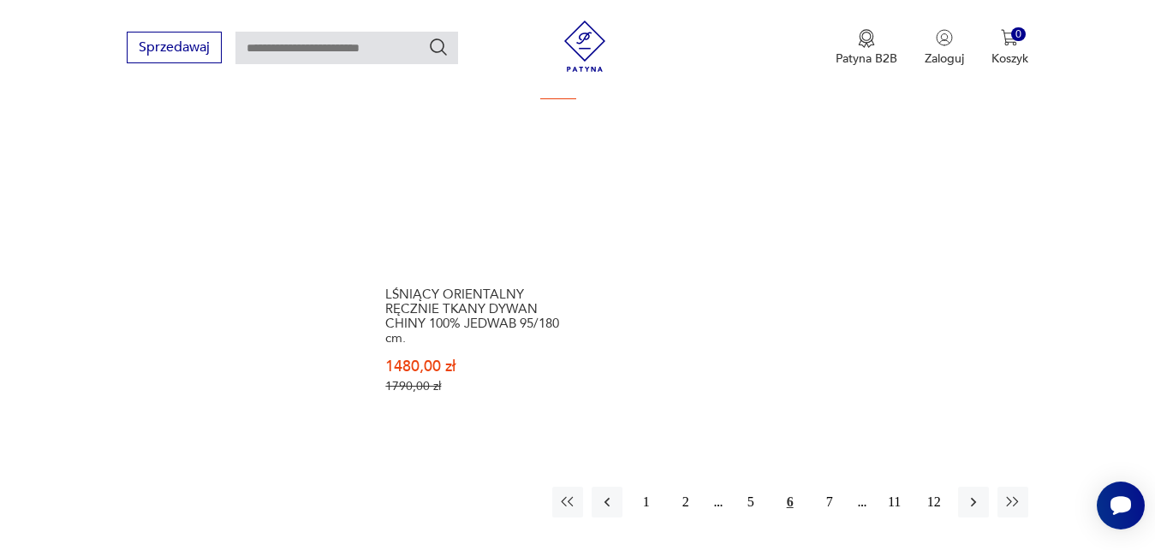
scroll to position [2256, 0]
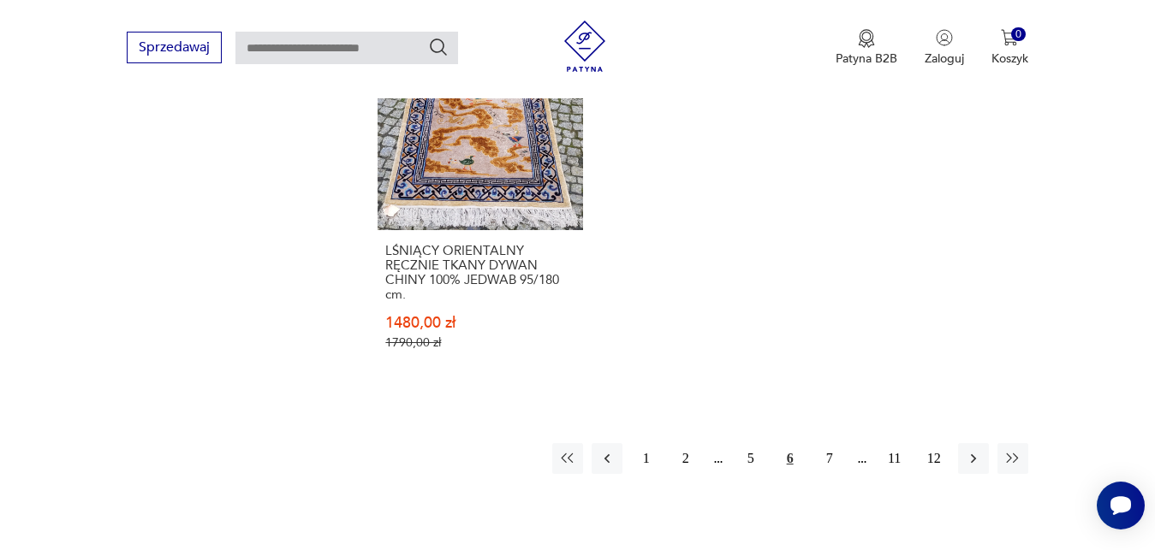
drag, startPoint x: 1161, startPoint y: 539, endPoint x: 976, endPoint y: 460, distance: 201.7
click at [976, 460] on icon "button" at bounding box center [973, 458] width 17 height 17
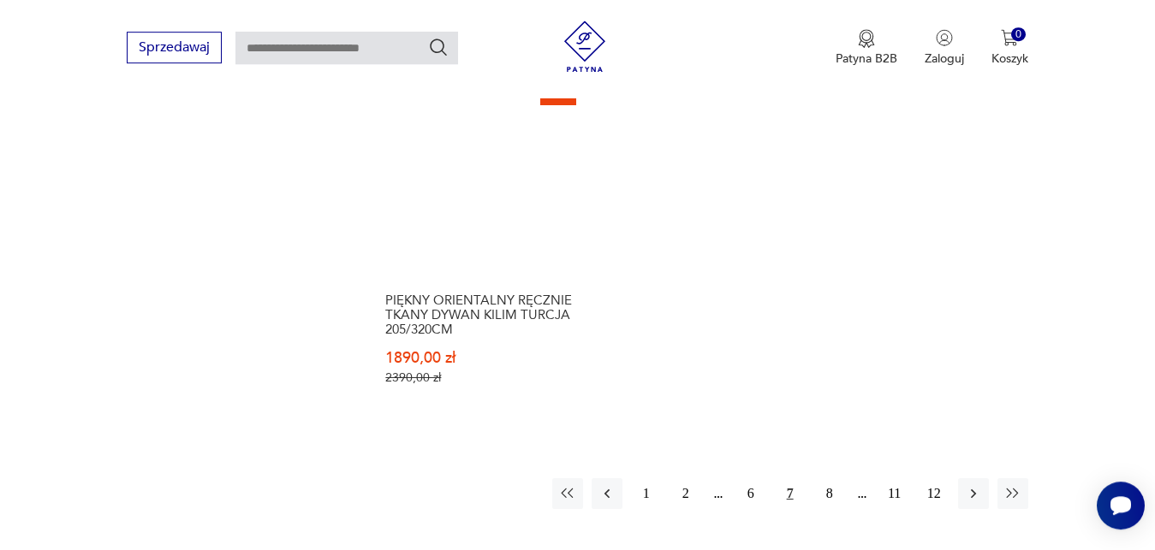
scroll to position [2301, 0]
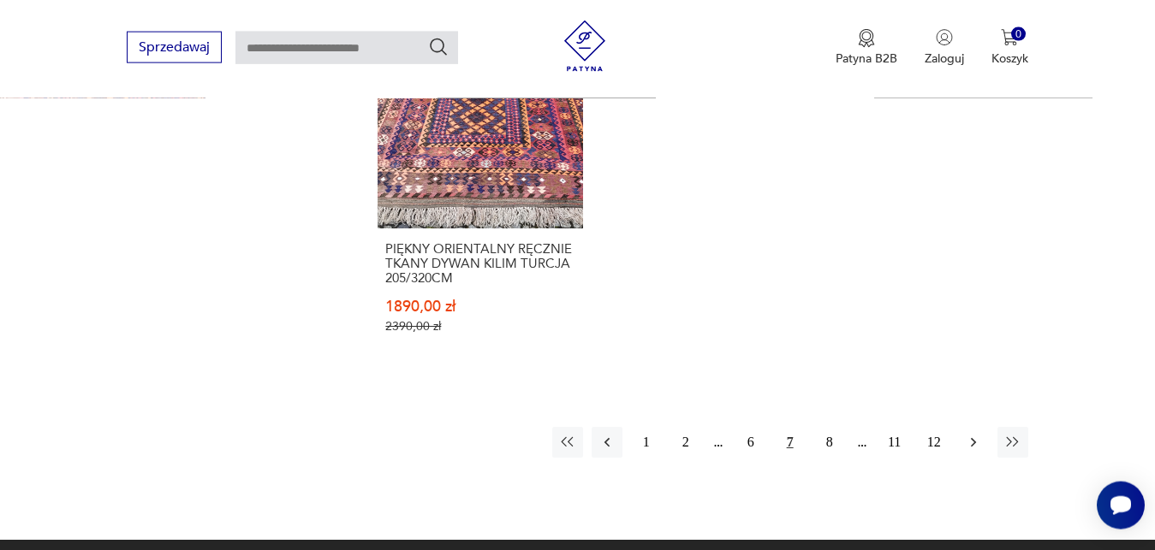
click at [973, 434] on icon "button" at bounding box center [973, 442] width 17 height 17
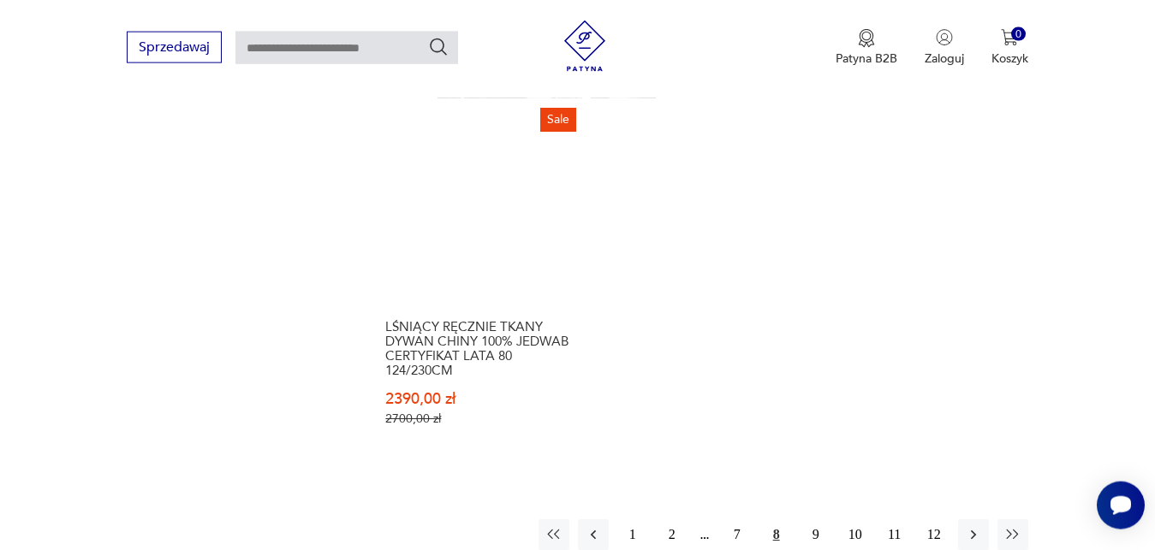
scroll to position [2258, 0]
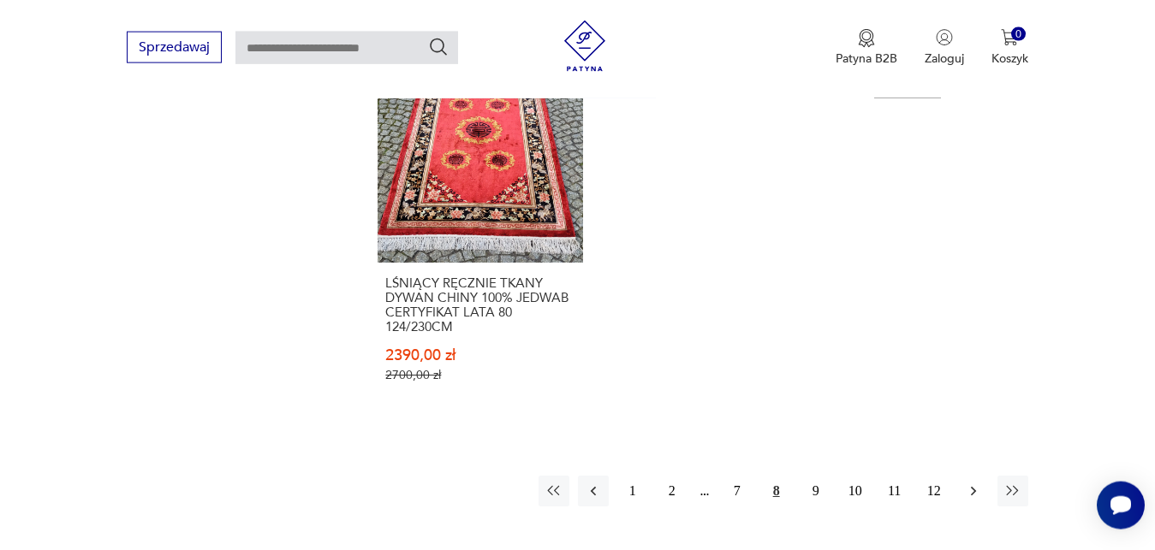
click at [977, 483] on icon "button" at bounding box center [973, 491] width 17 height 17
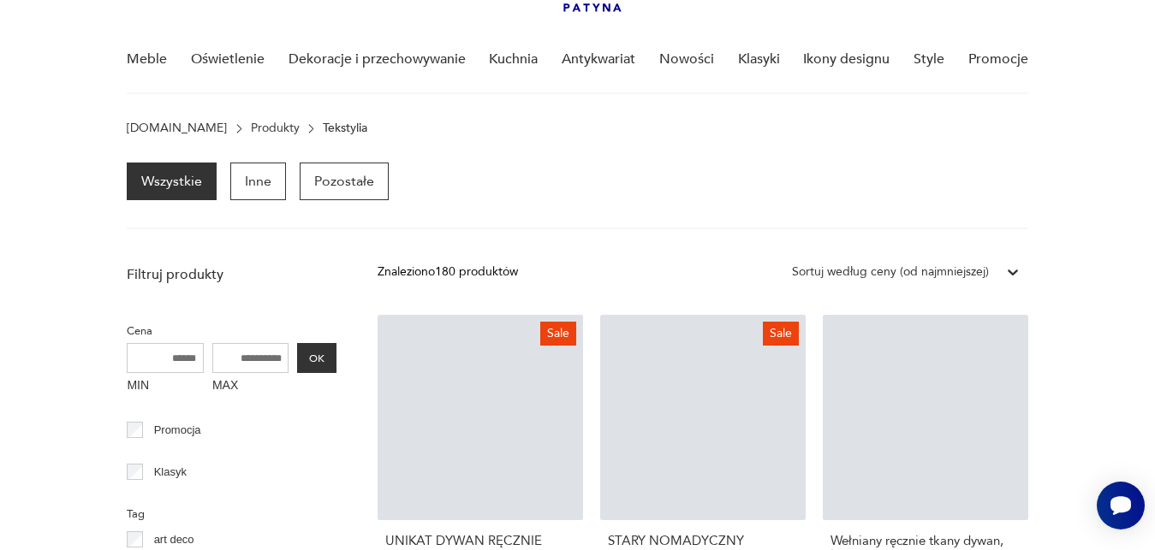
scroll to position [119, 0]
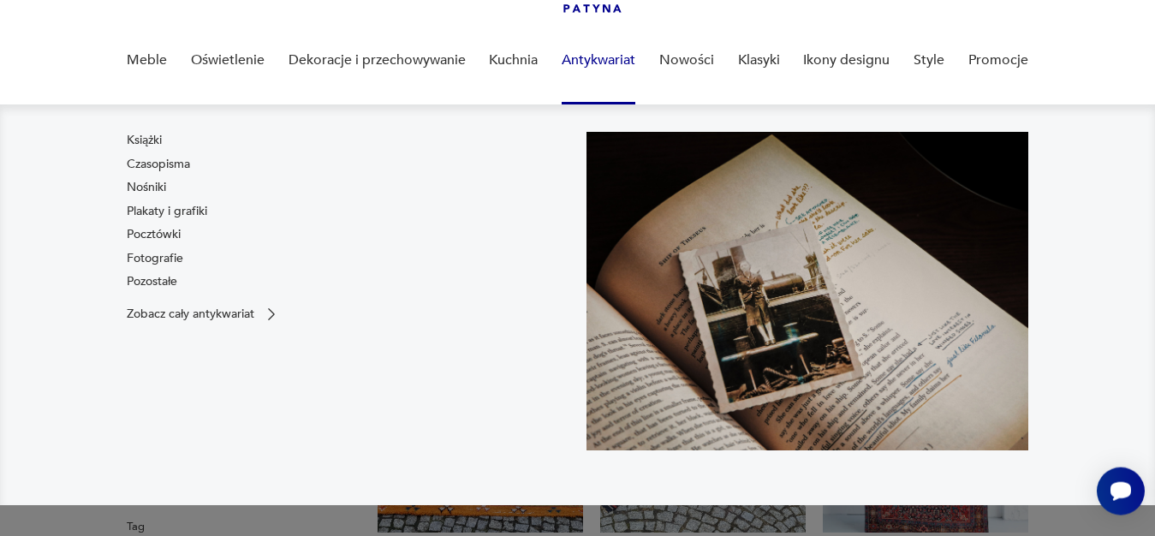
click at [599, 57] on link "Antykwariat" at bounding box center [598, 60] width 74 height 66
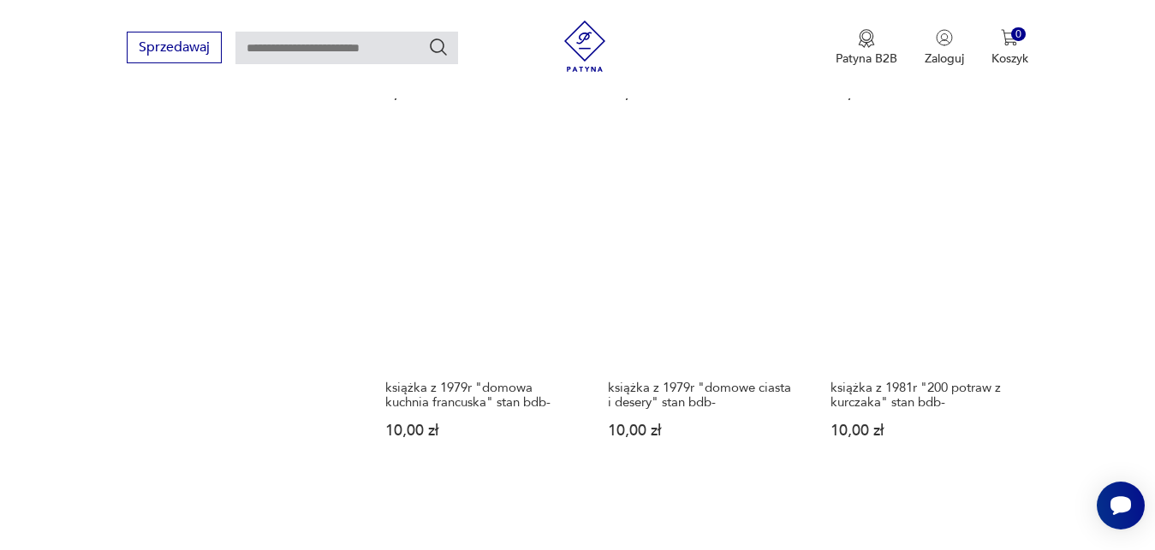
scroll to position [1945, 0]
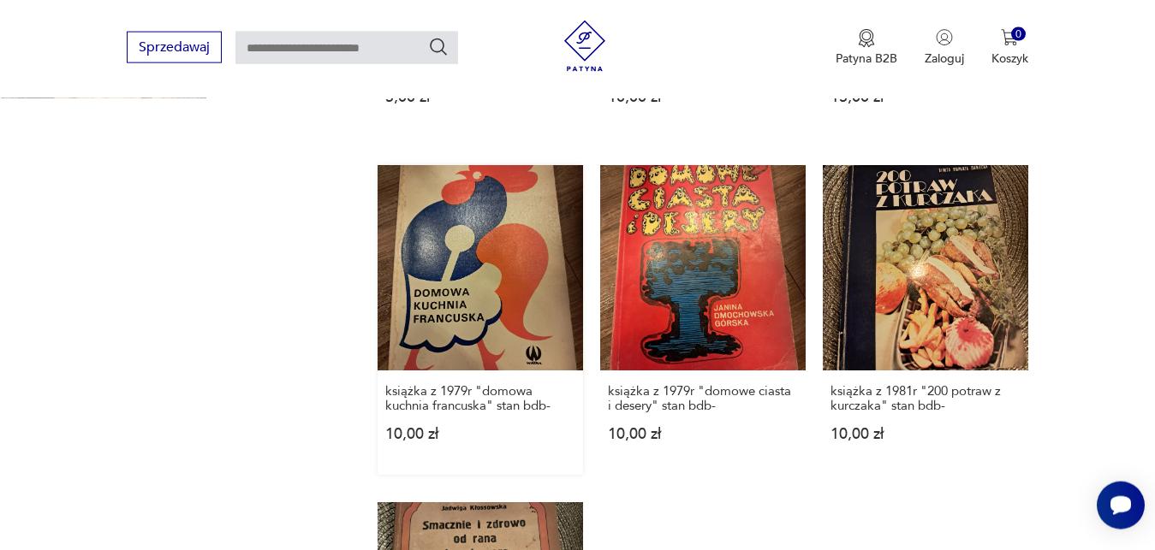
click at [515, 261] on link "książka z 1979r "domowa kuchnia francuska" stan bdb- 10,00 zł" at bounding box center [479, 320] width 205 height 310
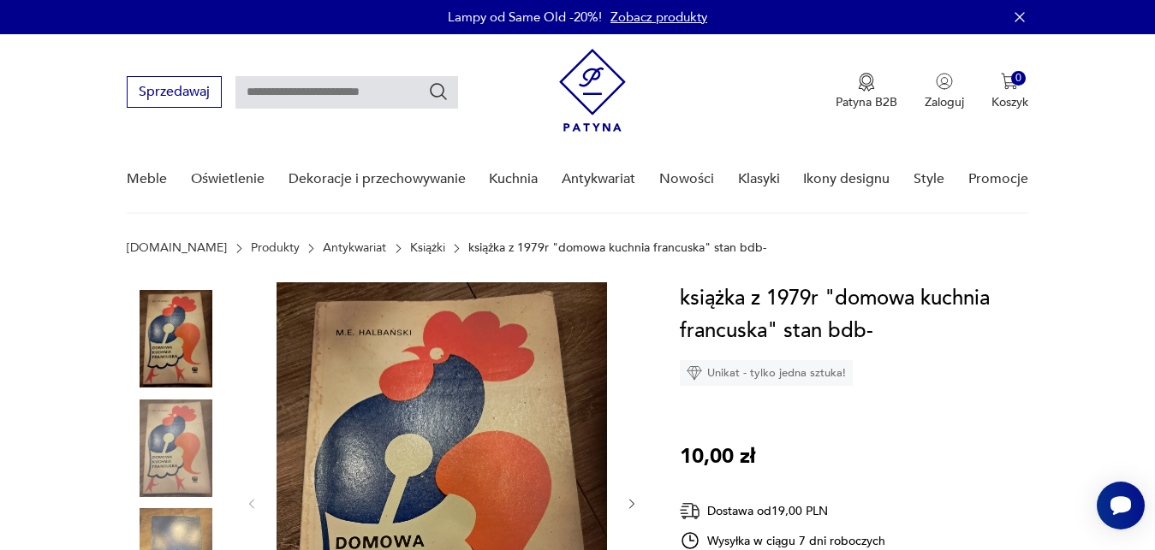
click at [632, 498] on icon "button" at bounding box center [632, 504] width 15 height 15
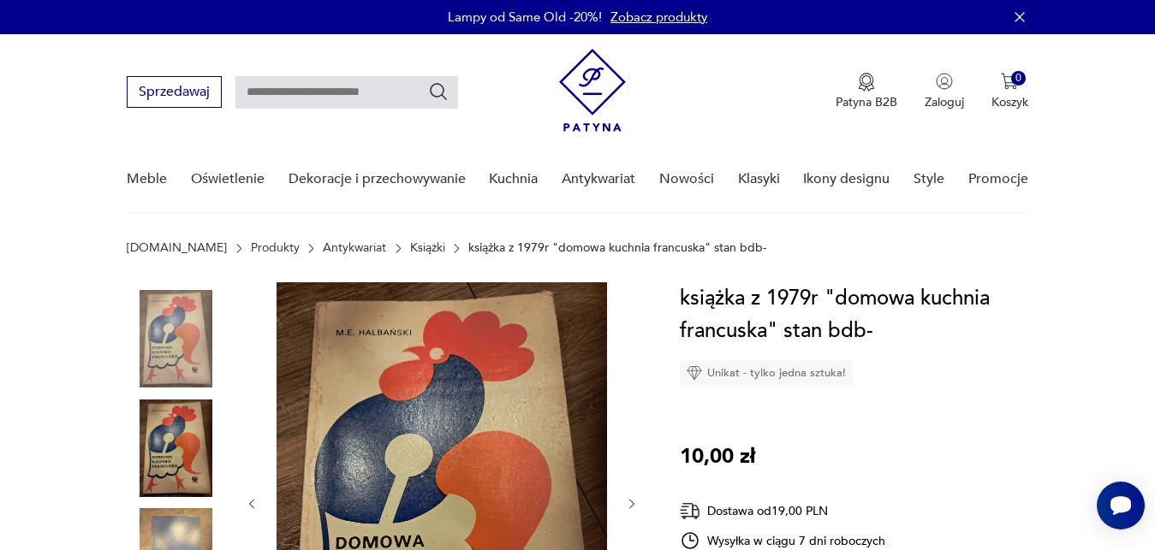
click at [632, 498] on icon "button" at bounding box center [632, 504] width 15 height 15
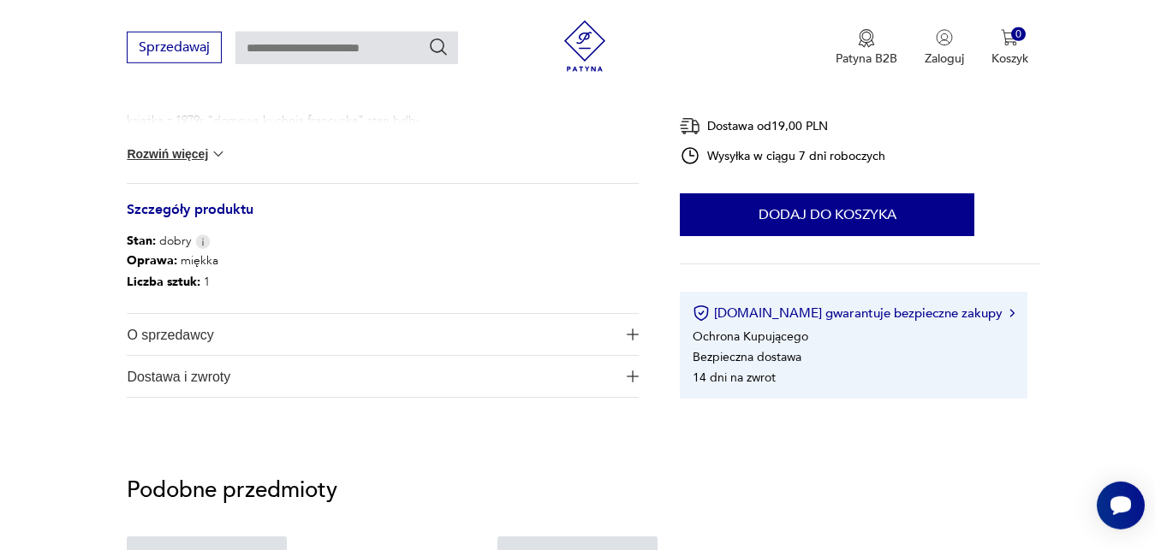
scroll to position [698, 0]
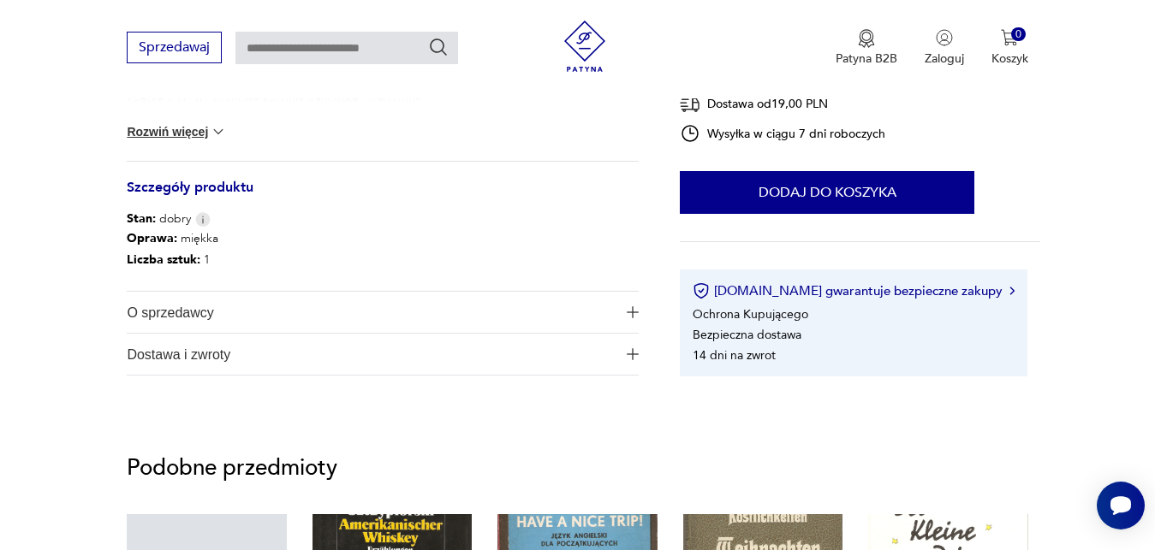
click at [223, 134] on img at bounding box center [218, 131] width 17 height 17
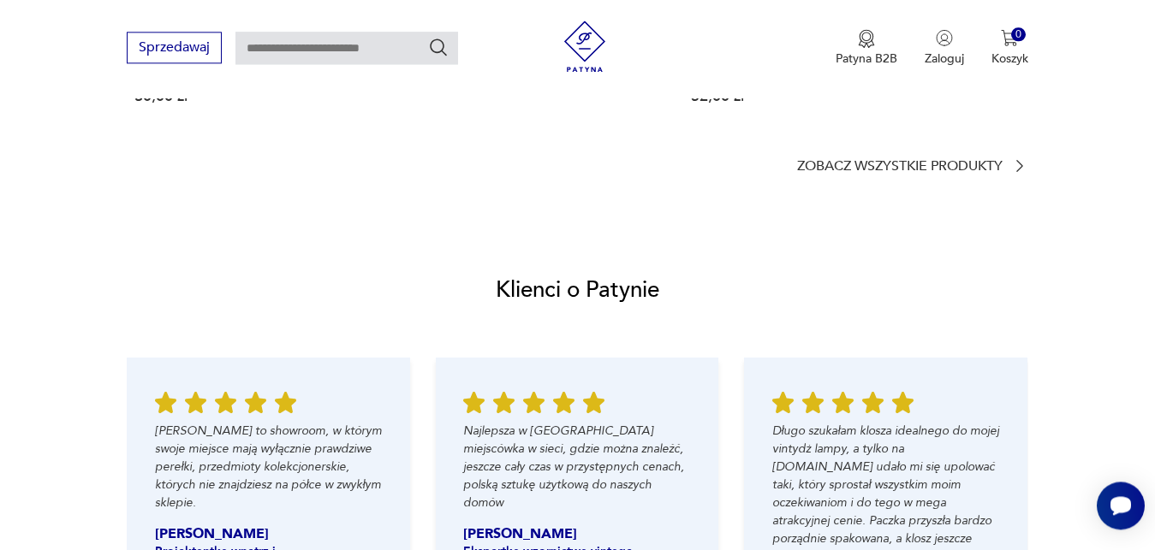
scroll to position [1397, 0]
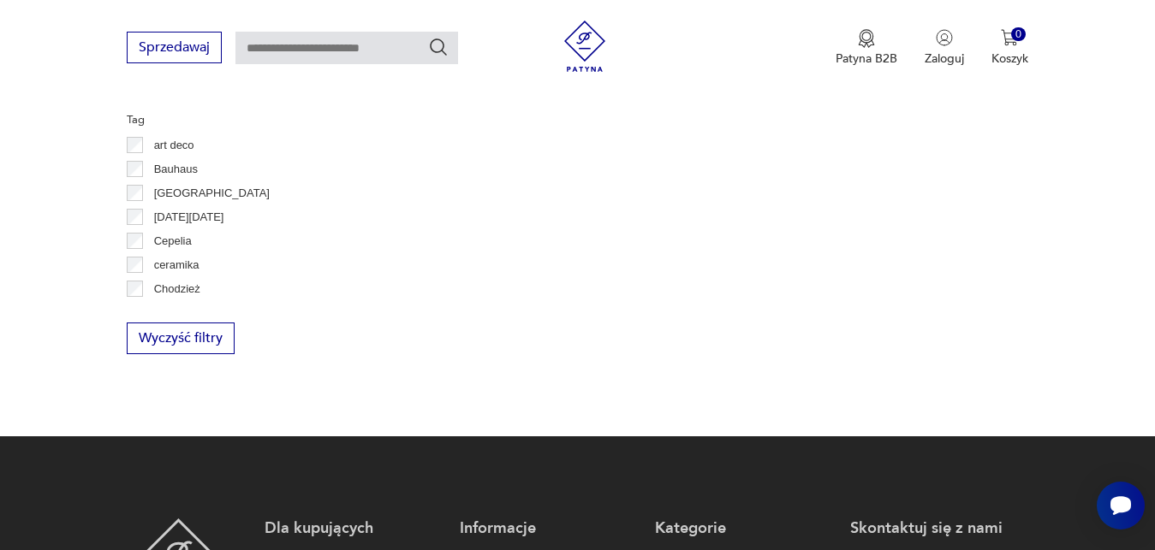
scroll to position [267, 0]
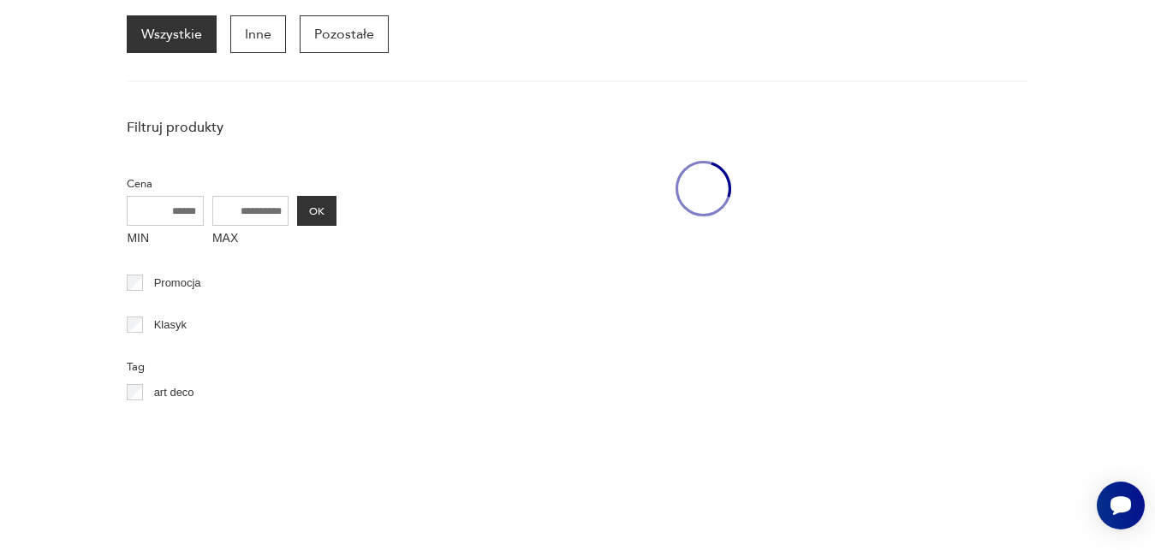
scroll to position [119, 0]
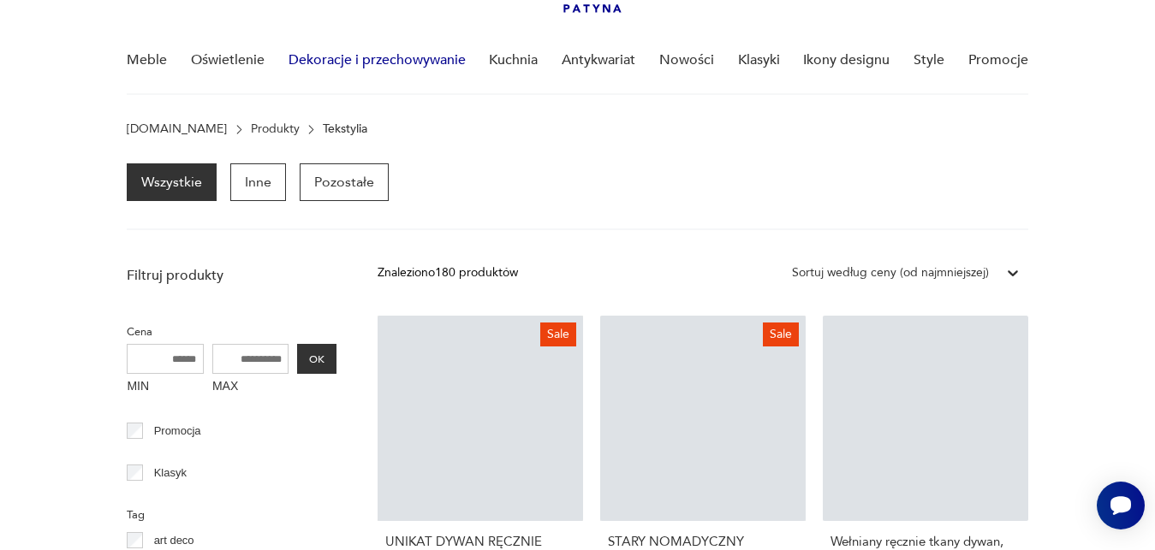
click at [318, 60] on link "Dekoracje i przechowywanie" at bounding box center [376, 60] width 177 height 66
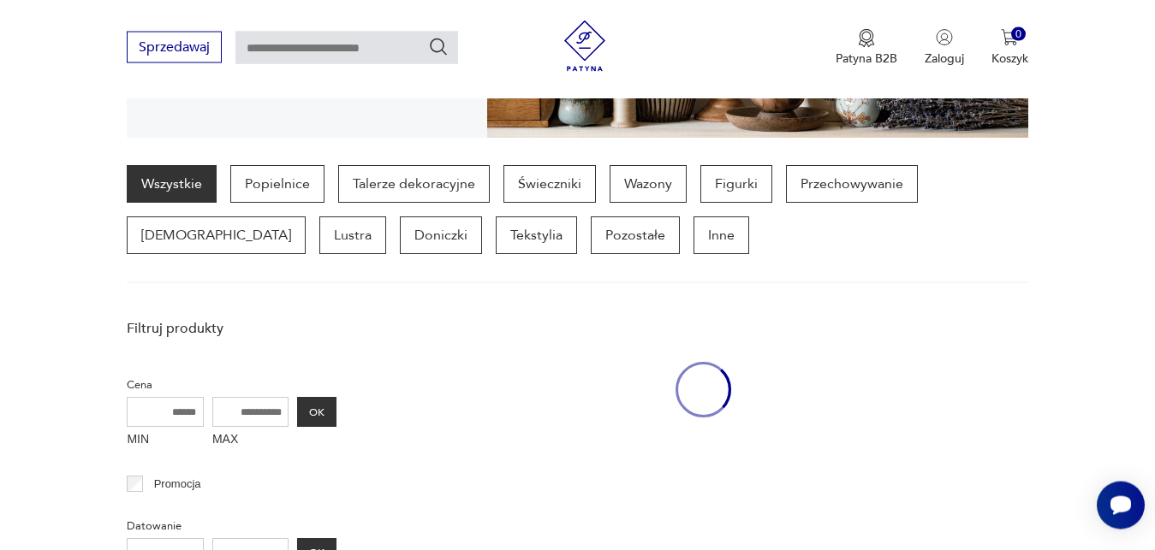
scroll to position [403, 0]
